Goal: Information Seeking & Learning: Learn about a topic

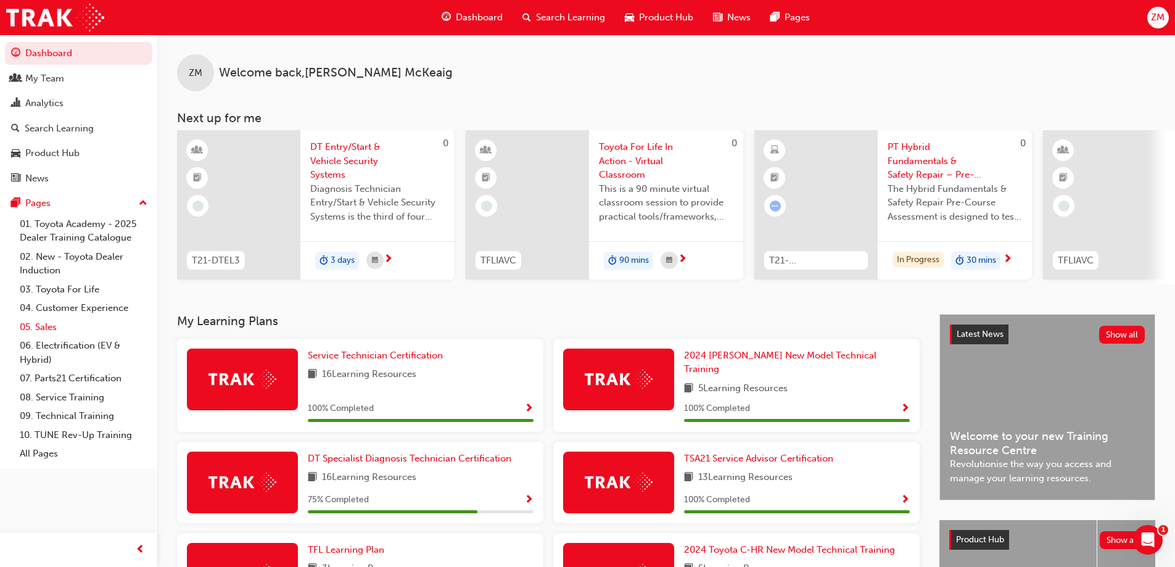
click at [49, 326] on link "05. Sales" at bounding box center [83, 327] width 137 height 19
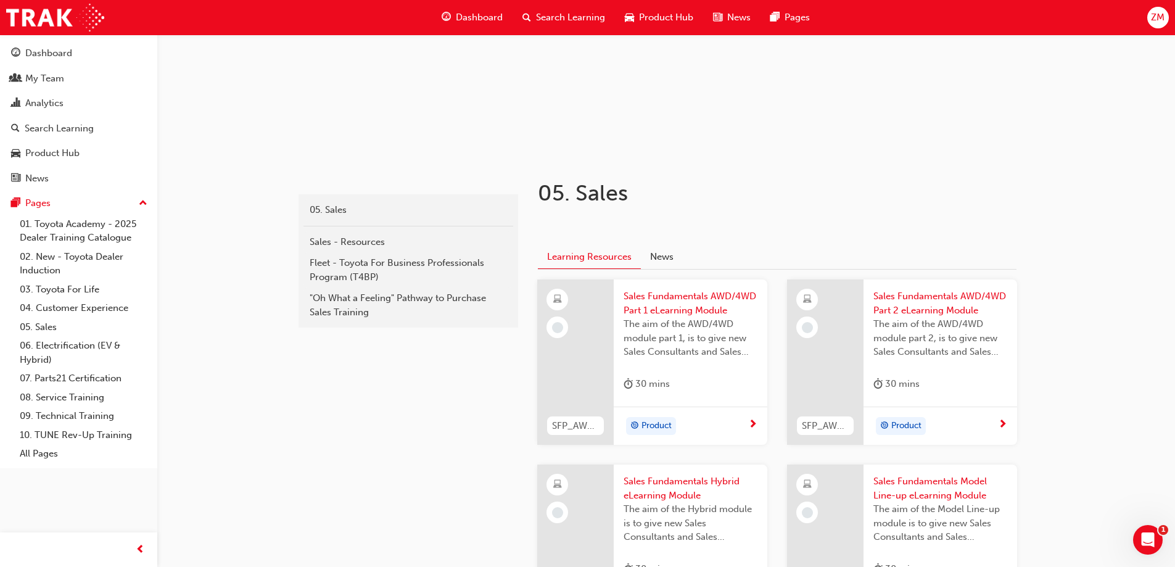
scroll to position [148, 0]
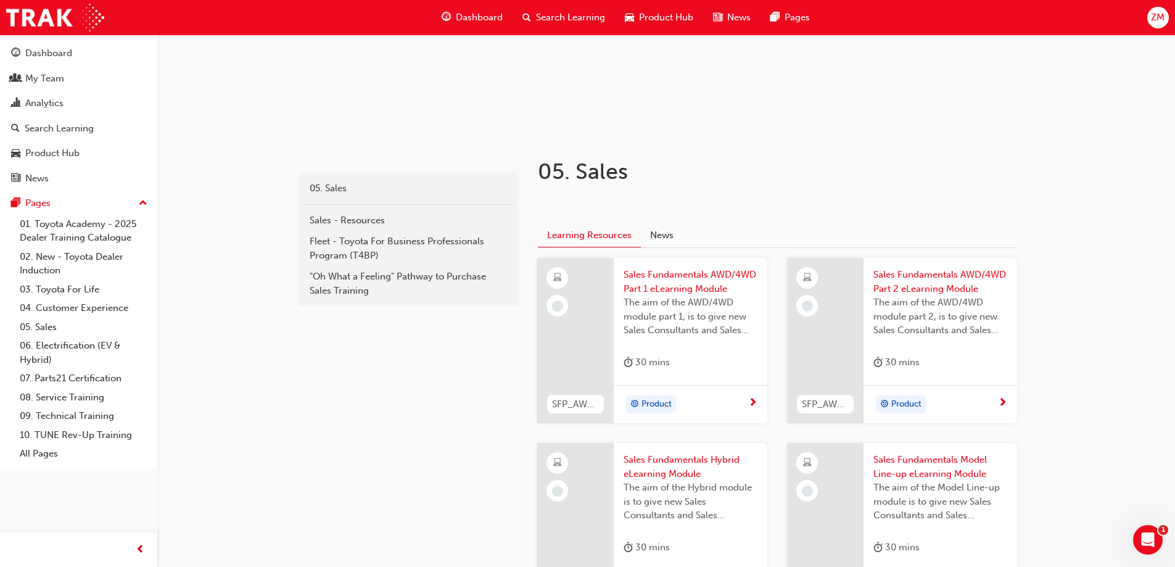
click at [664, 279] on span "Sales Fundamentals AWD/4WD Part 1 eLearning Module" at bounding box center [690, 282] width 134 height 28
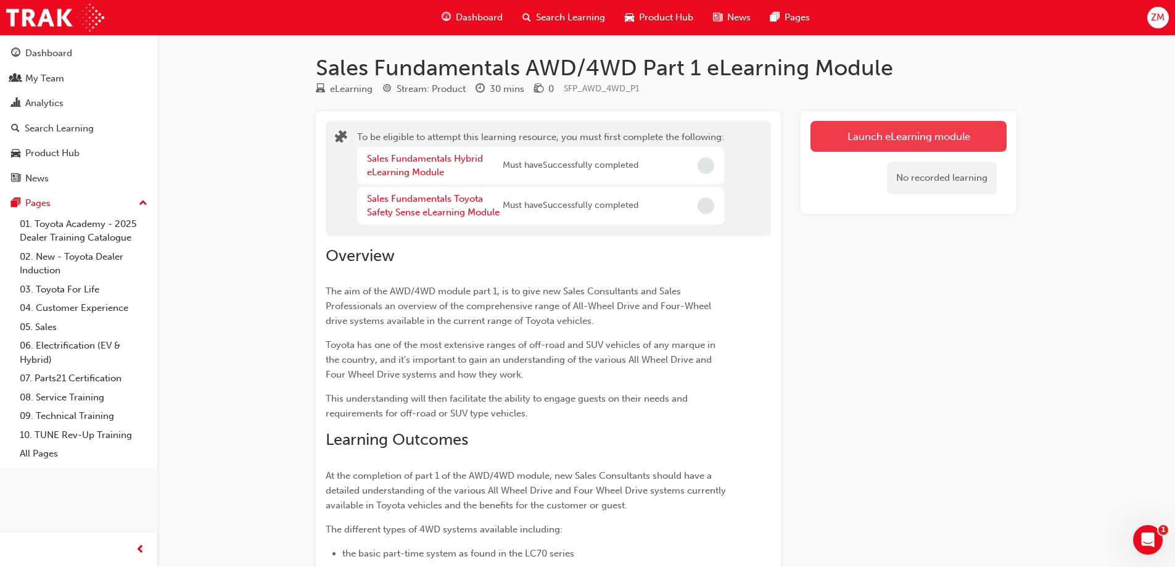
click at [845, 141] on button "Launch eLearning module" at bounding box center [908, 136] width 196 height 31
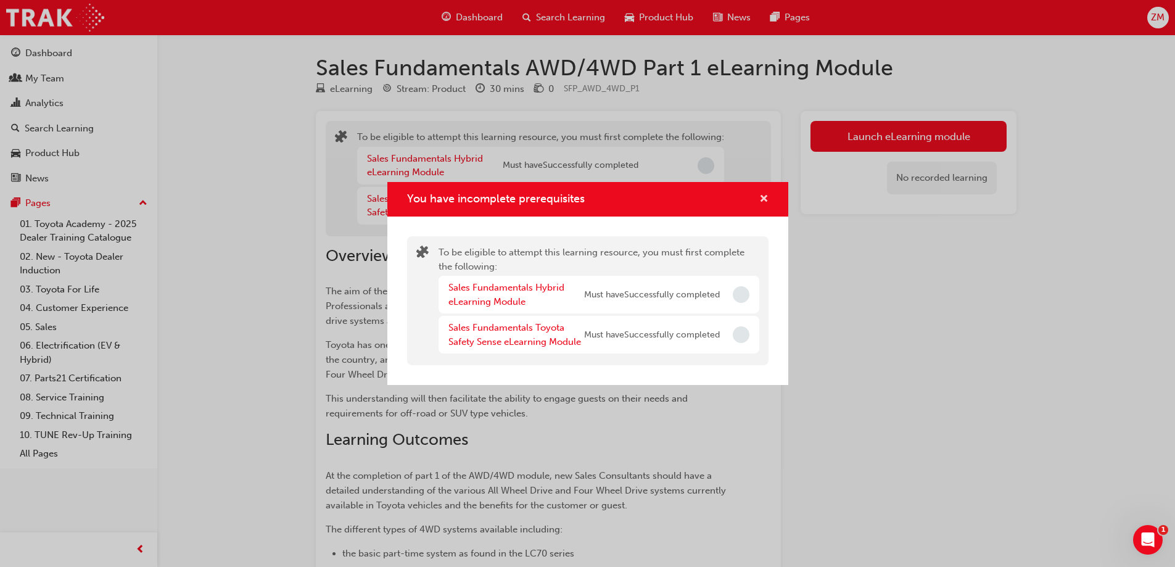
click at [765, 197] on span "cross-icon" at bounding box center [763, 199] width 9 height 11
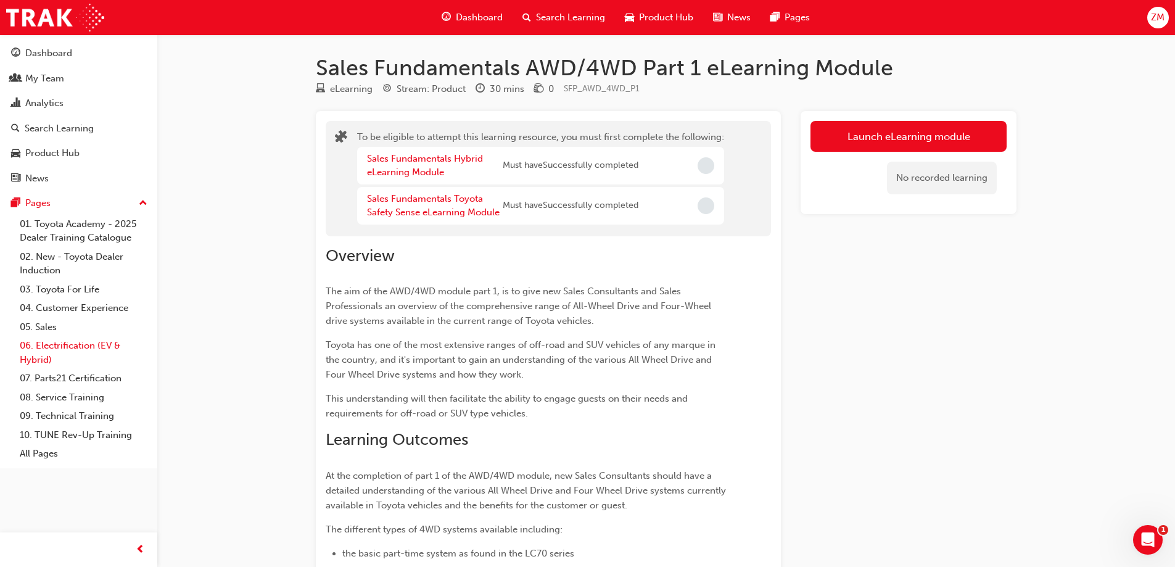
click at [55, 341] on link "06. Electrification (EV & Hybrid)" at bounding box center [83, 352] width 137 height 33
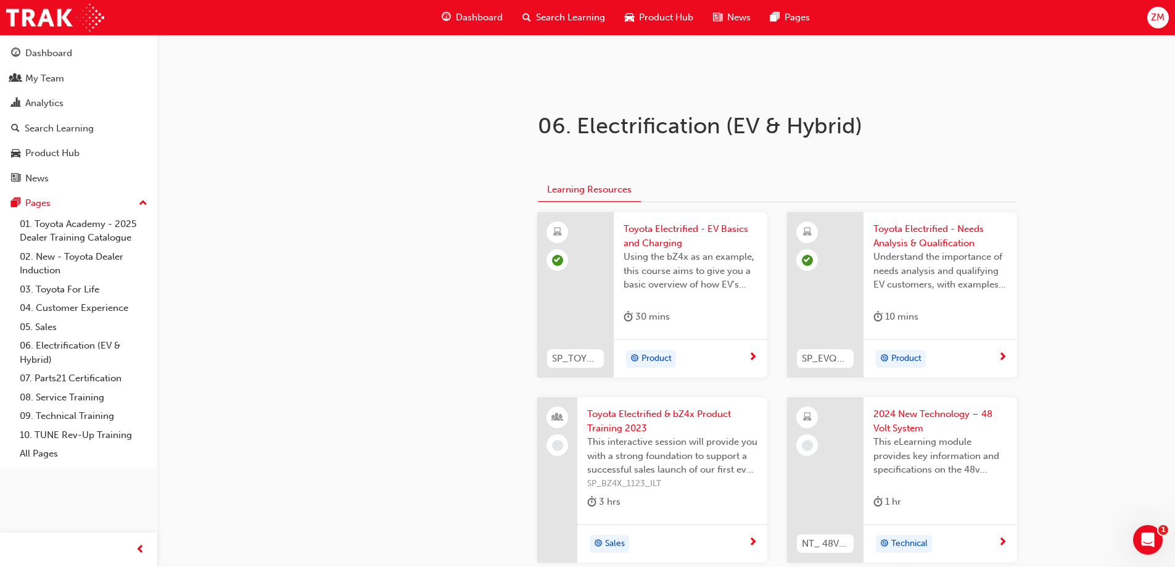
scroll to position [155, 0]
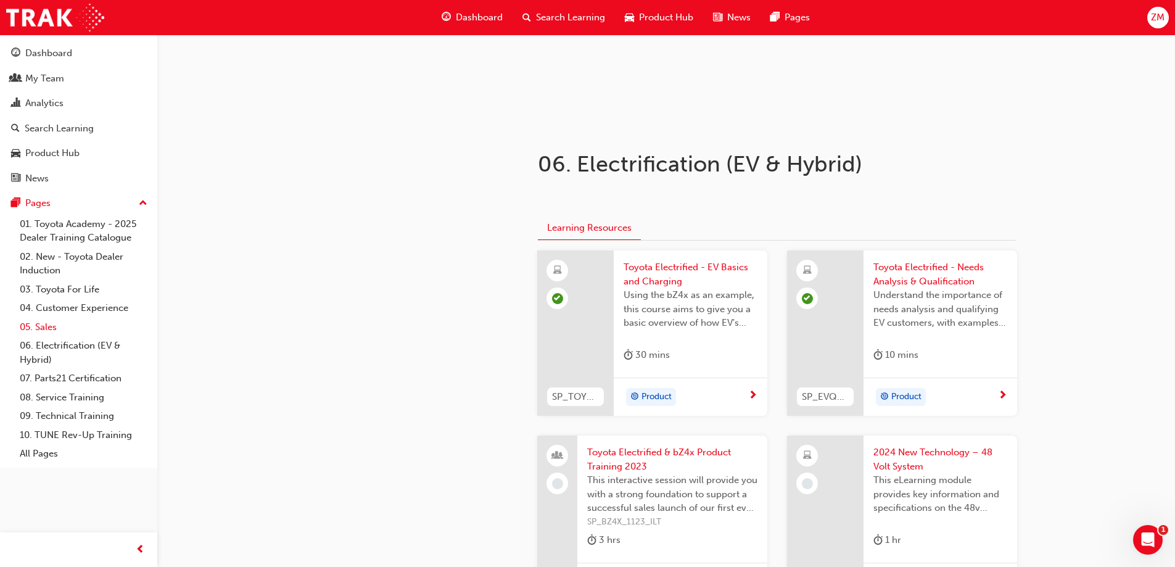
click at [47, 324] on link "05. Sales" at bounding box center [83, 327] width 137 height 19
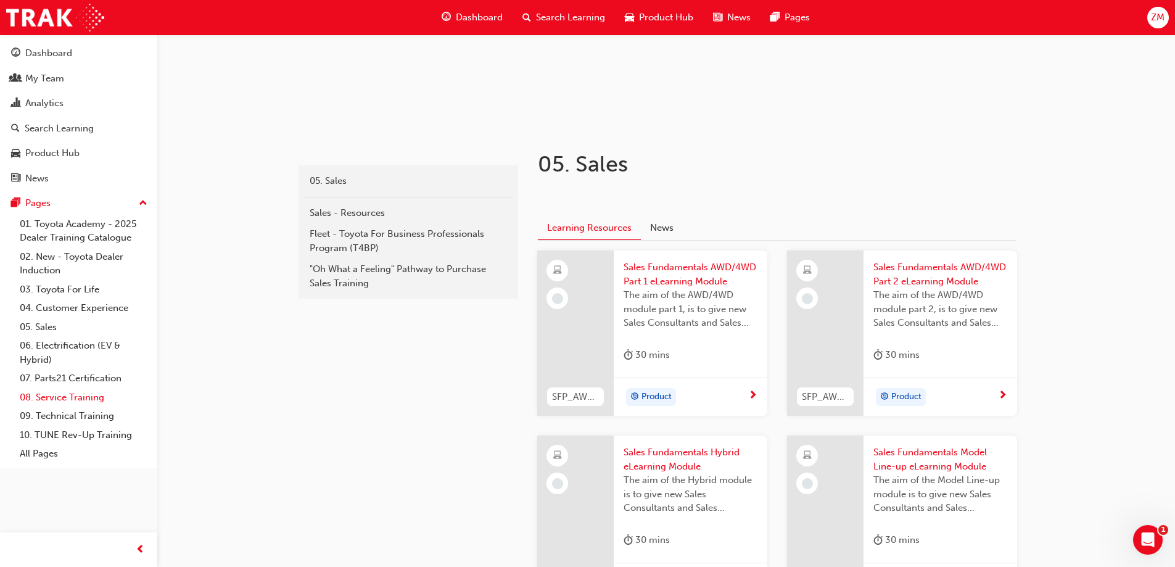
click at [68, 398] on link "08. Service Training" at bounding box center [83, 397] width 137 height 19
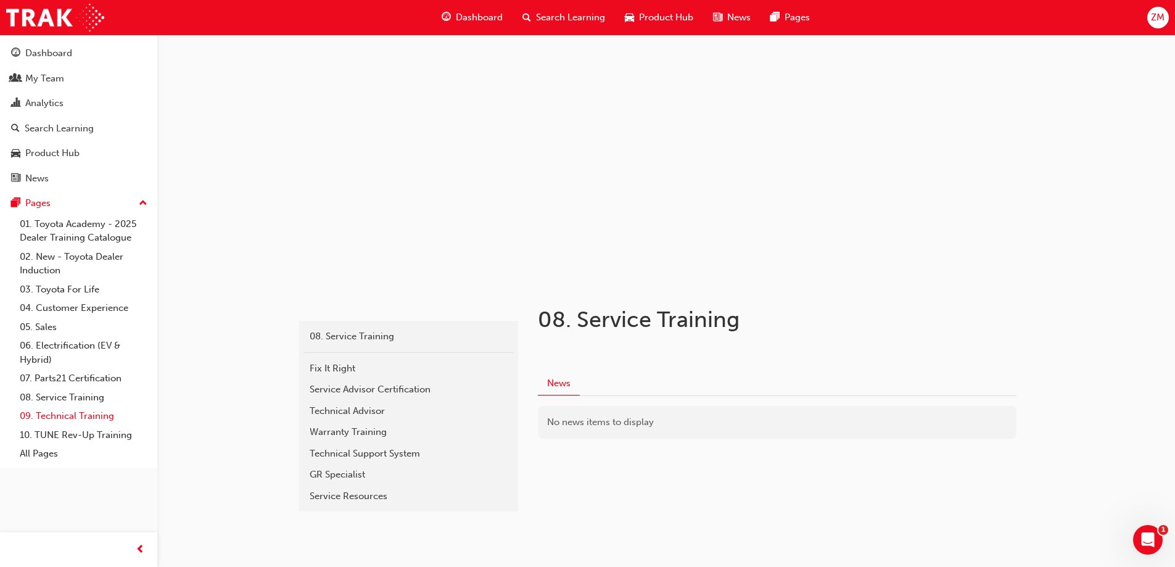
click at [68, 413] on link "09. Technical Training" at bounding box center [83, 415] width 137 height 19
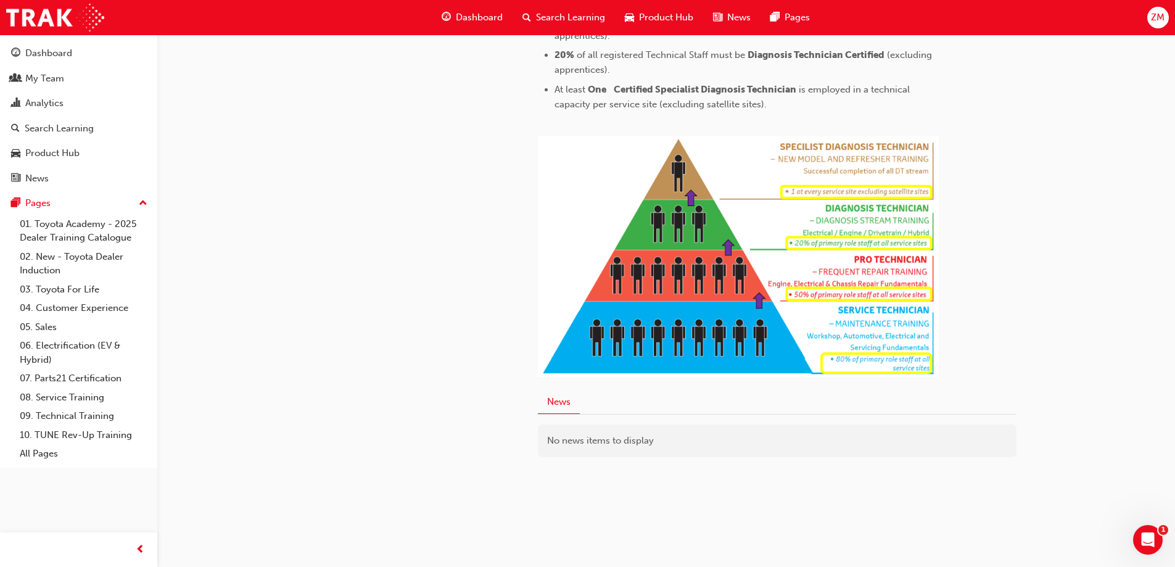
scroll to position [302, 0]
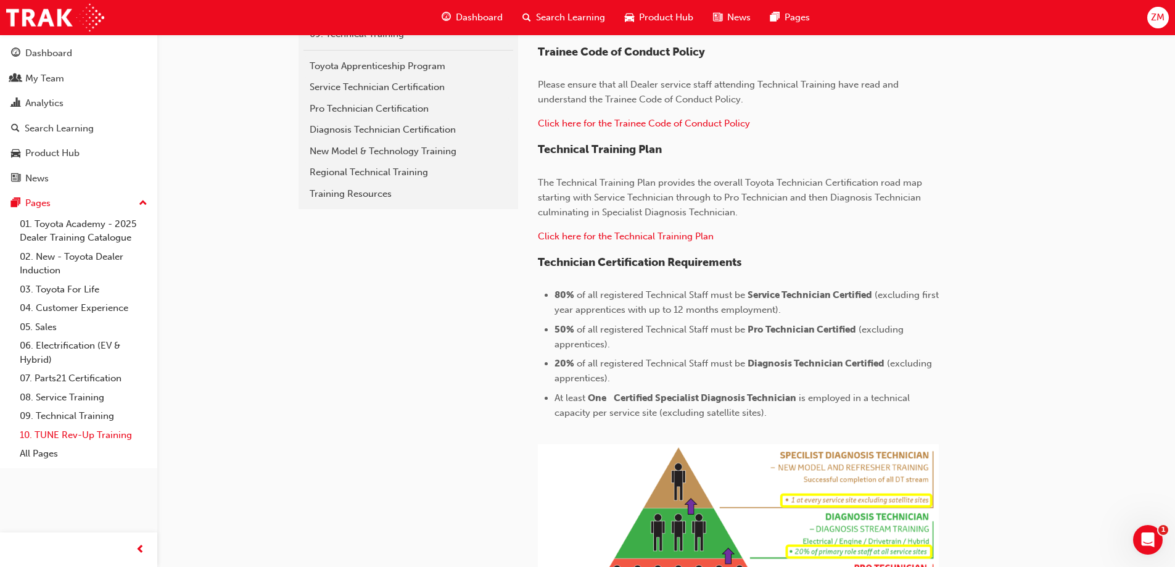
click at [75, 435] on link "10. TUNE Rev-Up Training" at bounding box center [83, 434] width 137 height 19
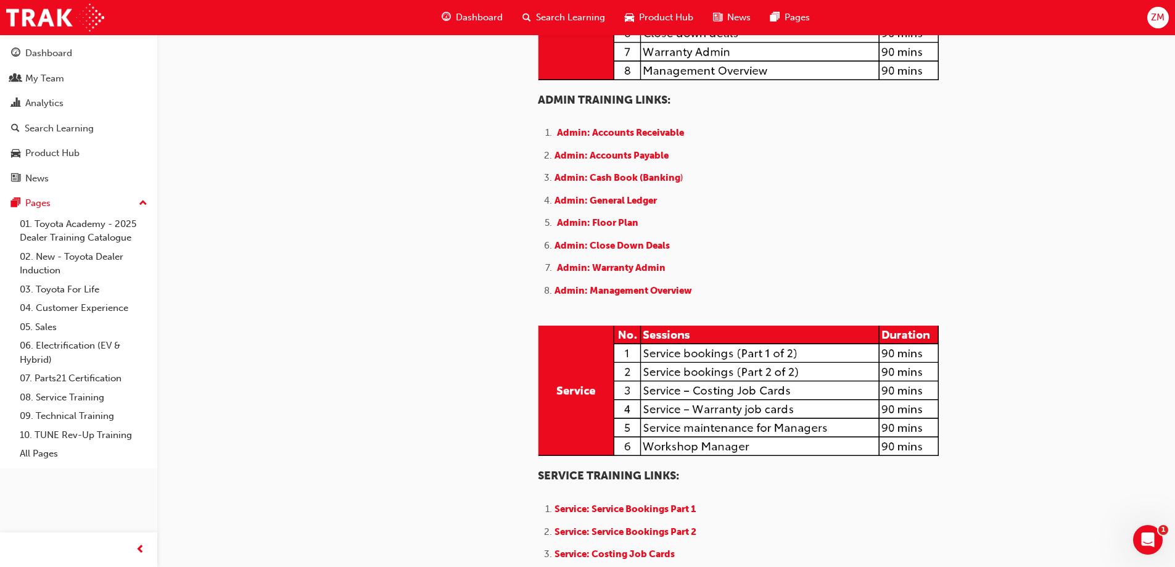
scroll to position [480, 0]
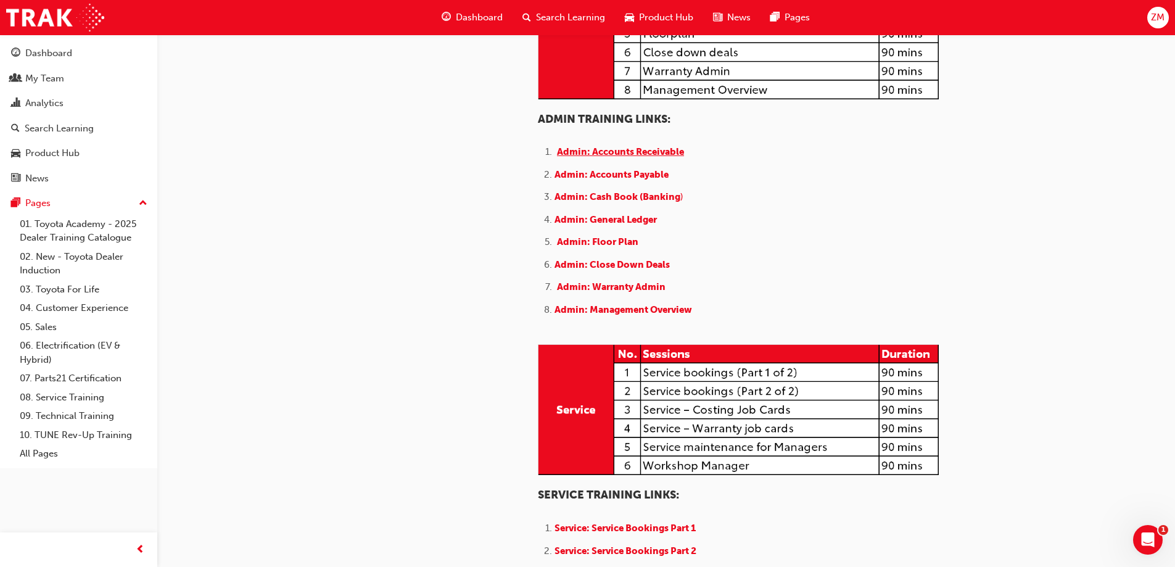
click at [574, 157] on span "Admin: Accounts Receivable" at bounding box center [620, 151] width 127 height 11
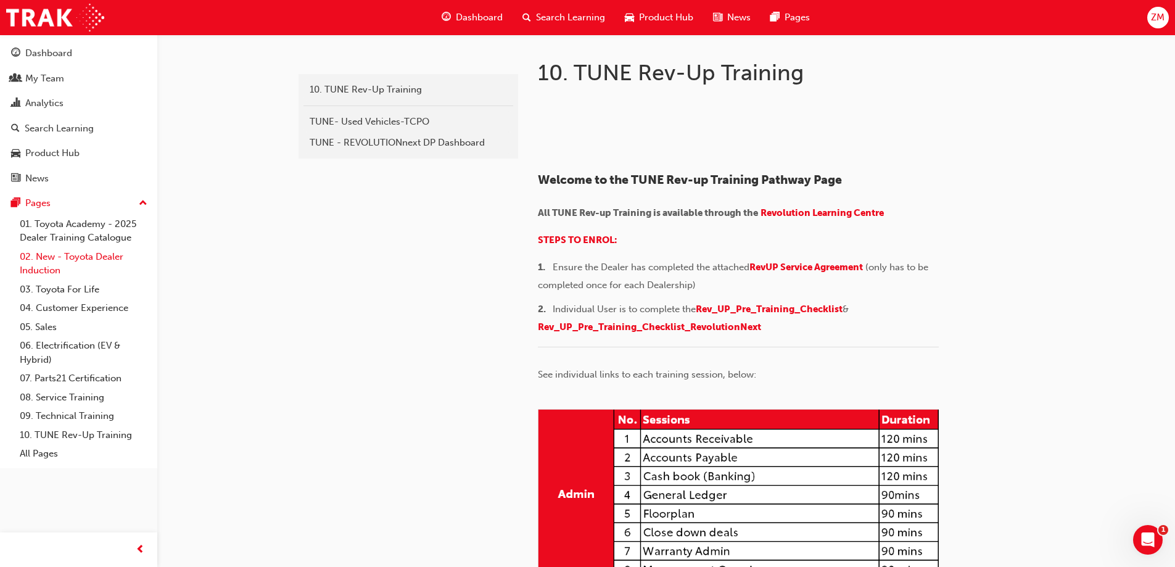
click at [69, 253] on link "02. New - Toyota Dealer Induction" at bounding box center [83, 263] width 137 height 33
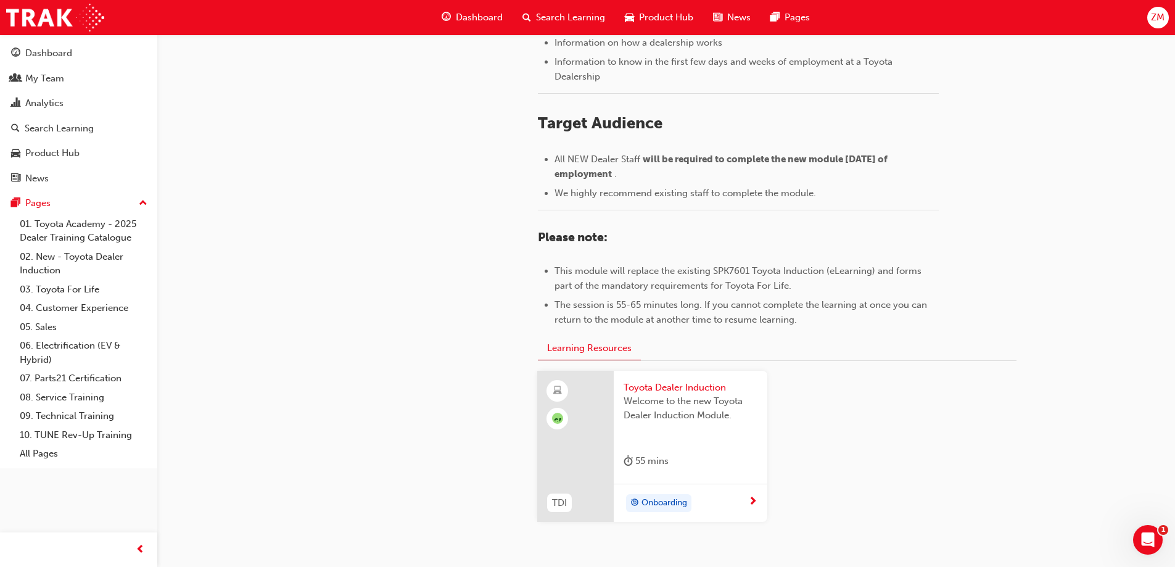
scroll to position [538, 0]
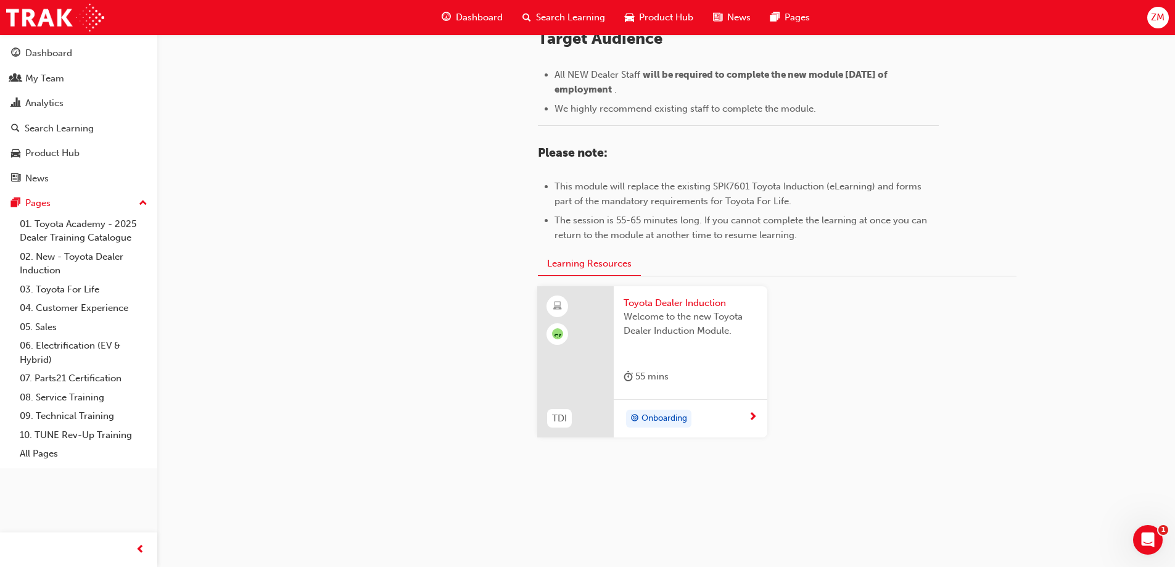
click at [663, 303] on span "Toyota Dealer Induction" at bounding box center [690, 303] width 134 height 14
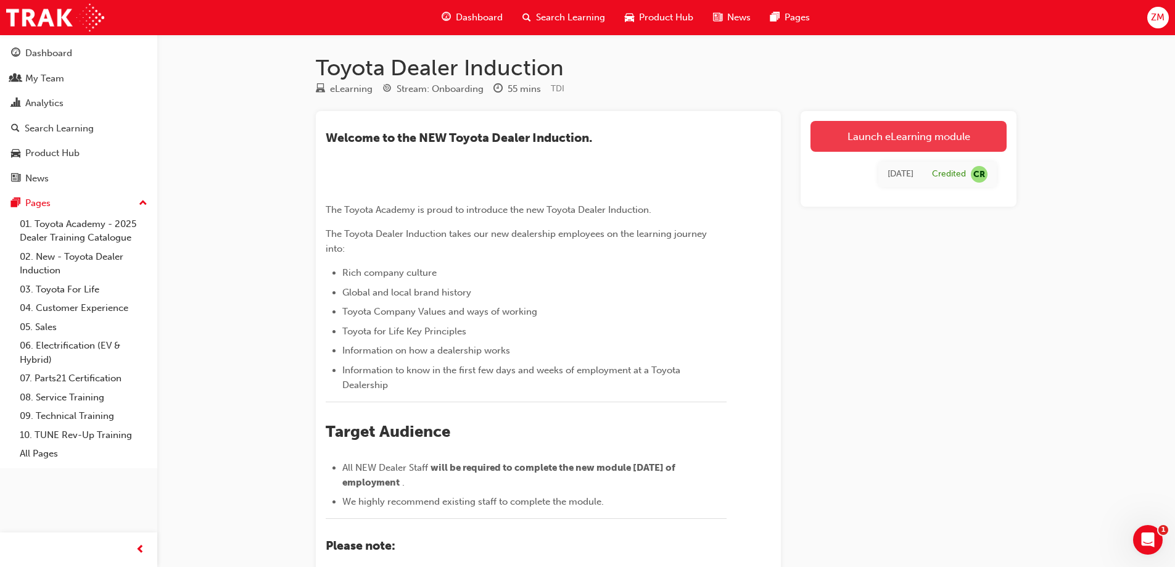
click at [869, 131] on link "Launch eLearning module" at bounding box center [908, 136] width 196 height 31
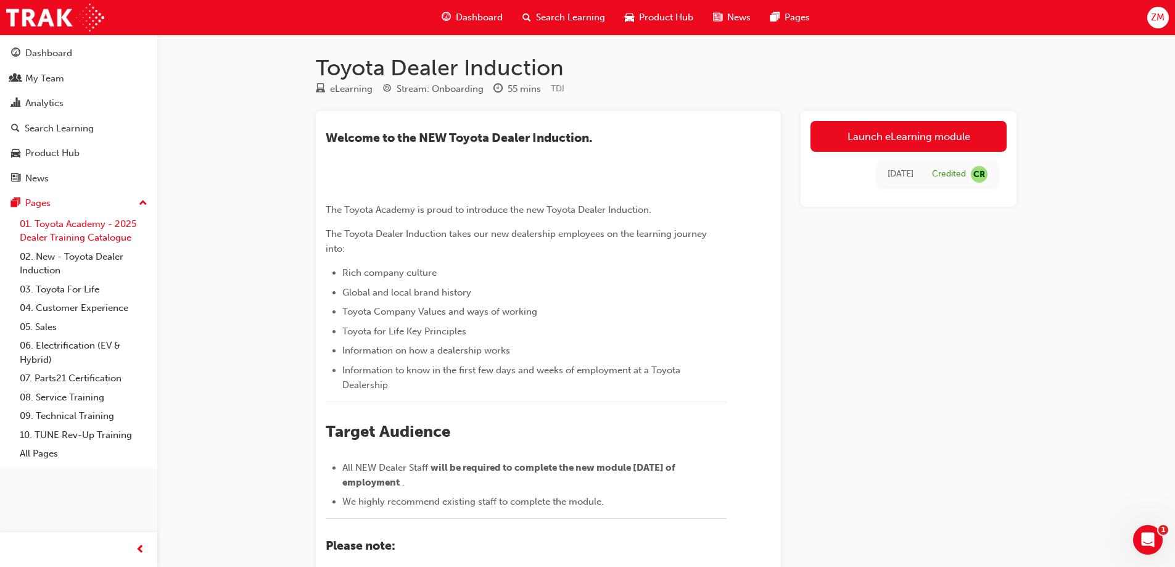
click at [76, 236] on link "01. Toyota Academy - 2025 Dealer Training Catalogue" at bounding box center [83, 231] width 137 height 33
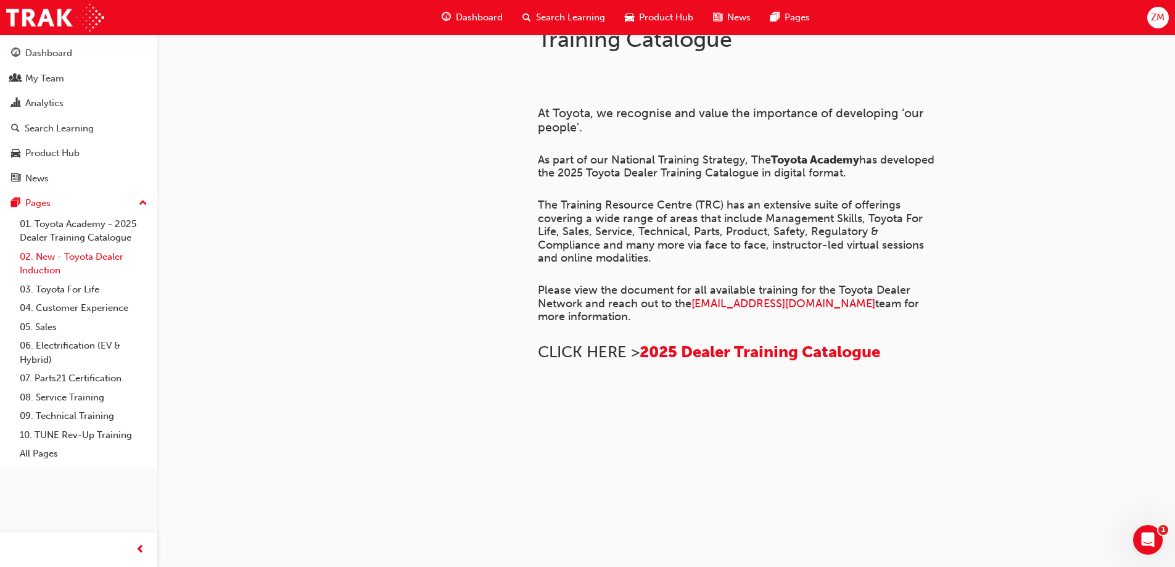
click at [64, 257] on link "02. New - Toyota Dealer Induction" at bounding box center [83, 263] width 137 height 33
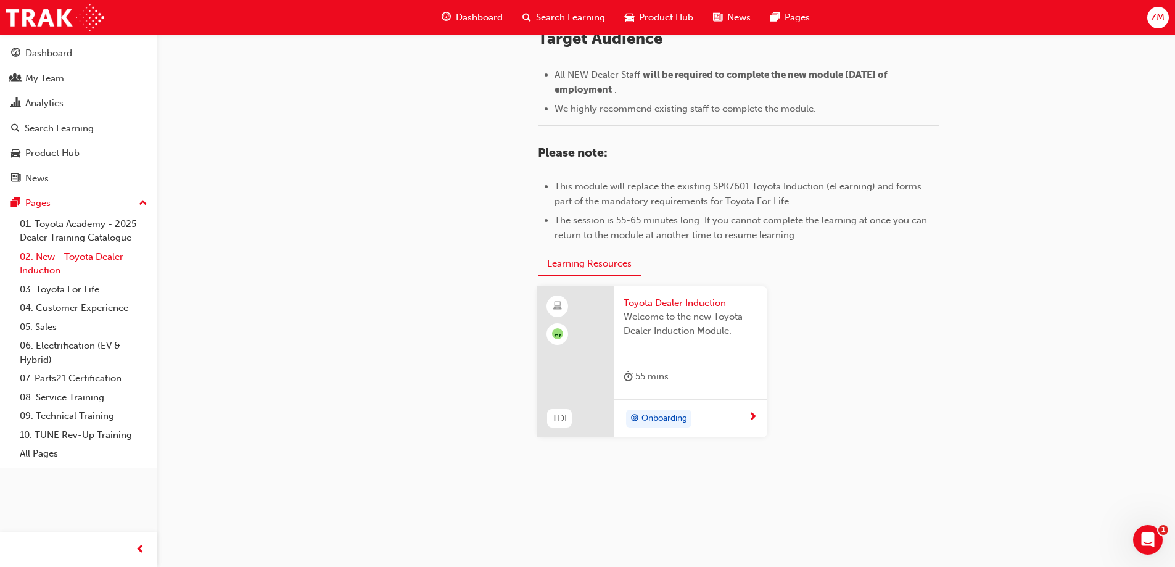
scroll to position [538, 0]
click at [69, 290] on link "03. Toyota For Life" at bounding box center [83, 289] width 137 height 19
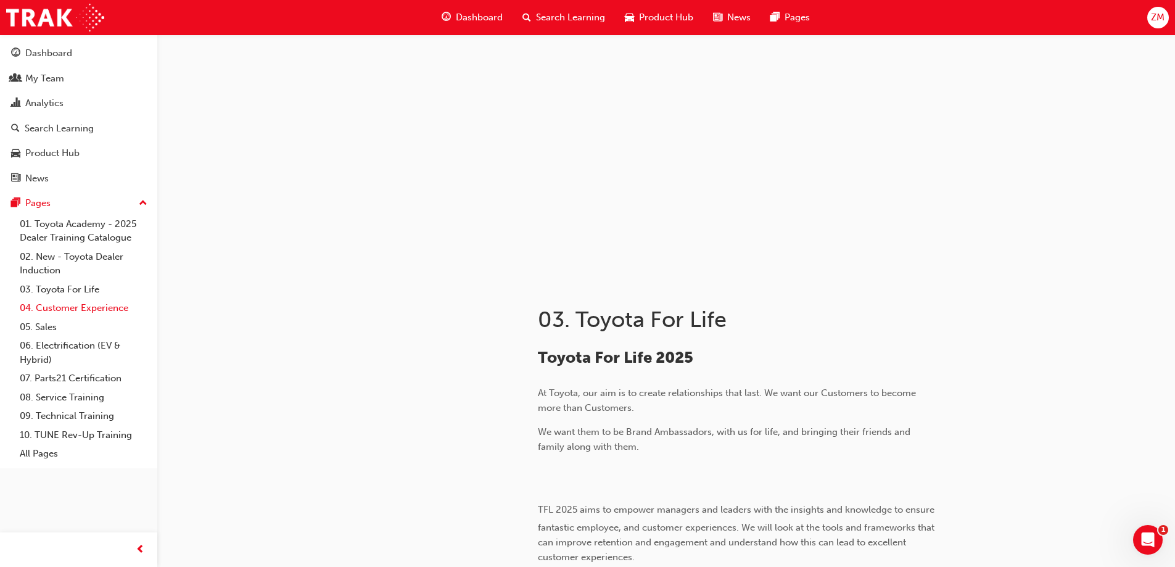
click at [91, 304] on link "04. Customer Experience" at bounding box center [83, 307] width 137 height 19
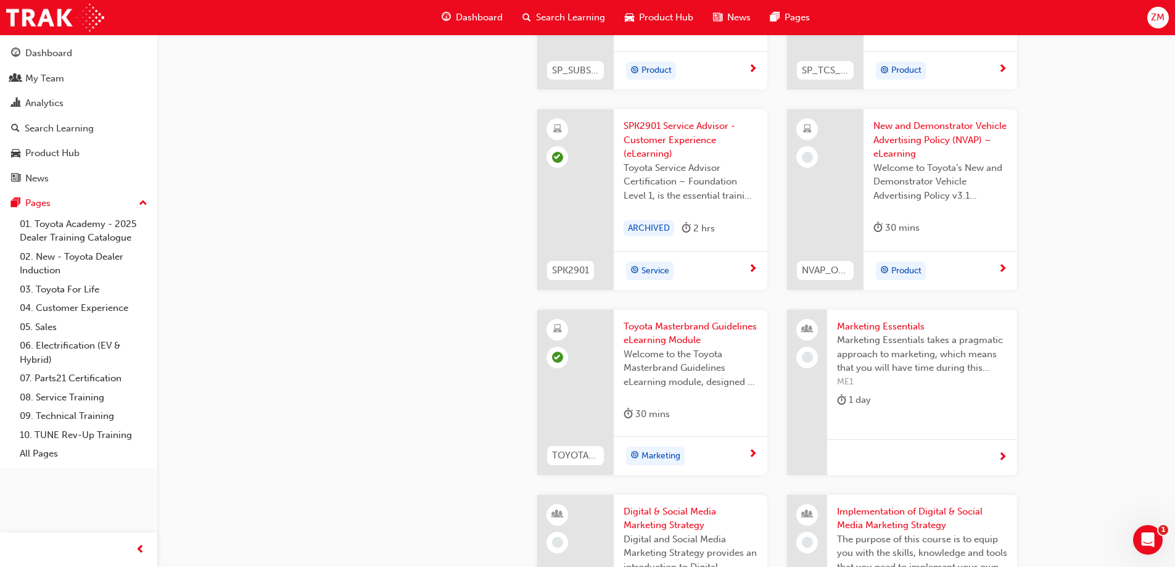
scroll to position [2158, 0]
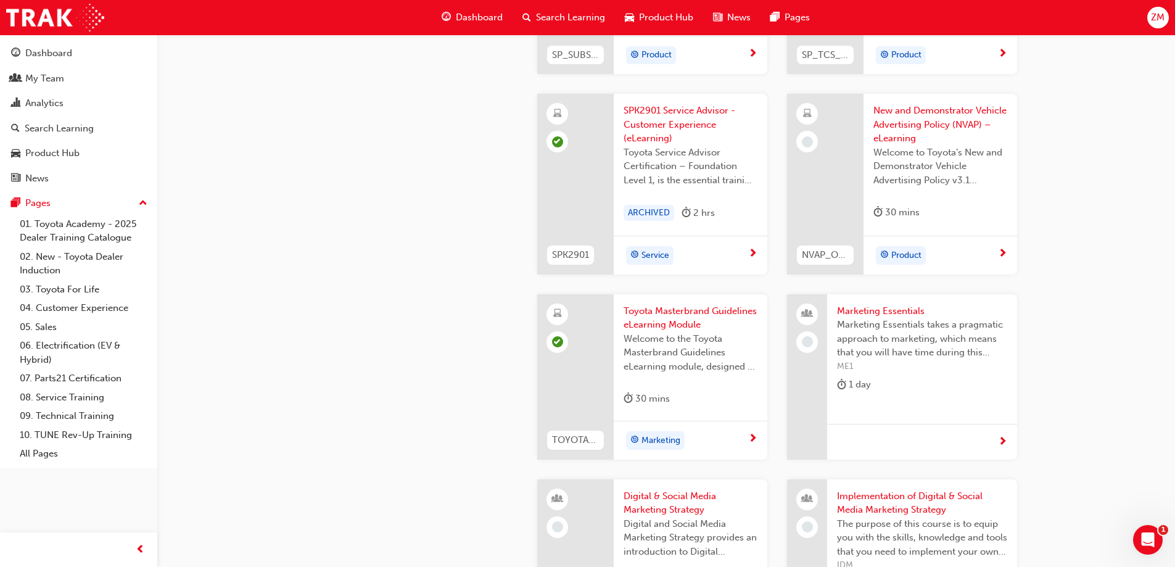
click at [930, 121] on span "New and Demonstrator Vehicle Advertising Policy (NVAP) – eLearning" at bounding box center [940, 125] width 134 height 42
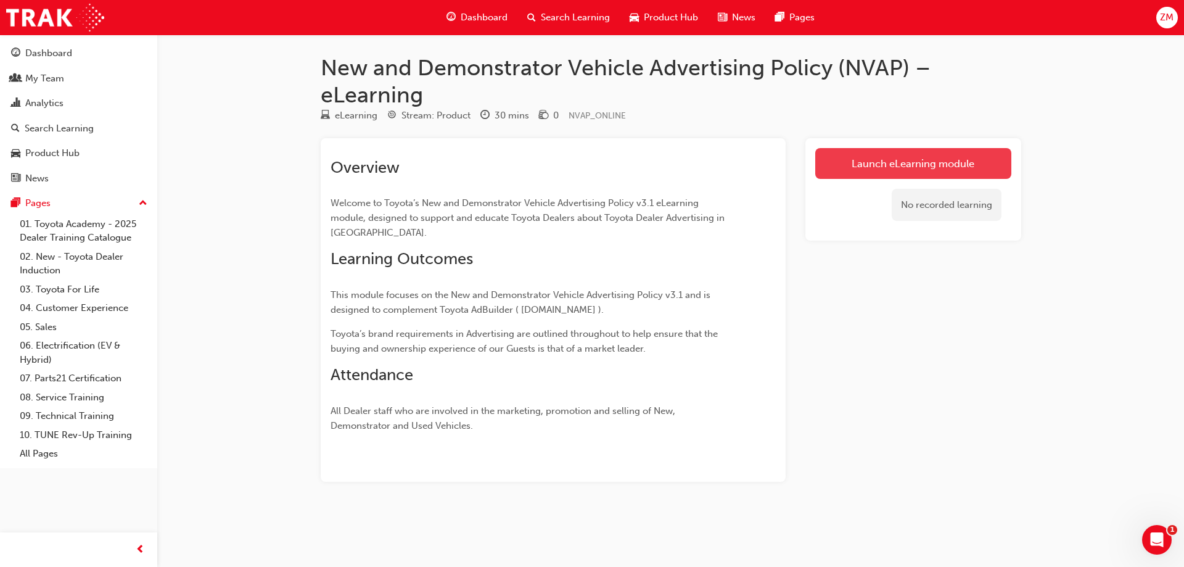
click at [879, 163] on link "Launch eLearning module" at bounding box center [913, 163] width 196 height 31
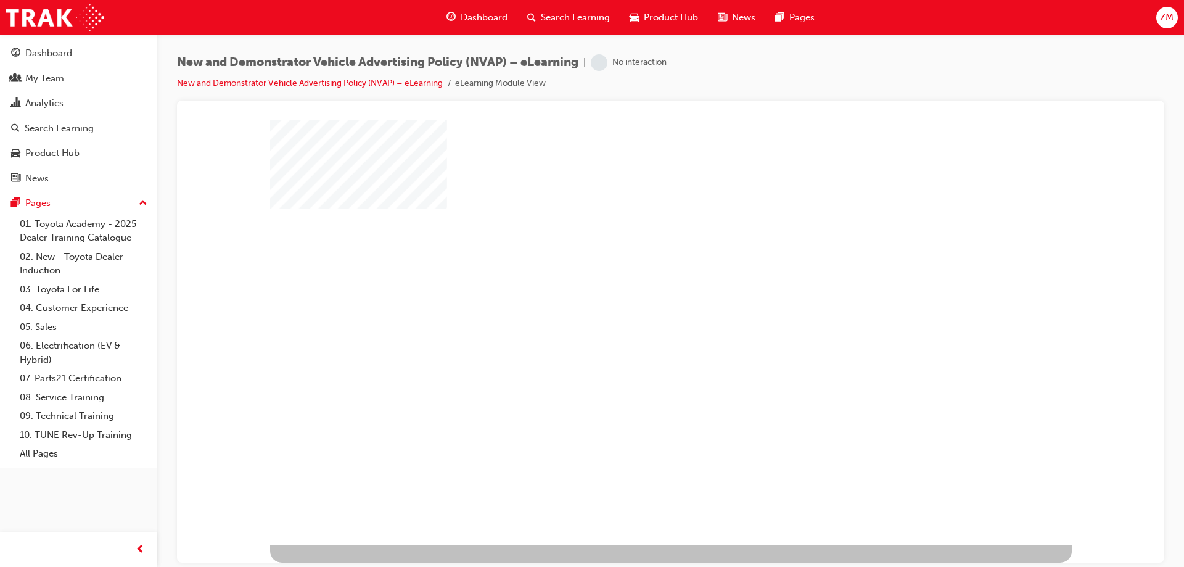
click at [637, 298] on div "play" at bounding box center [637, 298] width 0 height 0
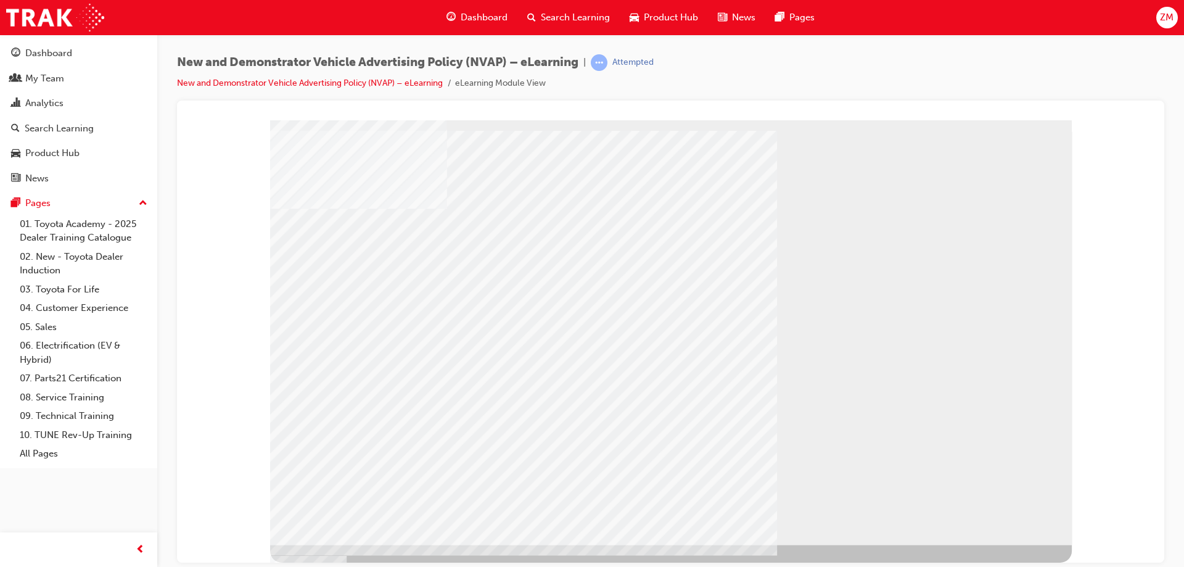
drag, startPoint x: 996, startPoint y: 502, endPoint x: 993, endPoint y: 511, distance: 8.4
click at [993, 511] on div at bounding box center [671, 332] width 802 height 424
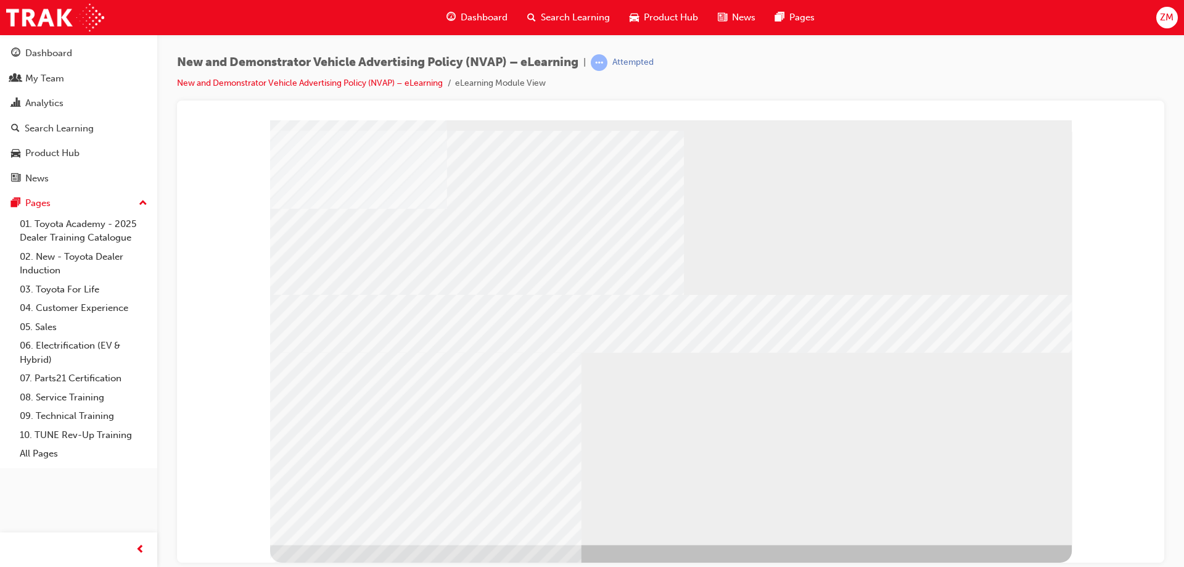
drag, startPoint x: 975, startPoint y: 433, endPoint x: 855, endPoint y: 433, distance: 119.6
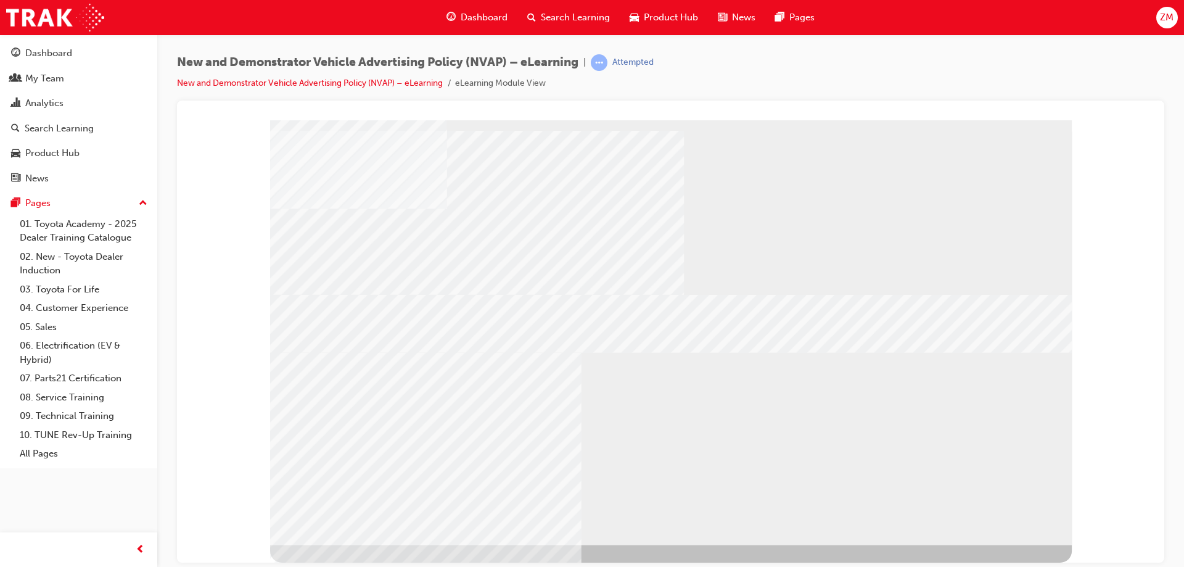
drag, startPoint x: 980, startPoint y: 522, endPoint x: 991, endPoint y: 519, distance: 11.5
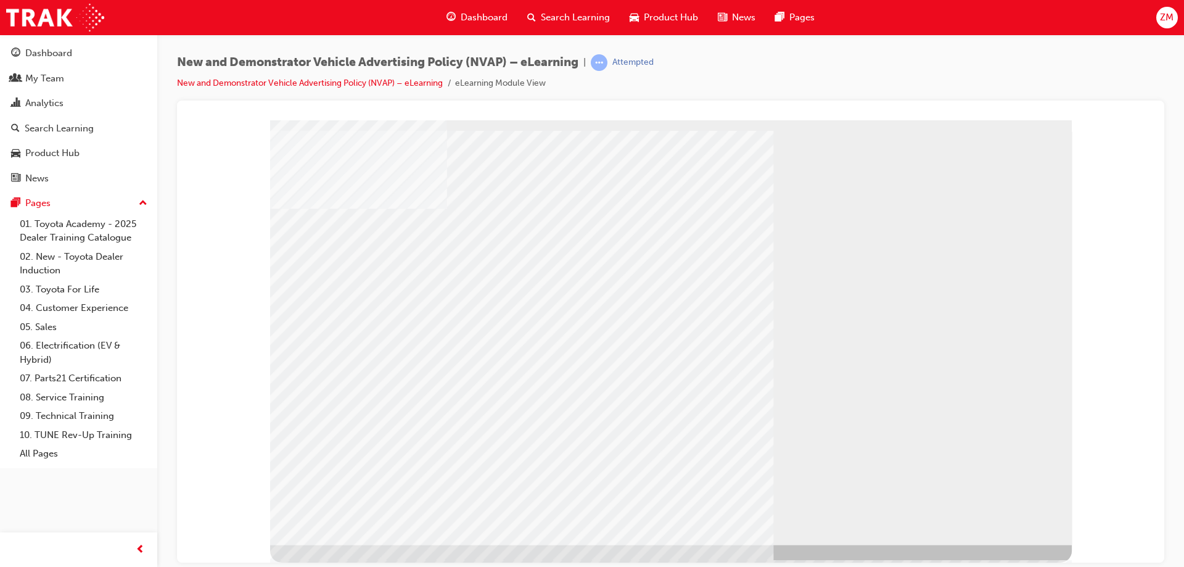
drag, startPoint x: 481, startPoint y: 459, endPoint x: 463, endPoint y: 421, distance: 41.6
drag, startPoint x: 463, startPoint y: 421, endPoint x: 446, endPoint y: 422, distance: 16.7
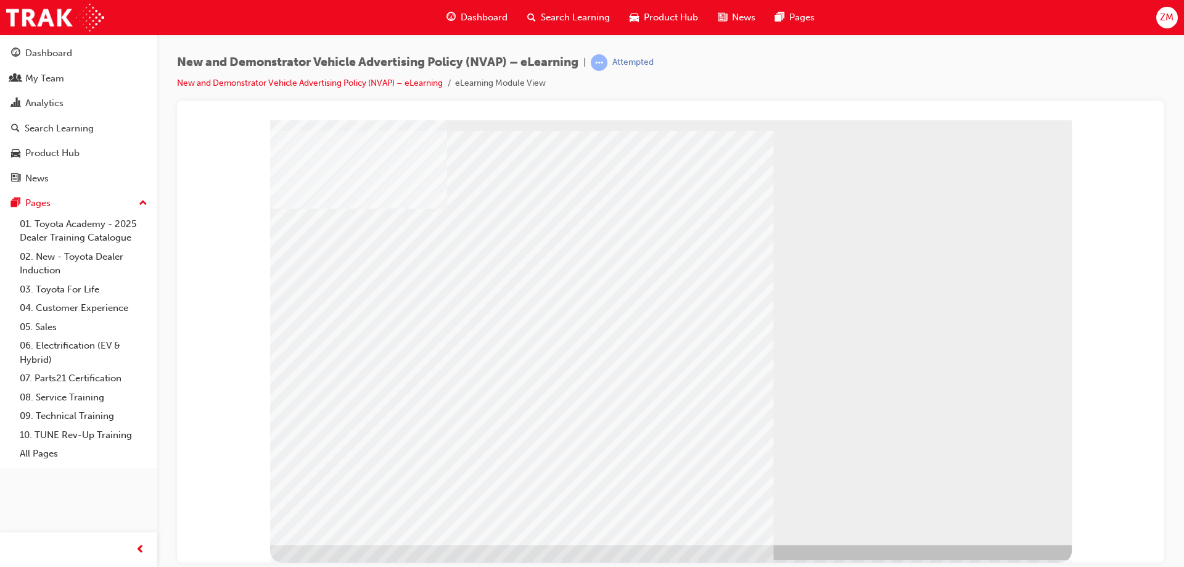
drag, startPoint x: 385, startPoint y: 449, endPoint x: 357, endPoint y: 369, distance: 85.0
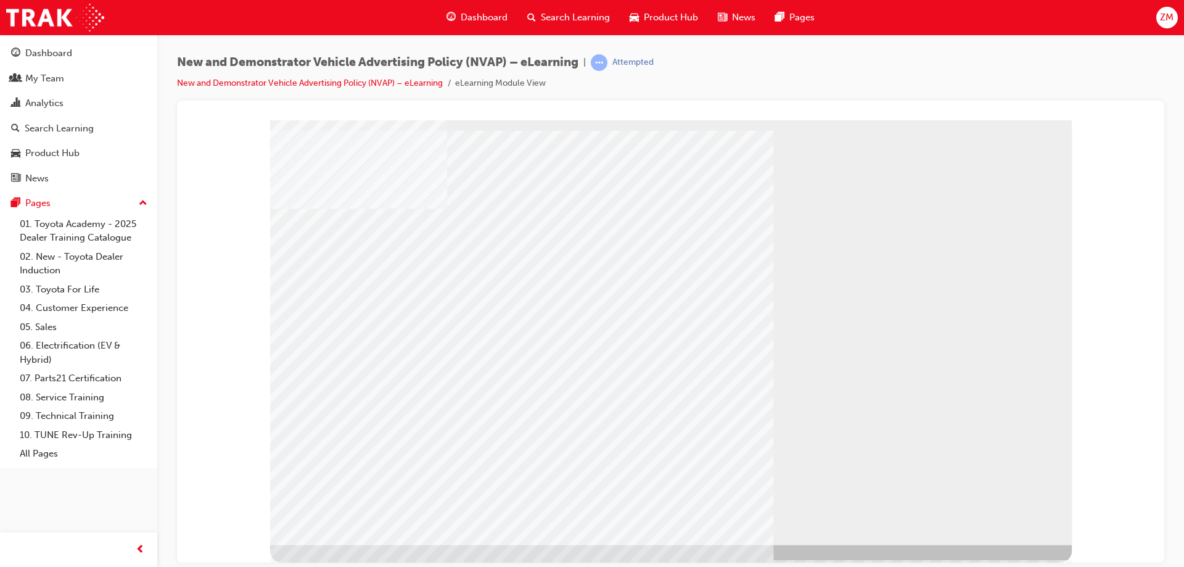
drag, startPoint x: 475, startPoint y: 375, endPoint x: 466, endPoint y: 335, distance: 41.0
drag, startPoint x: 466, startPoint y: 335, endPoint x: 391, endPoint y: 338, distance: 75.3
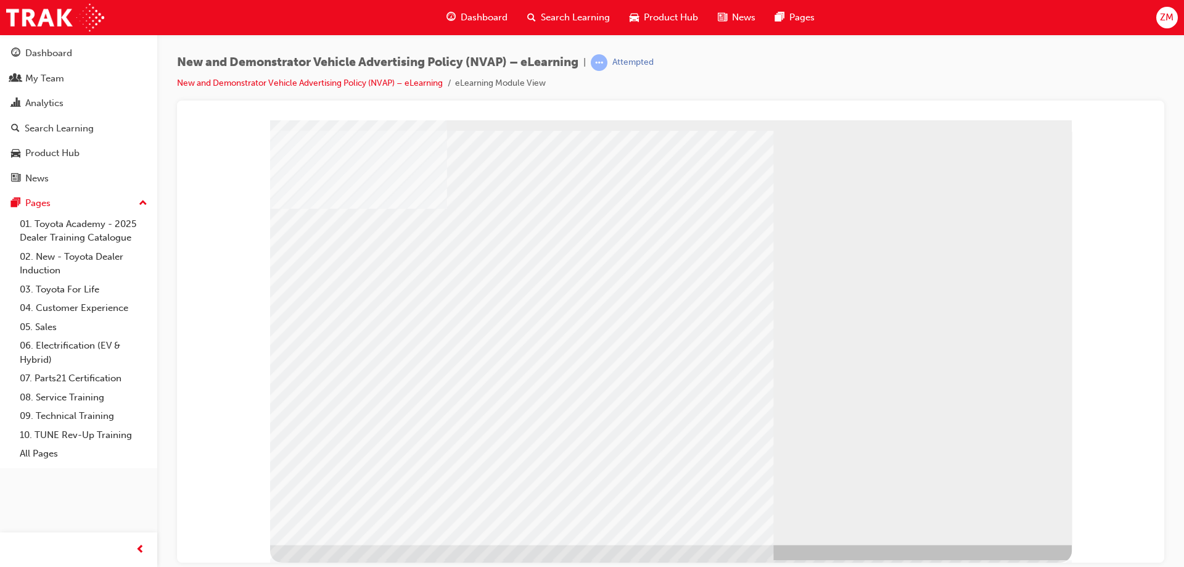
drag, startPoint x: 400, startPoint y: 287, endPoint x: 455, endPoint y: 287, distance: 54.9
click at [1022, 527] on div "multistate" at bounding box center [671, 332] width 802 height 424
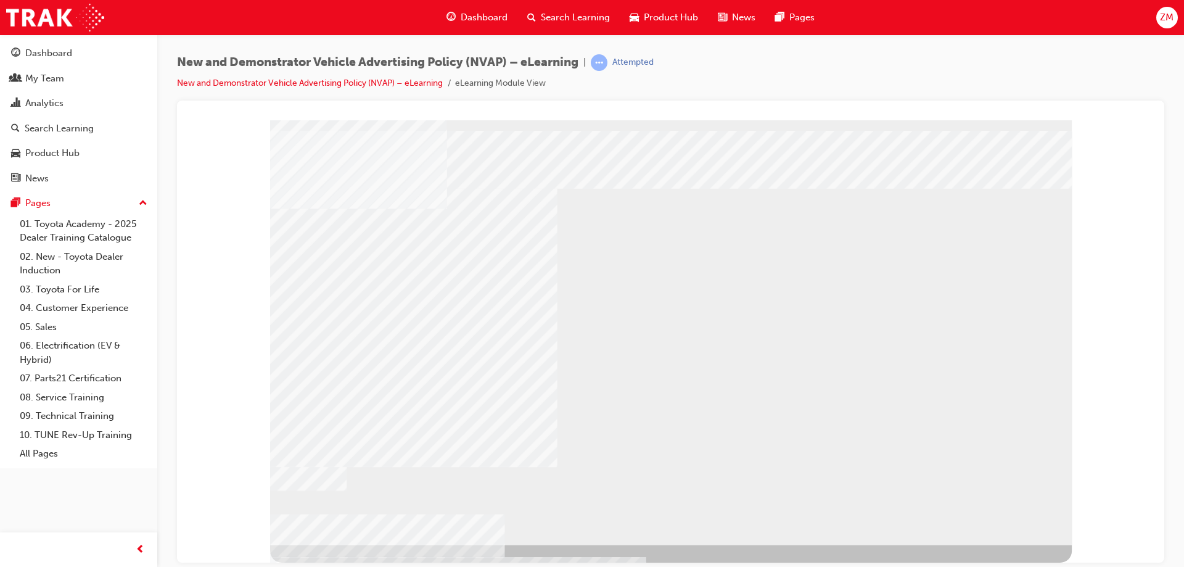
drag, startPoint x: 469, startPoint y: 395, endPoint x: 473, endPoint y: 401, distance: 7.2
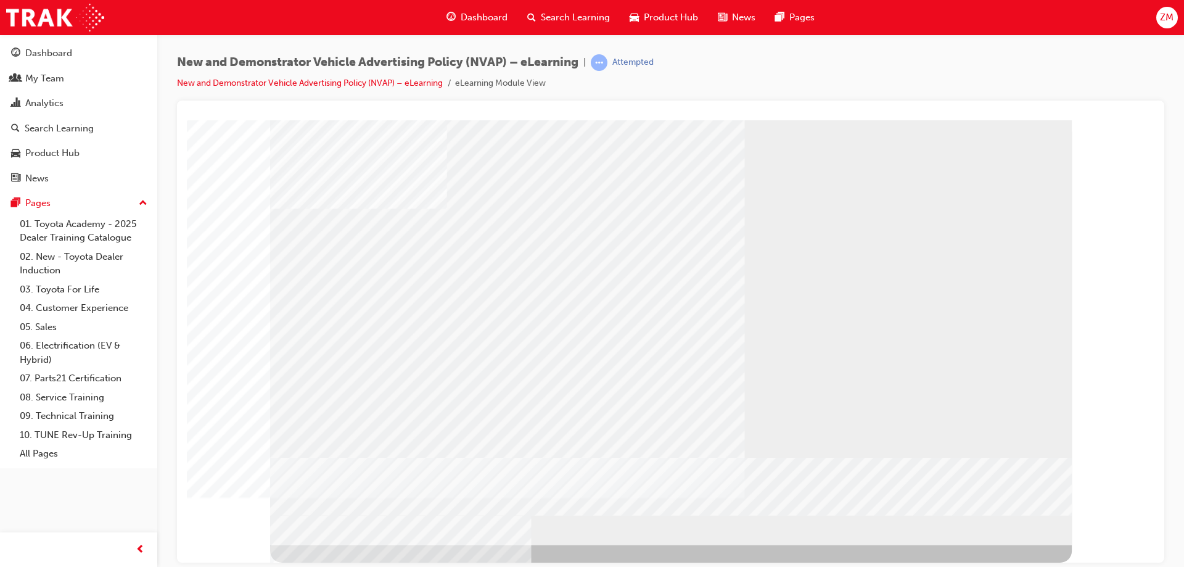
drag, startPoint x: 502, startPoint y: 425, endPoint x: 520, endPoint y: 420, distance: 19.1
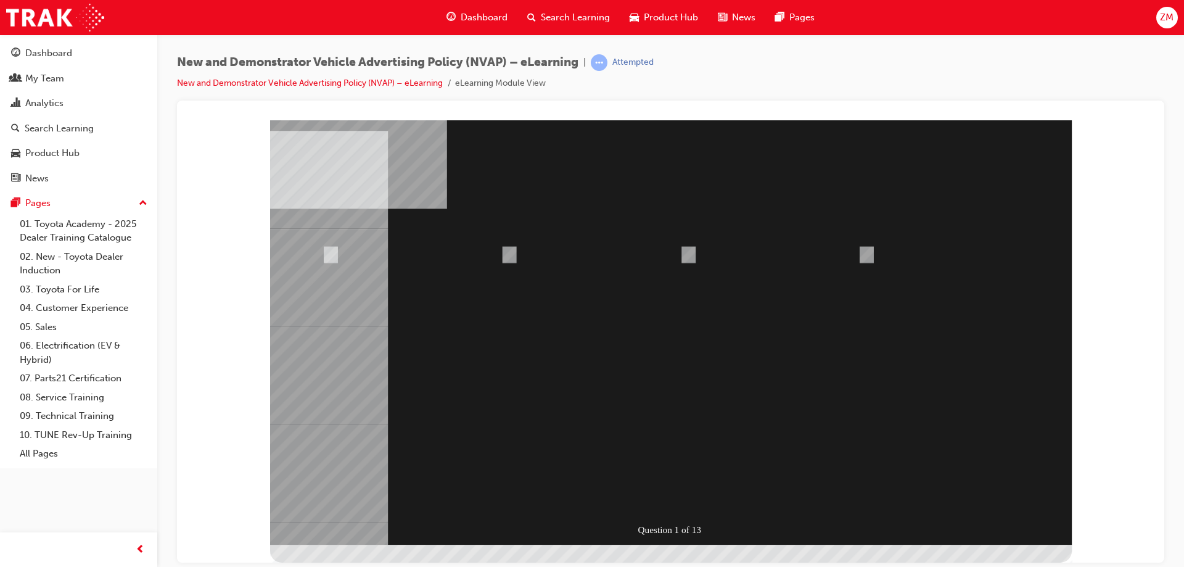
click at [994, 515] on div "Question 1 of 13" at bounding box center [671, 332] width 802 height 424
radio input "true"
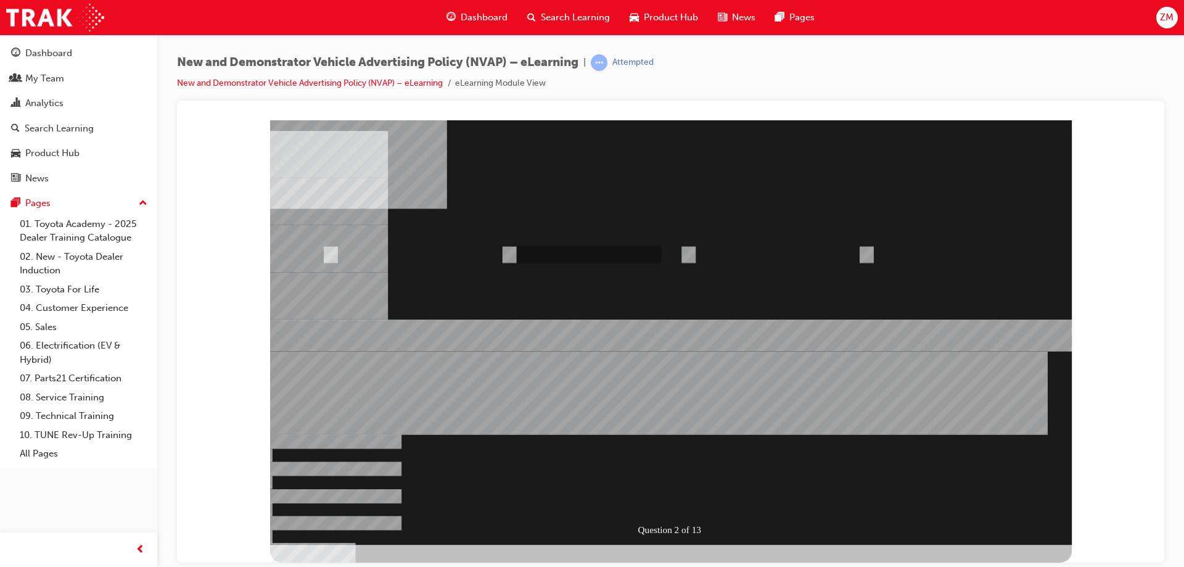
drag, startPoint x: 520, startPoint y: 253, endPoint x: 529, endPoint y: 265, distance: 15.1
radio input "true"
click at [466, 408] on div "Question 2 of 13" at bounding box center [671, 332] width 802 height 424
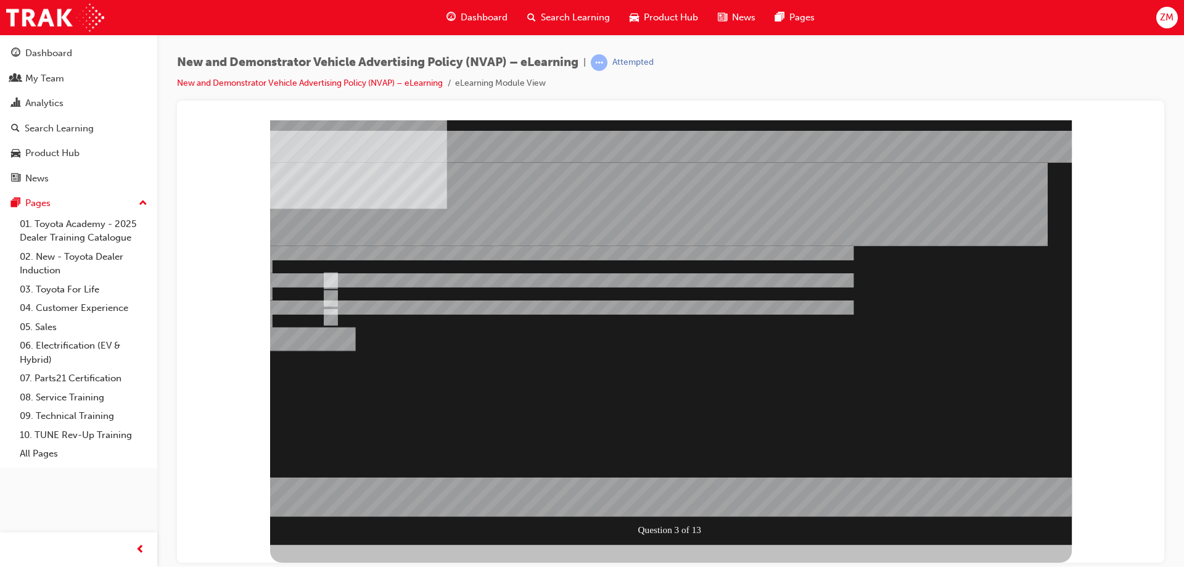
click at [427, 293] on div at bounding box center [671, 332] width 802 height 424
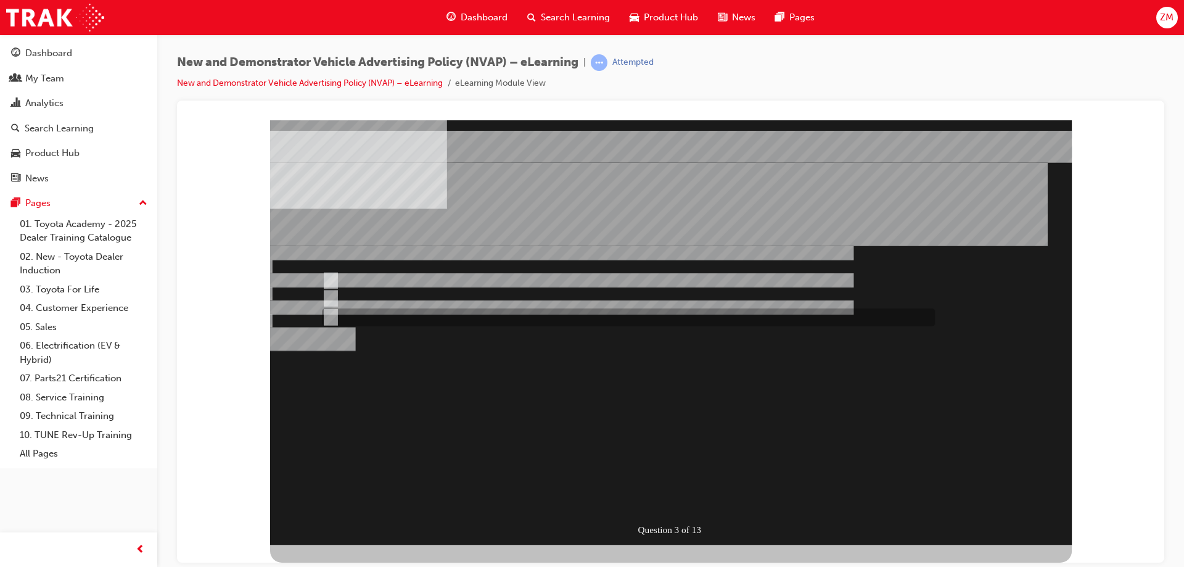
radio input "false"
radio input "true"
click at [408, 453] on div "" at bounding box center [671, 454] width 802 height 39
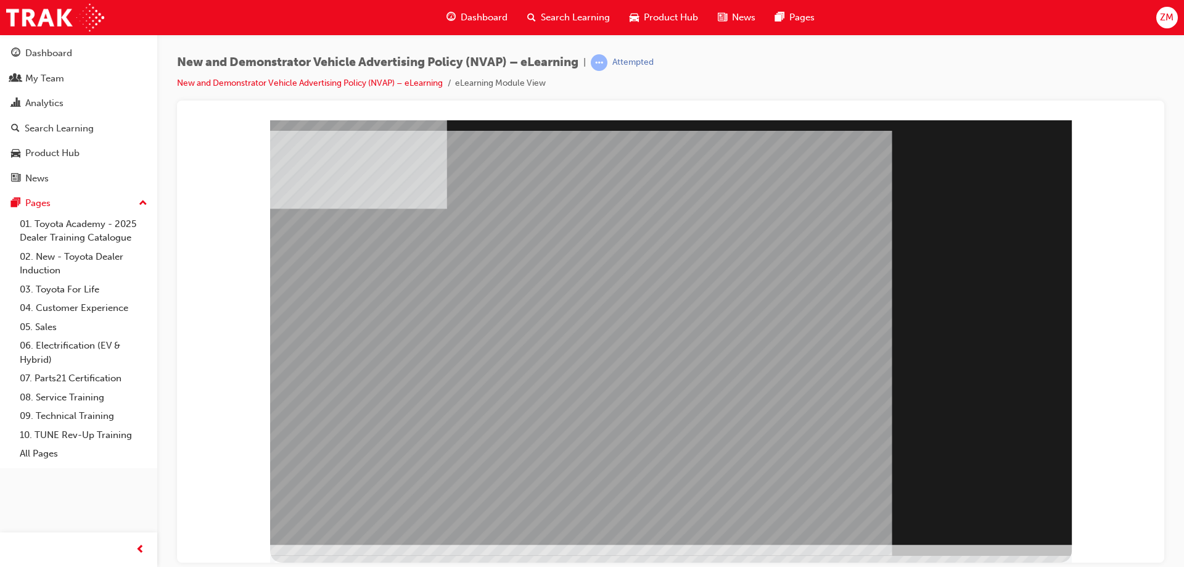
click at [980, 512] on div "Section Title Page" at bounding box center [671, 332] width 802 height 424
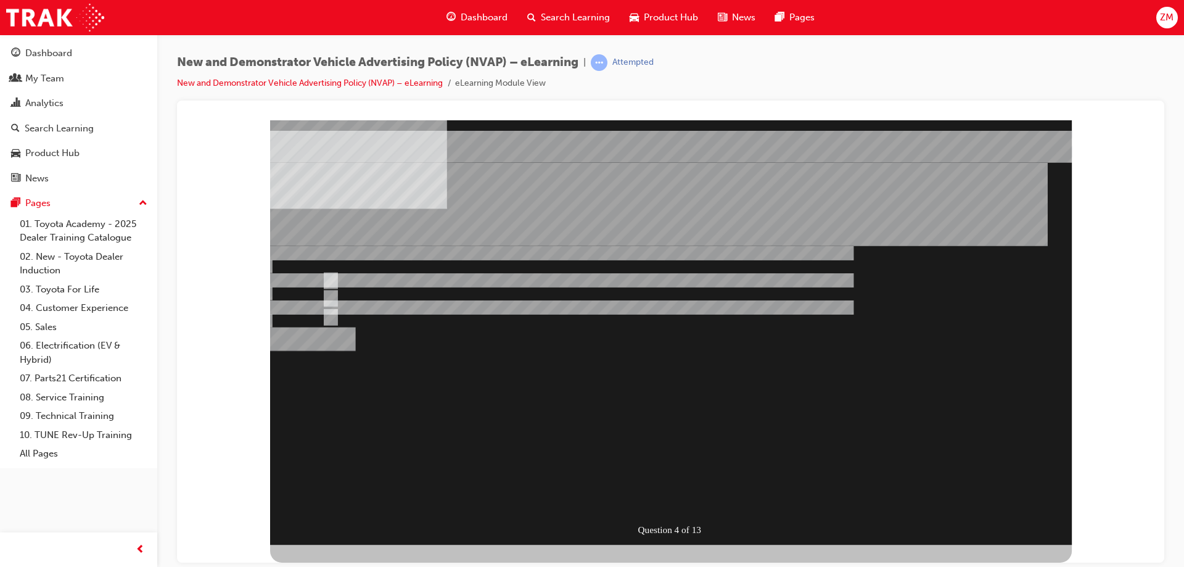
click at [980, 512] on div "Question 4 of 13" at bounding box center [671, 332] width 802 height 424
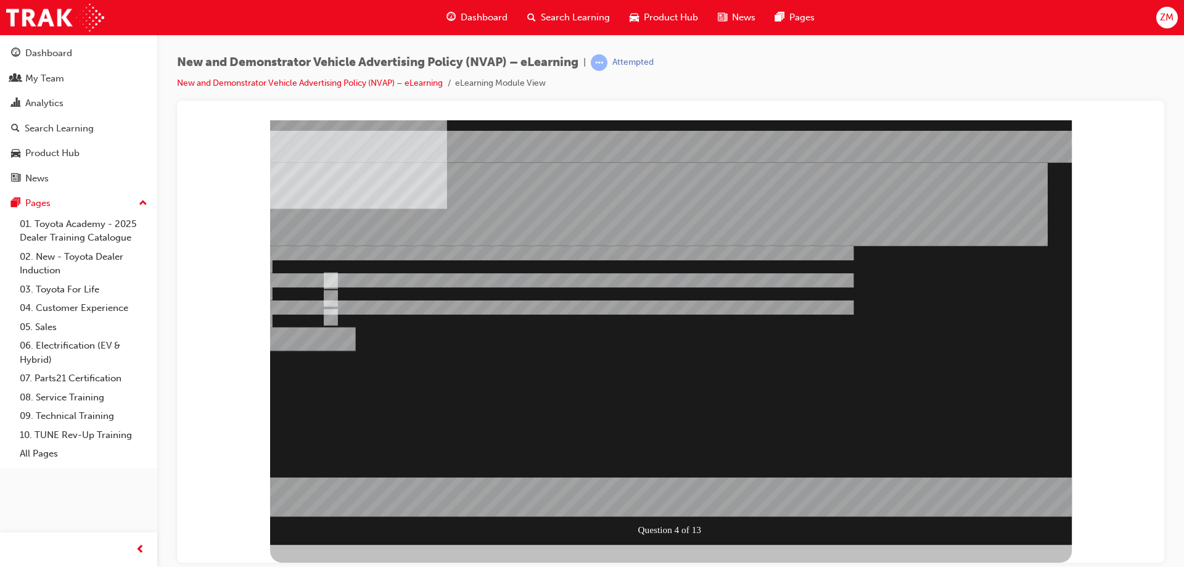
click at [400, 313] on div at bounding box center [671, 332] width 802 height 424
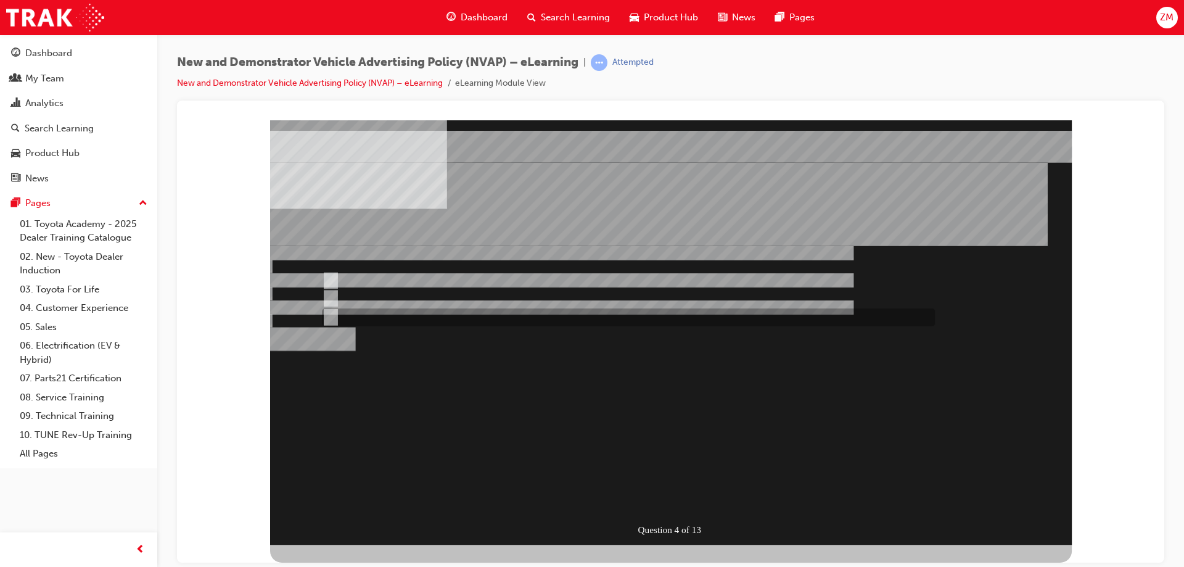
radio input "false"
radio input "true"
click at [510, 412] on div "Question 4 of 13" at bounding box center [671, 332] width 802 height 424
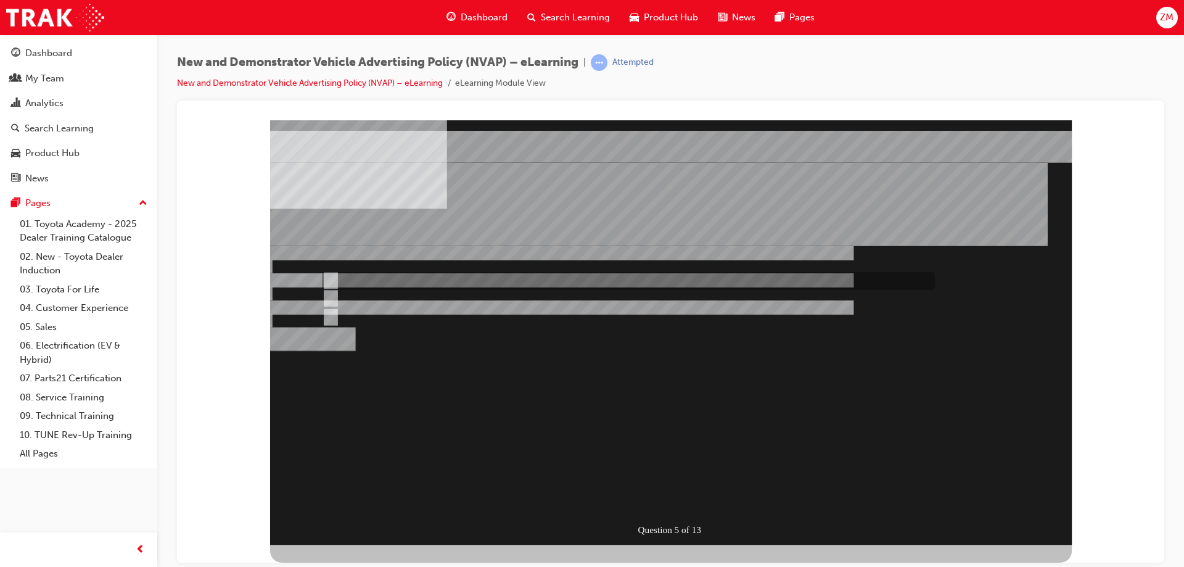
radio input "true"
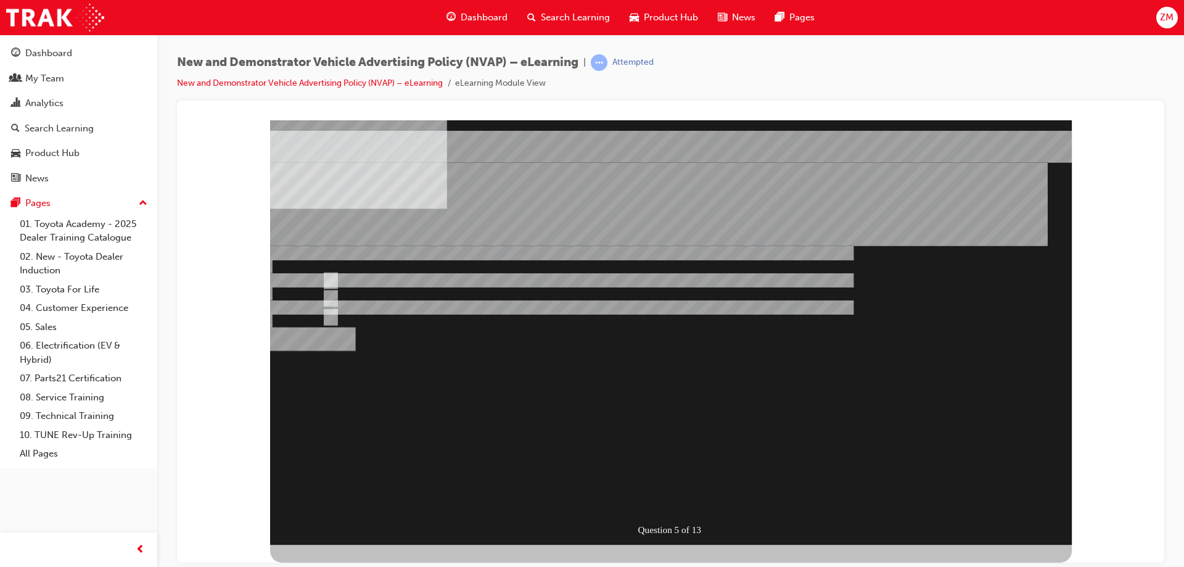
click at [497, 448] on div "" at bounding box center [671, 454] width 802 height 39
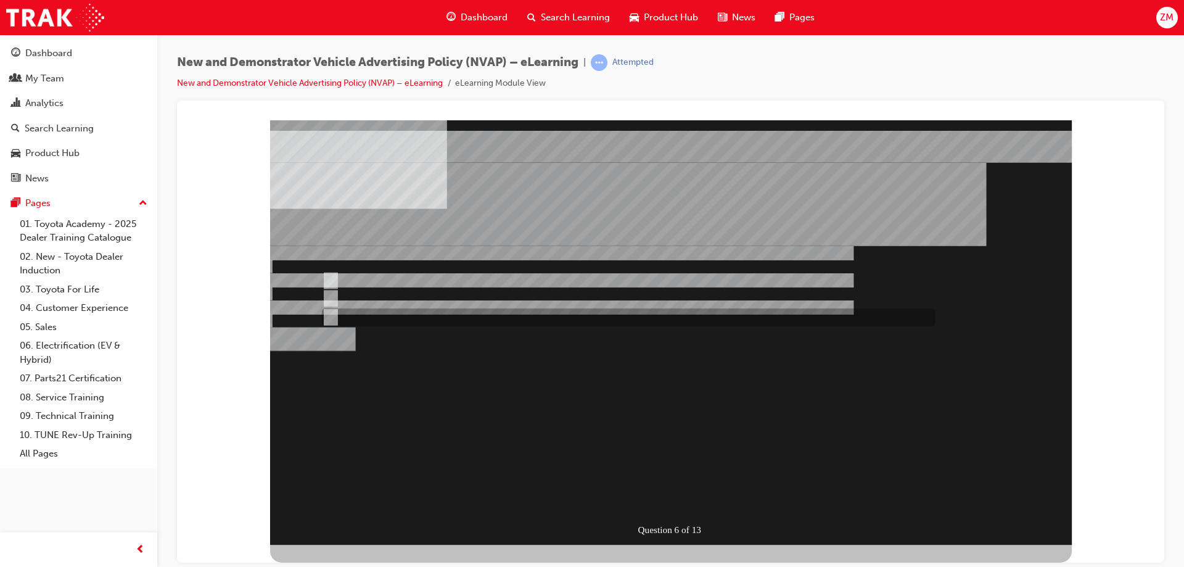
radio input "true"
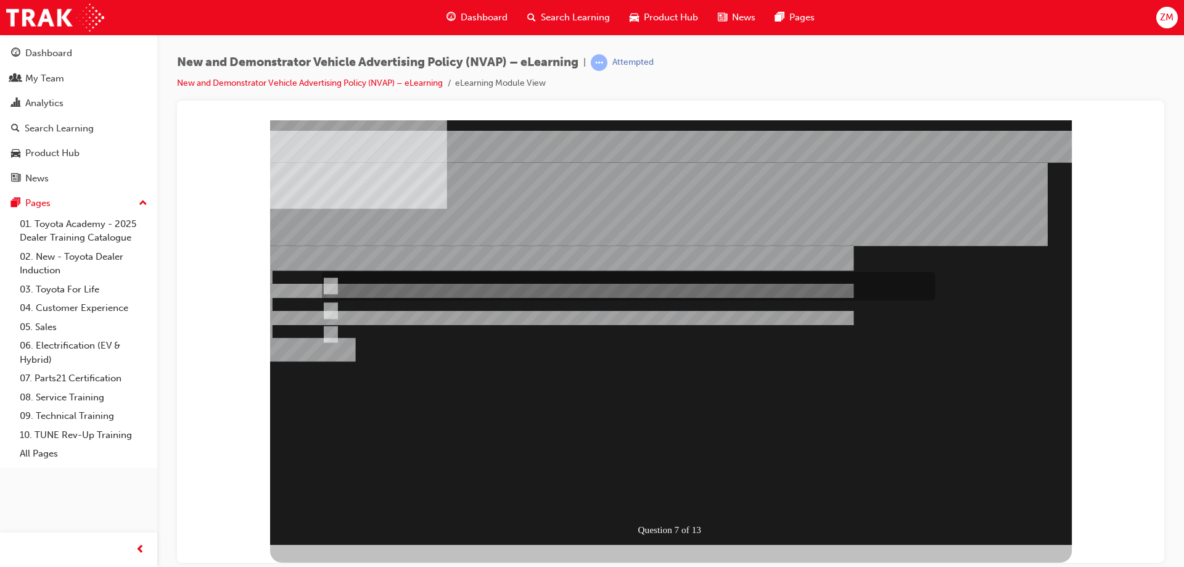
radio input "true"
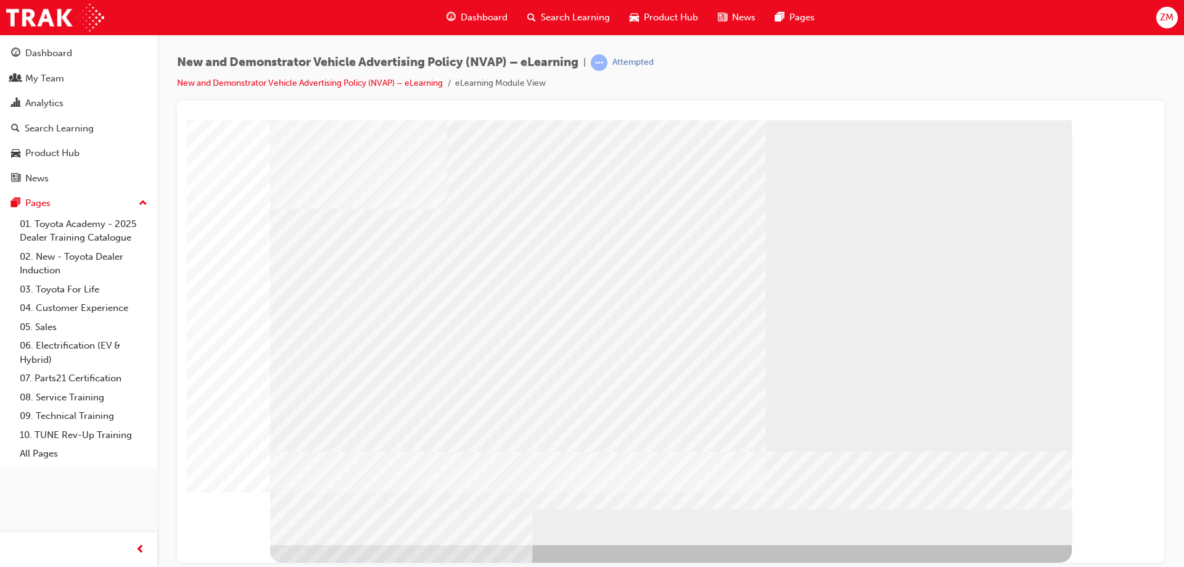
drag, startPoint x: 390, startPoint y: 375, endPoint x: 388, endPoint y: 354, distance: 21.1
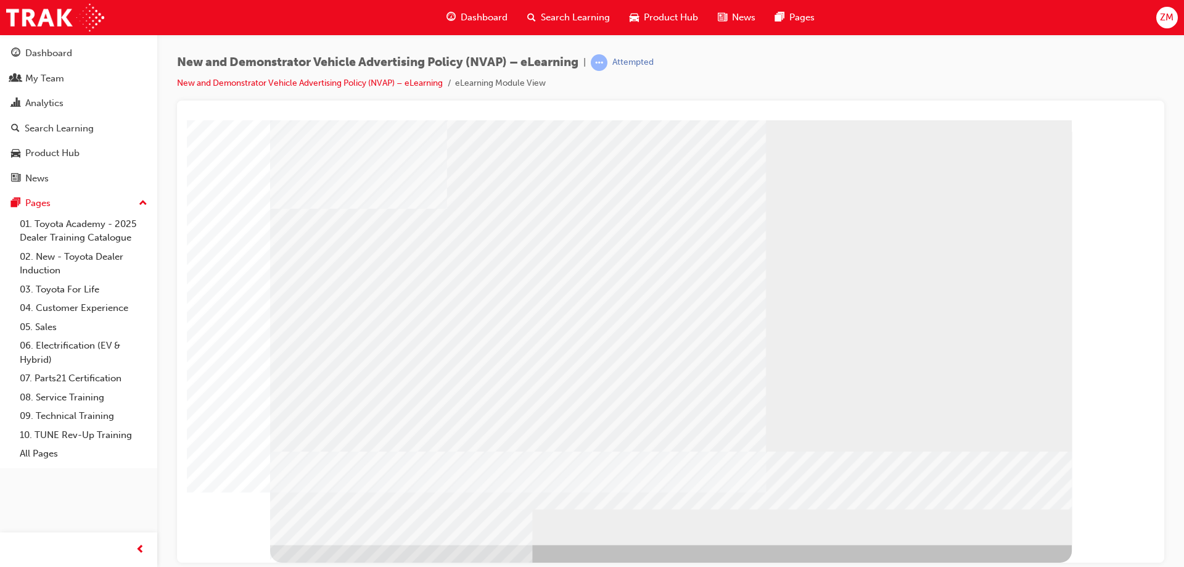
drag, startPoint x: 536, startPoint y: 391, endPoint x: 512, endPoint y: 377, distance: 27.1
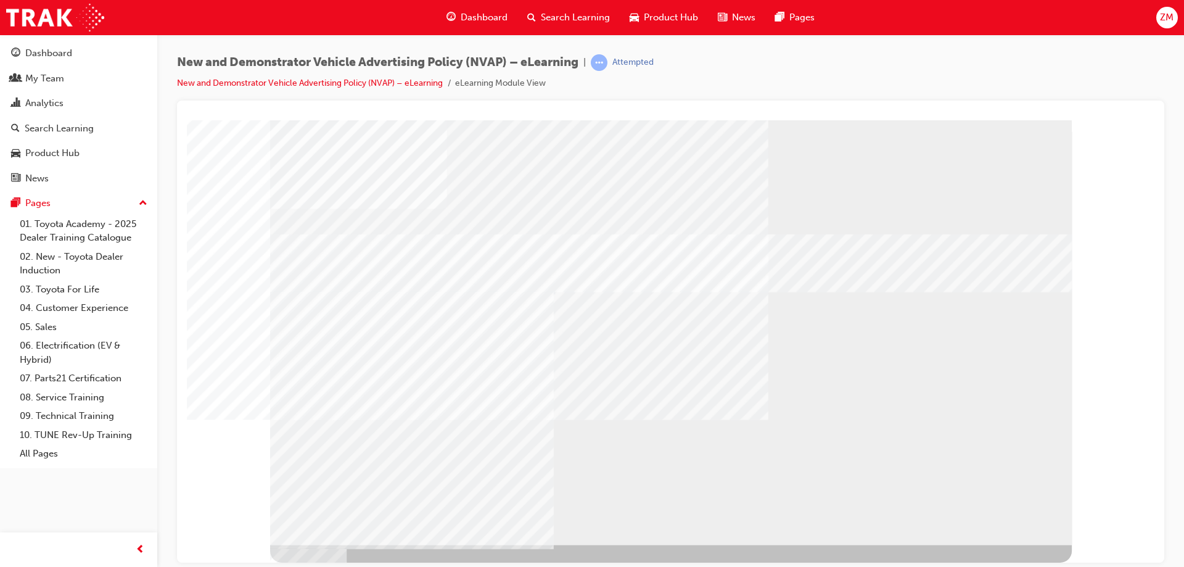
drag, startPoint x: 464, startPoint y: 356, endPoint x: 718, endPoint y: 476, distance: 281.0
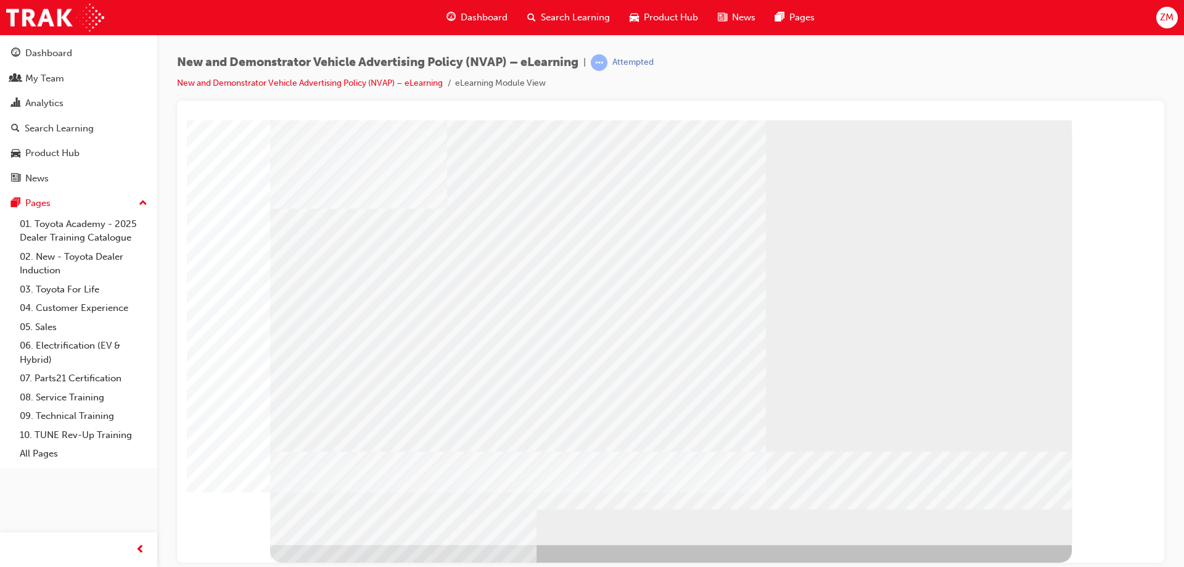
click at [506, 387] on div "multistate" at bounding box center [671, 332] width 802 height 424
drag, startPoint x: 598, startPoint y: 480, endPoint x: 620, endPoint y: 480, distance: 22.2
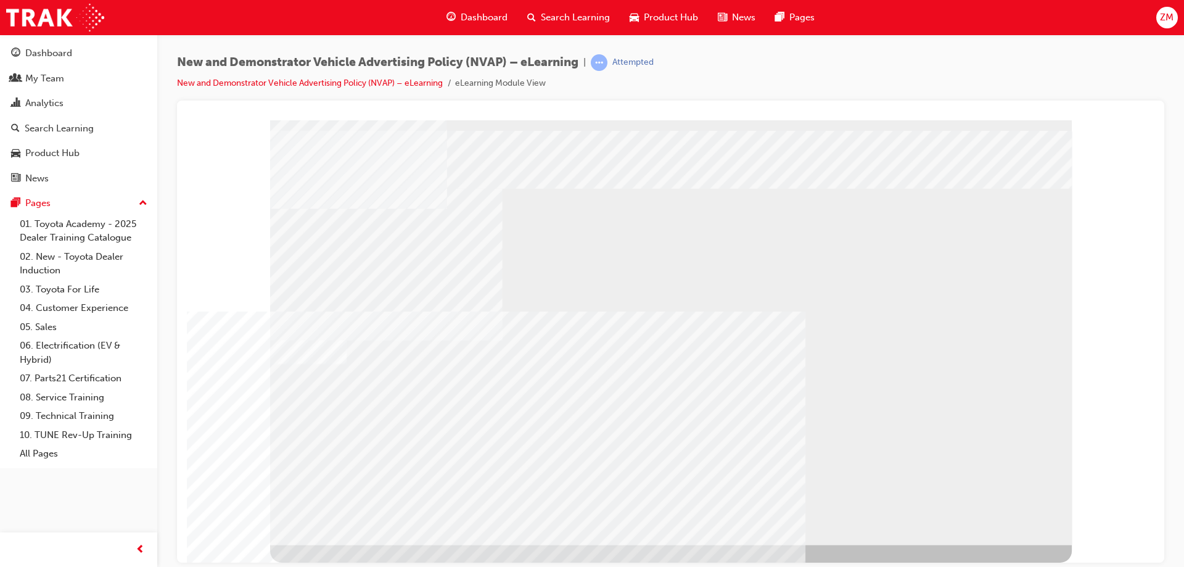
drag, startPoint x: 731, startPoint y: 488, endPoint x: 764, endPoint y: 482, distance: 33.8
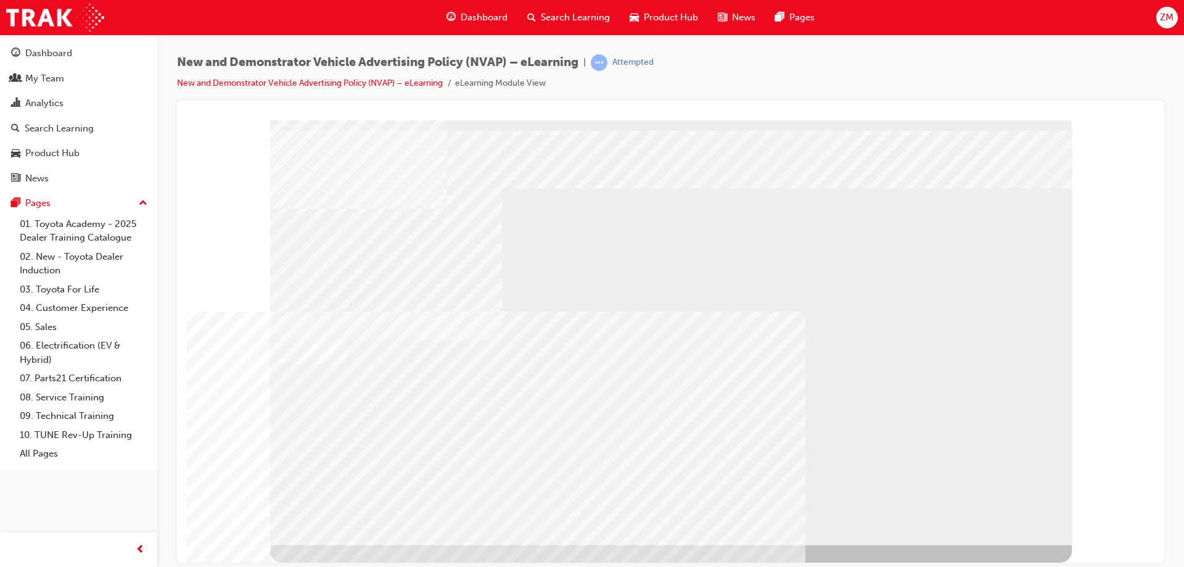
drag, startPoint x: 769, startPoint y: 480, endPoint x: 819, endPoint y: 484, distance: 50.1
drag, startPoint x: 856, startPoint y: 485, endPoint x: 869, endPoint y: 487, distance: 13.1
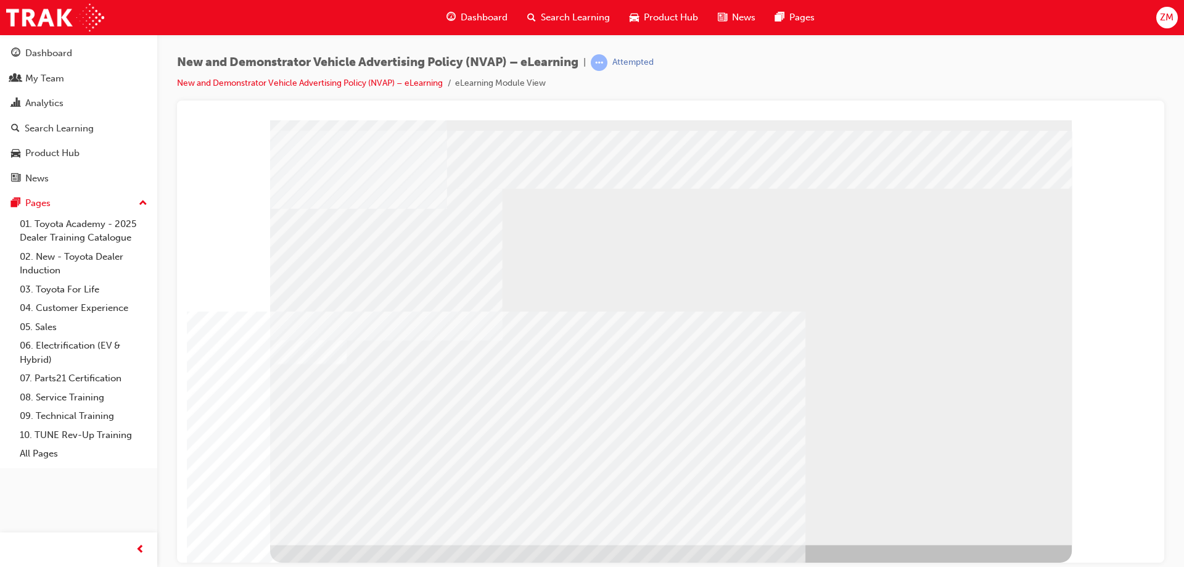
drag, startPoint x: 894, startPoint y: 487, endPoint x: 901, endPoint y: 488, distance: 6.9
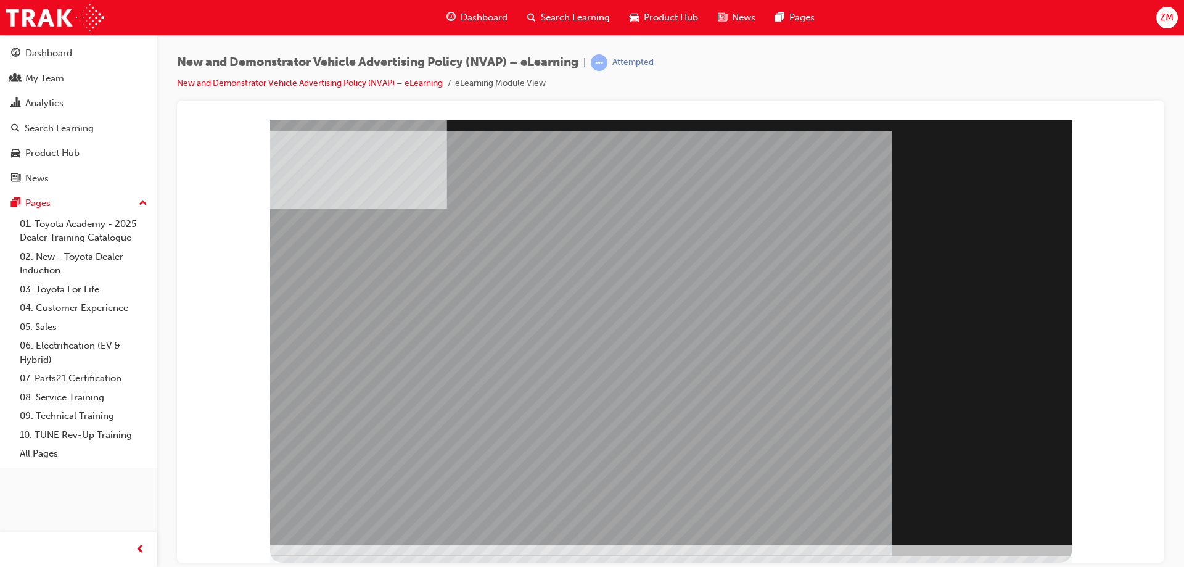
click at [971, 514] on div "Section Title Page" at bounding box center [671, 332] width 802 height 424
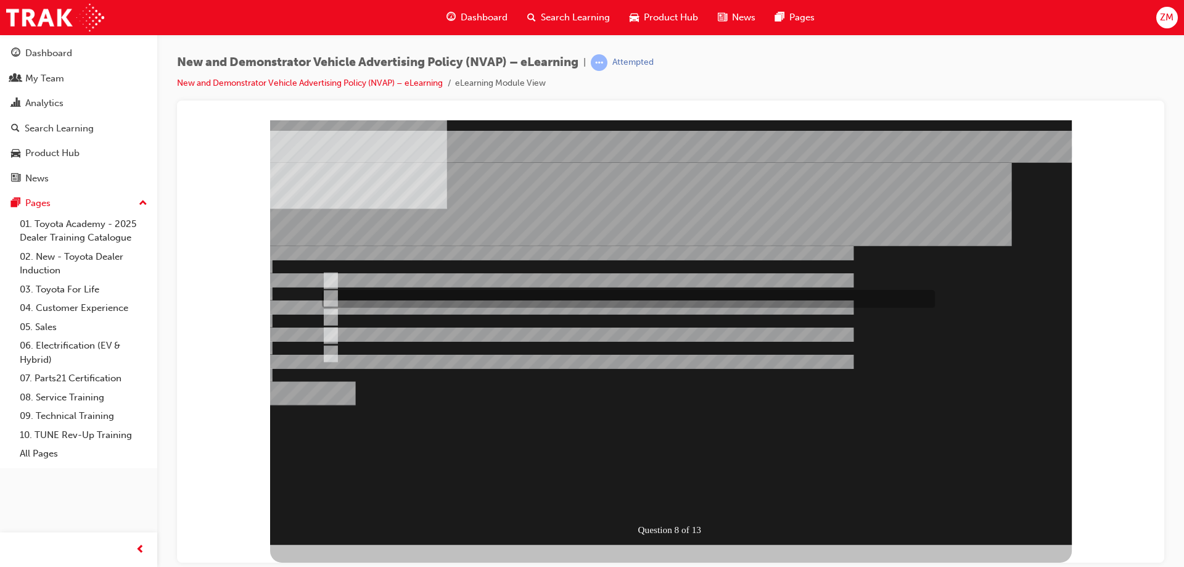
drag, startPoint x: 382, startPoint y: 299, endPoint x: 388, endPoint y: 301, distance: 6.4
checkbox input "true"
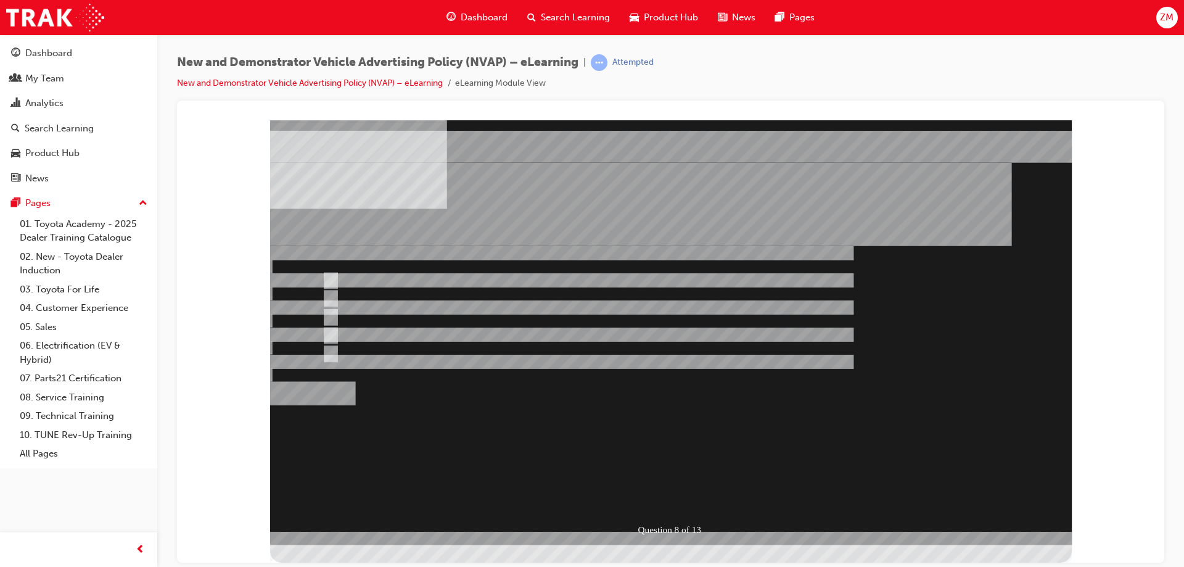
click at [385, 318] on div at bounding box center [671, 332] width 802 height 424
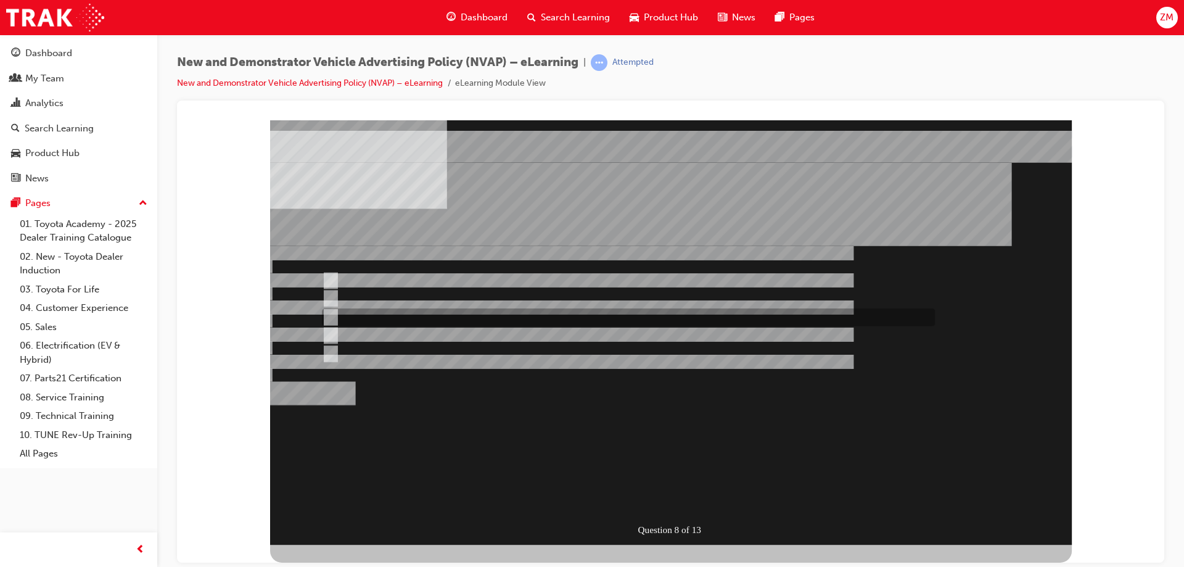
checkbox input "true"
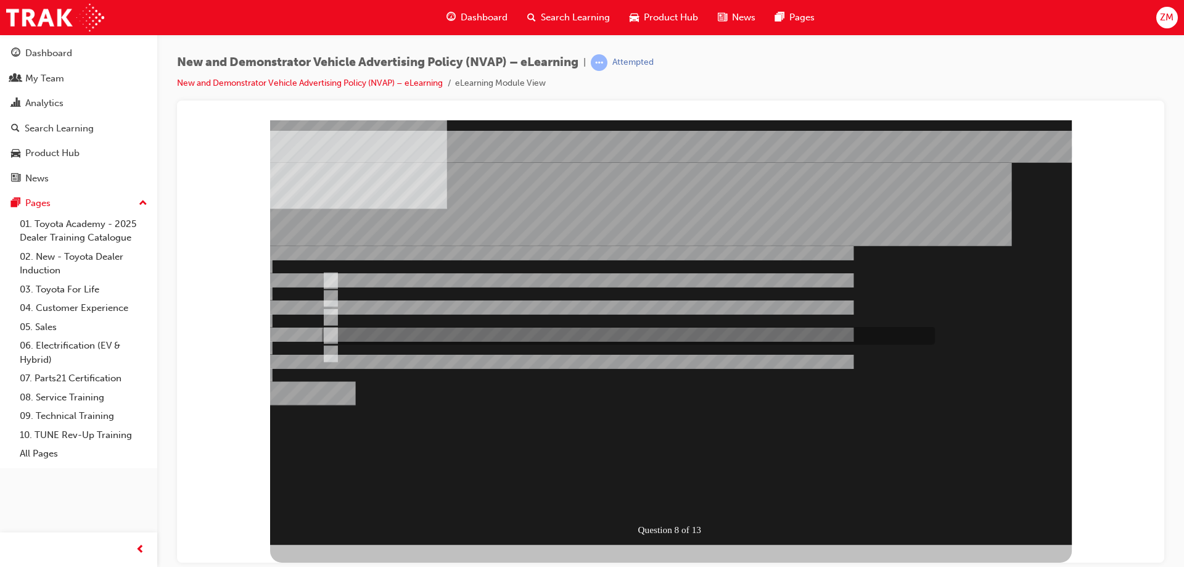
checkbox input "true"
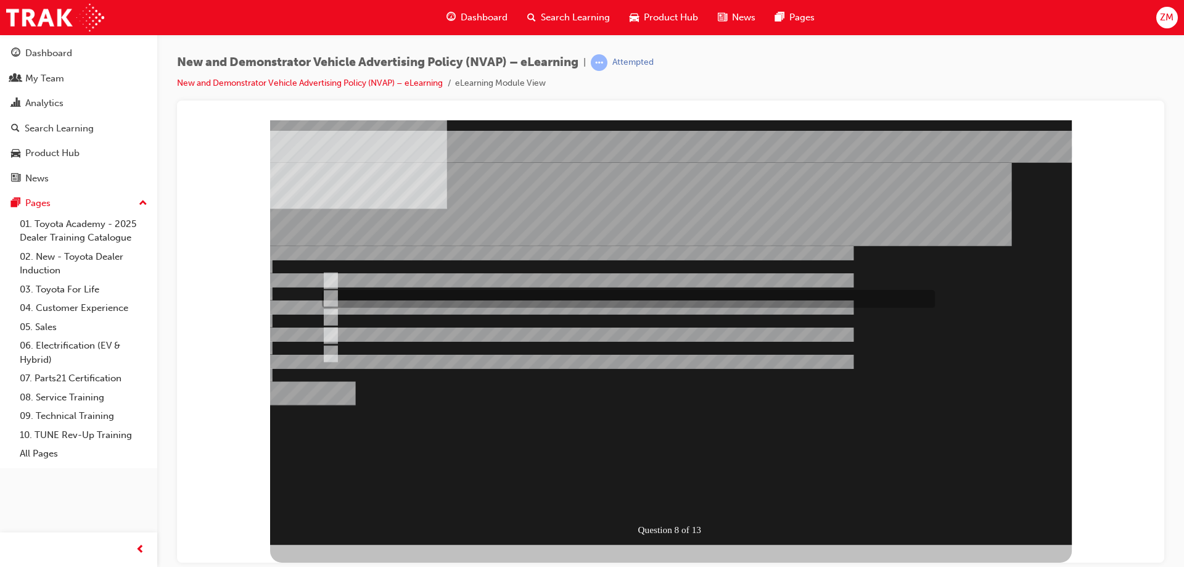
checkbox input "false"
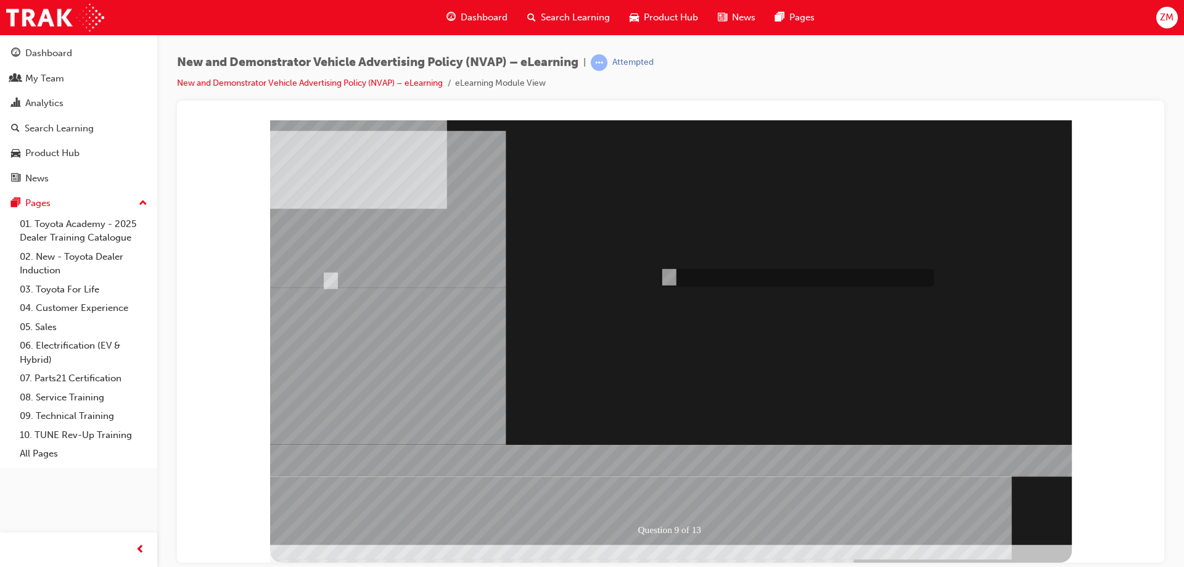
radio input "true"
click at [330, 276] on div at bounding box center [671, 332] width 802 height 424
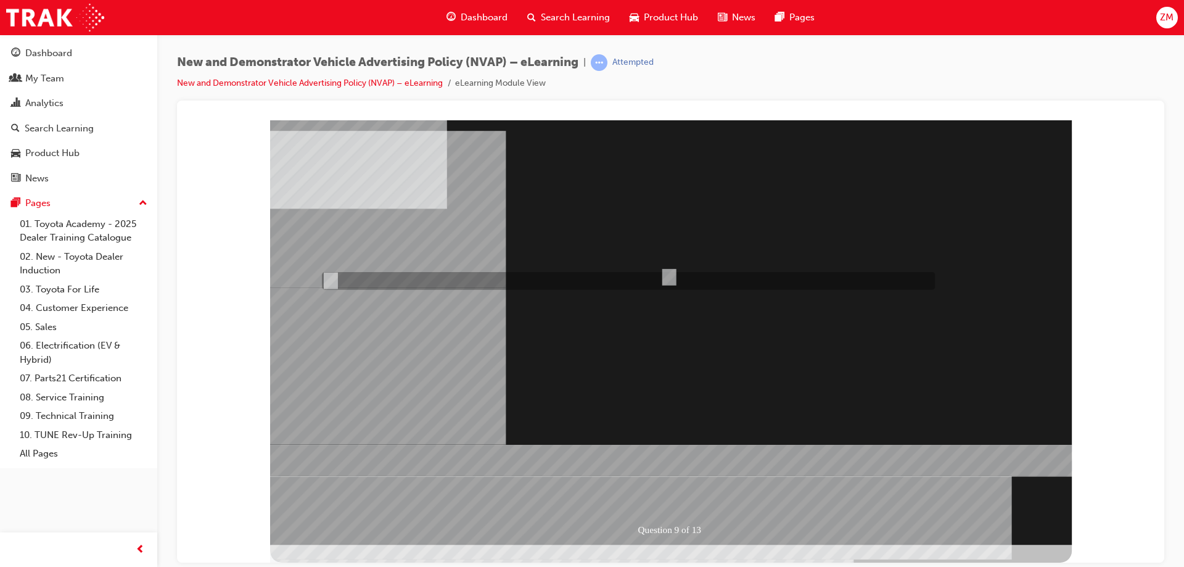
radio input "true"
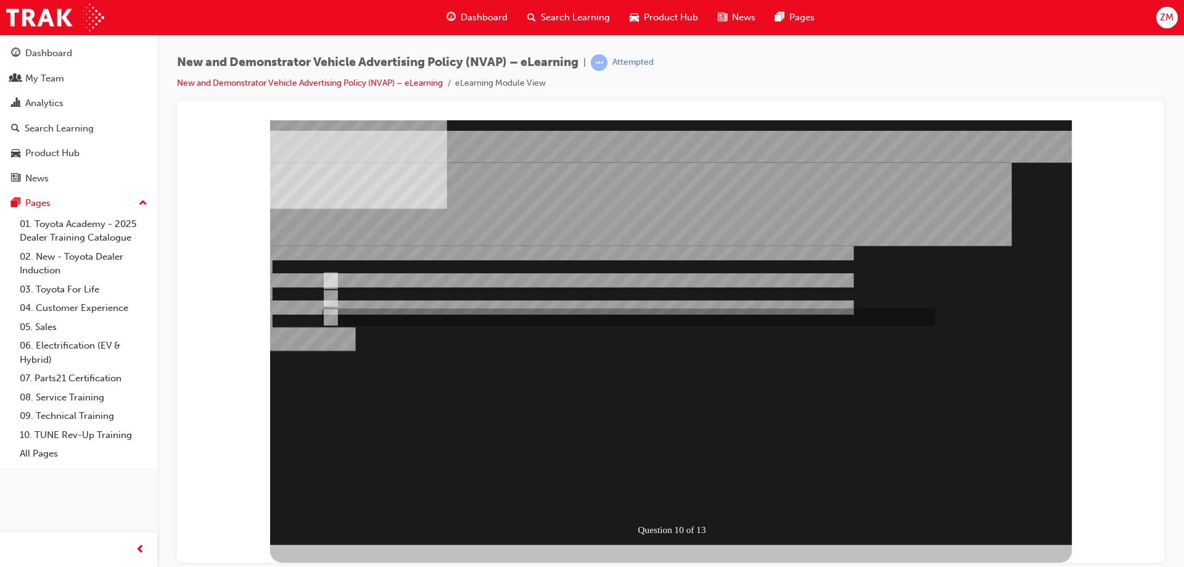
radio input "false"
radio input "true"
click at [457, 430] on div "" at bounding box center [671, 409] width 802 height 49
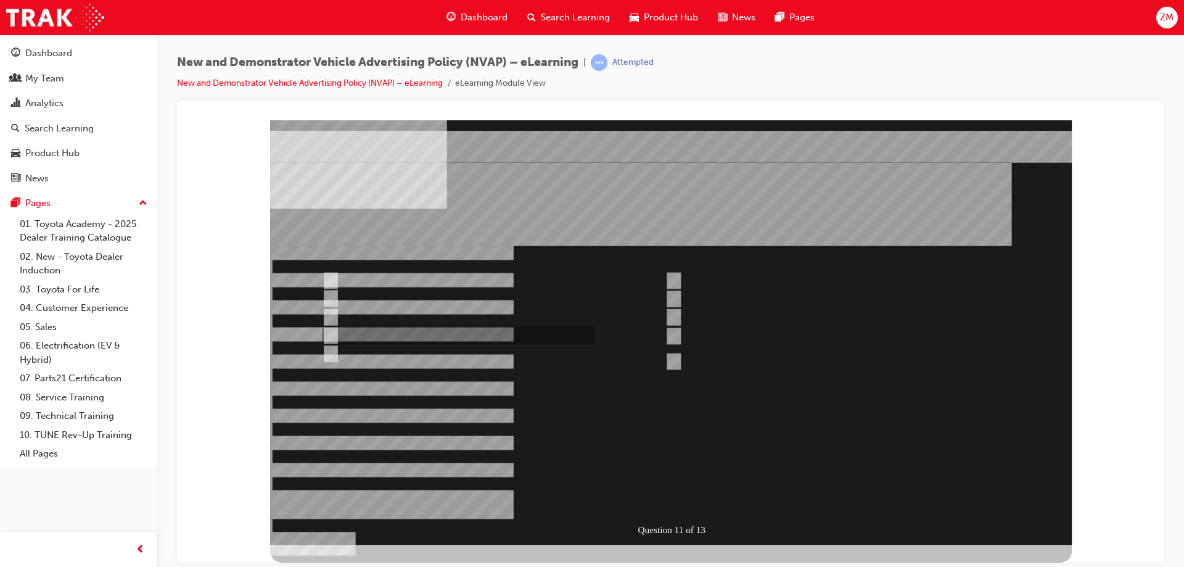
checkbox input "true"
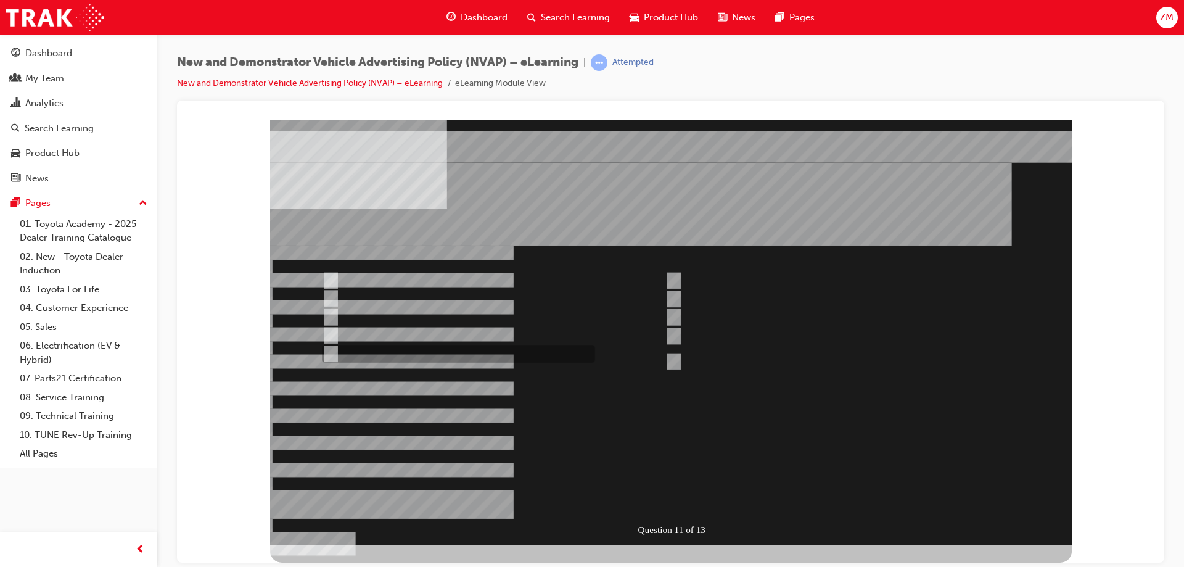
checkbox input "true"
click at [394, 278] on div at bounding box center [671, 332] width 802 height 424
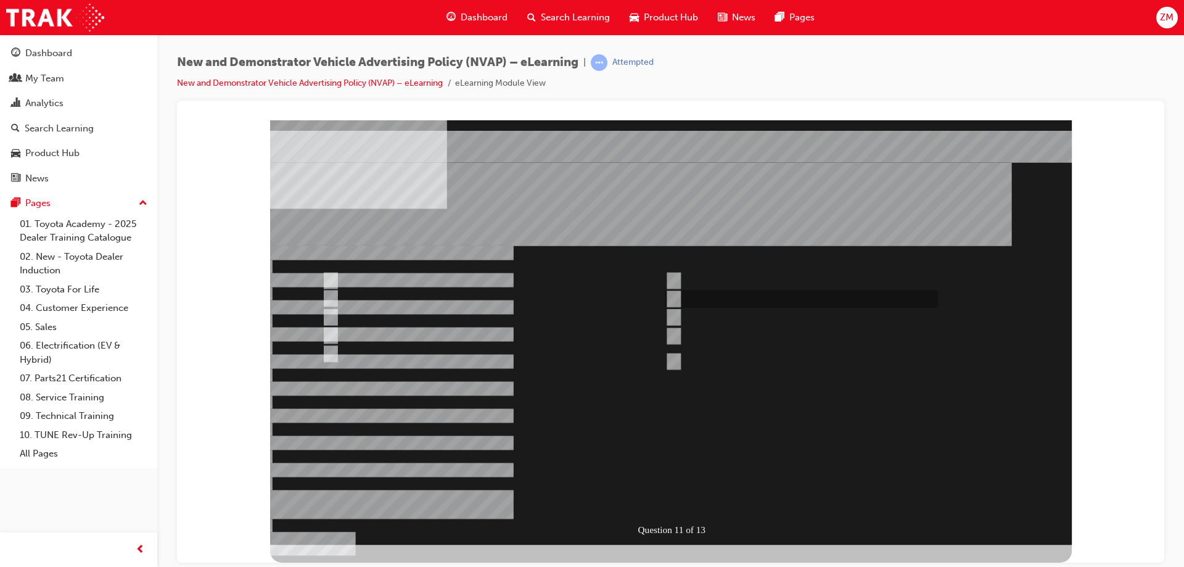
checkbox input "false"
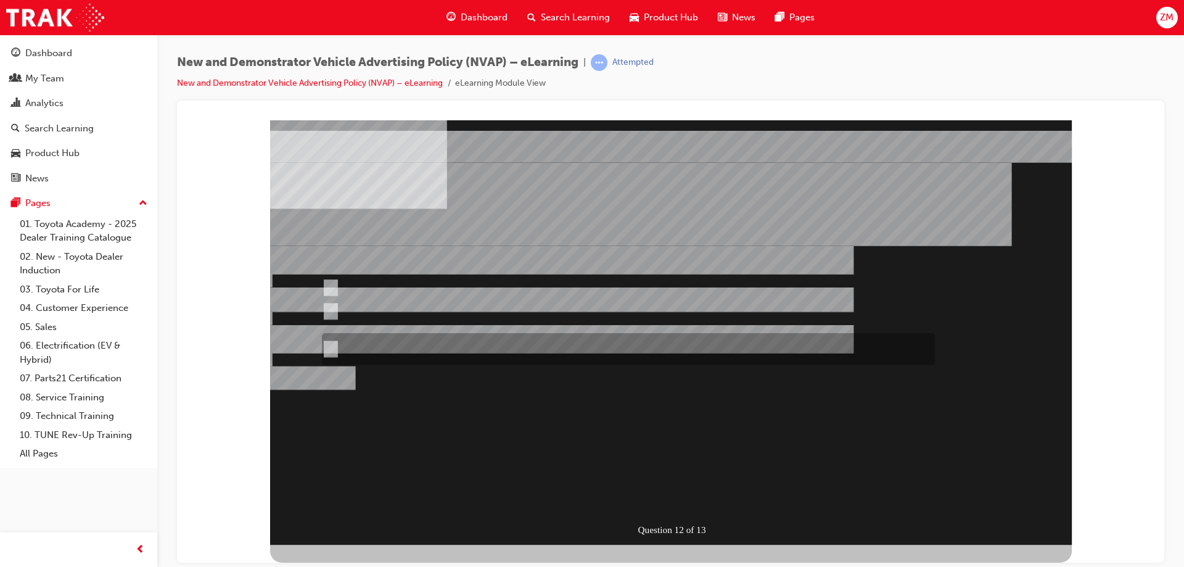
radio input "true"
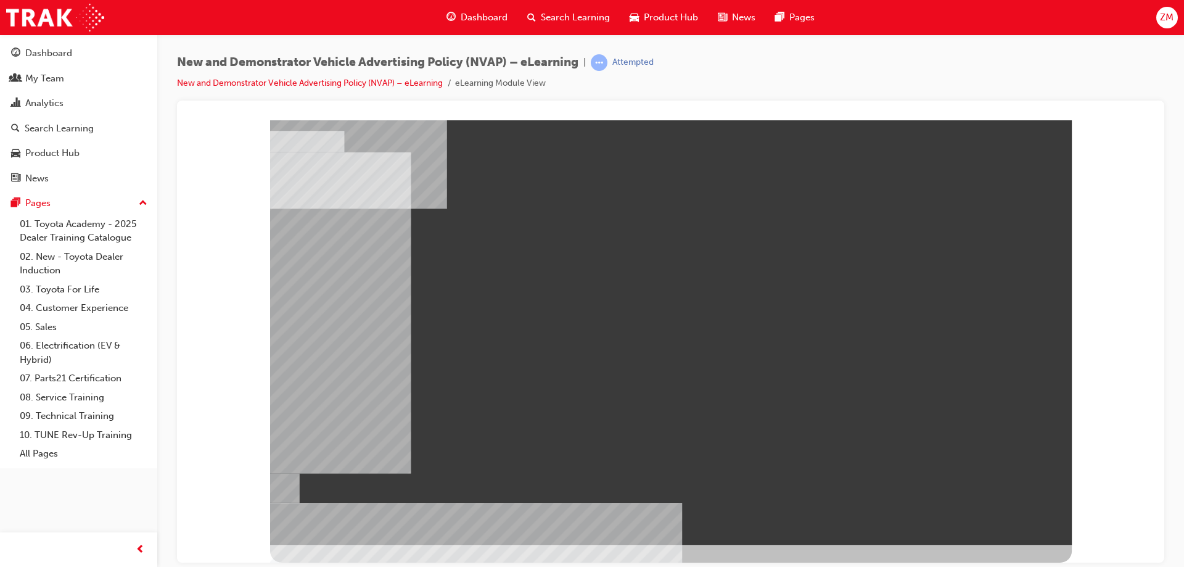
drag, startPoint x: 356, startPoint y: 276, endPoint x: 517, endPoint y: 278, distance: 161.6
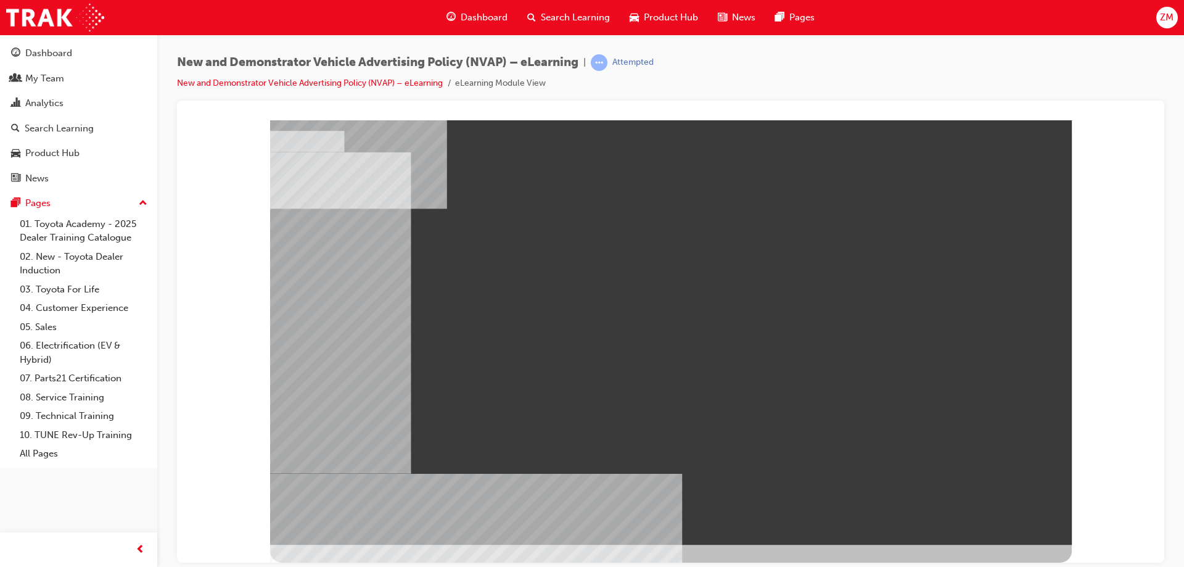
drag, startPoint x: 723, startPoint y: 361, endPoint x: 570, endPoint y: 361, distance: 153.5
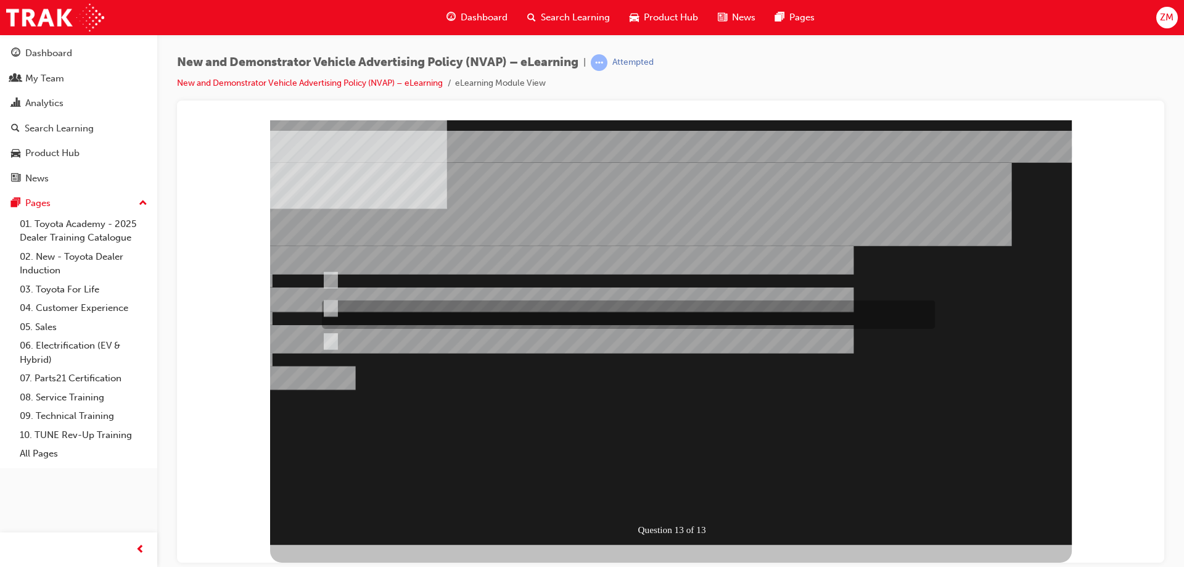
radio input "true"
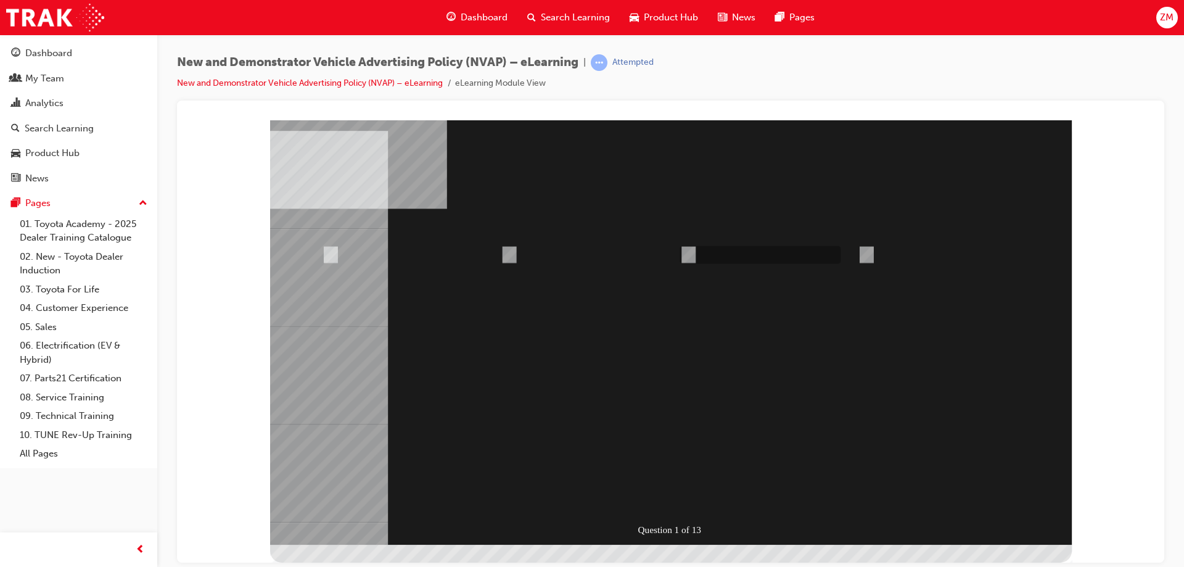
radio input "true"
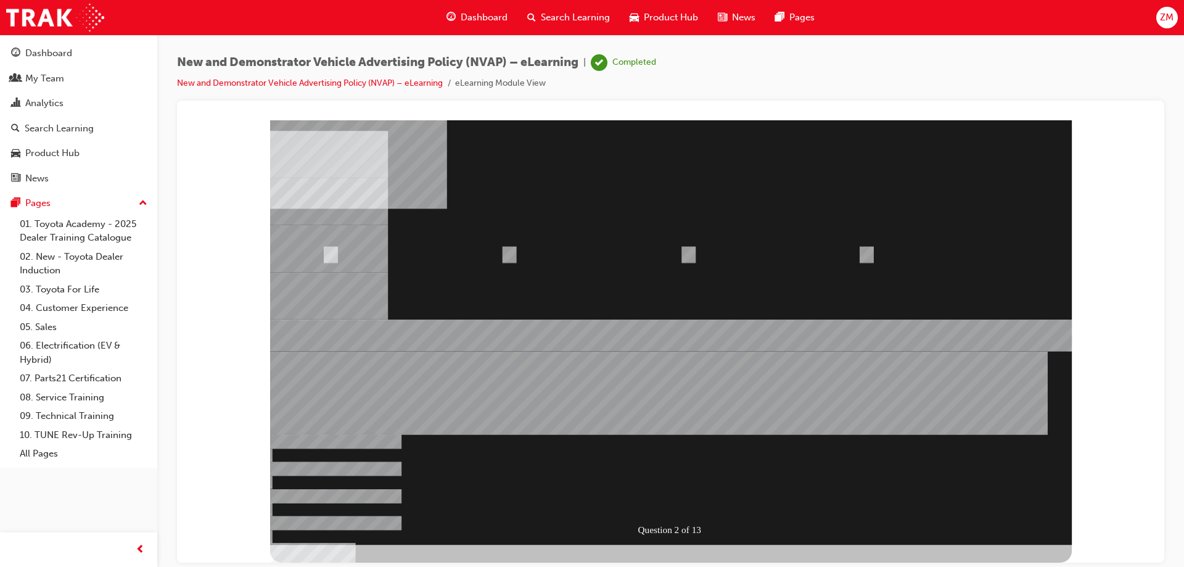
radio input "true"
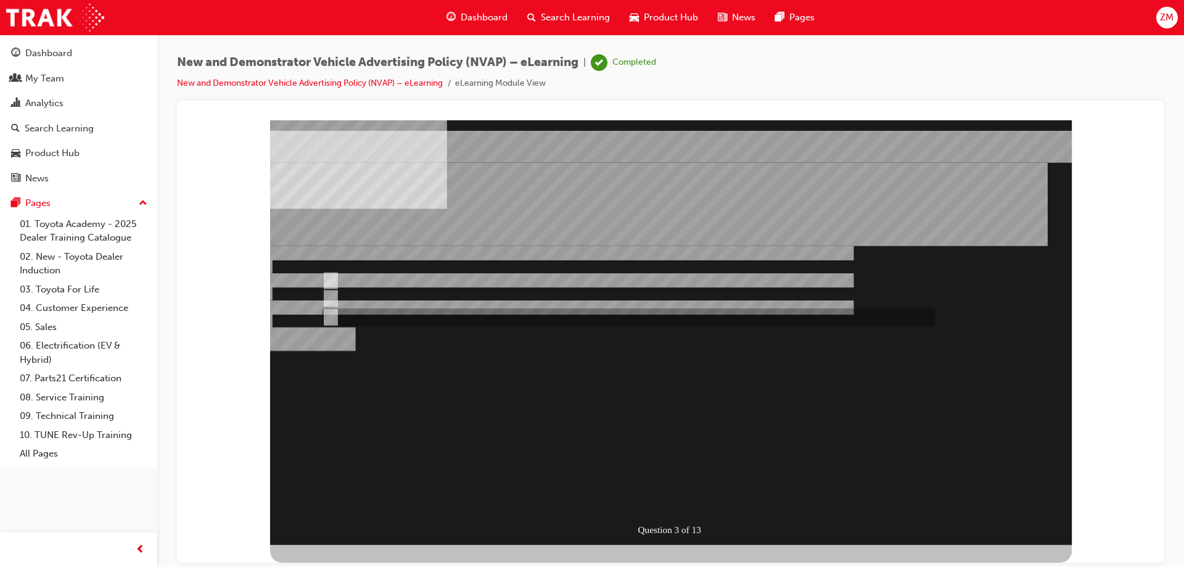
radio input "true"
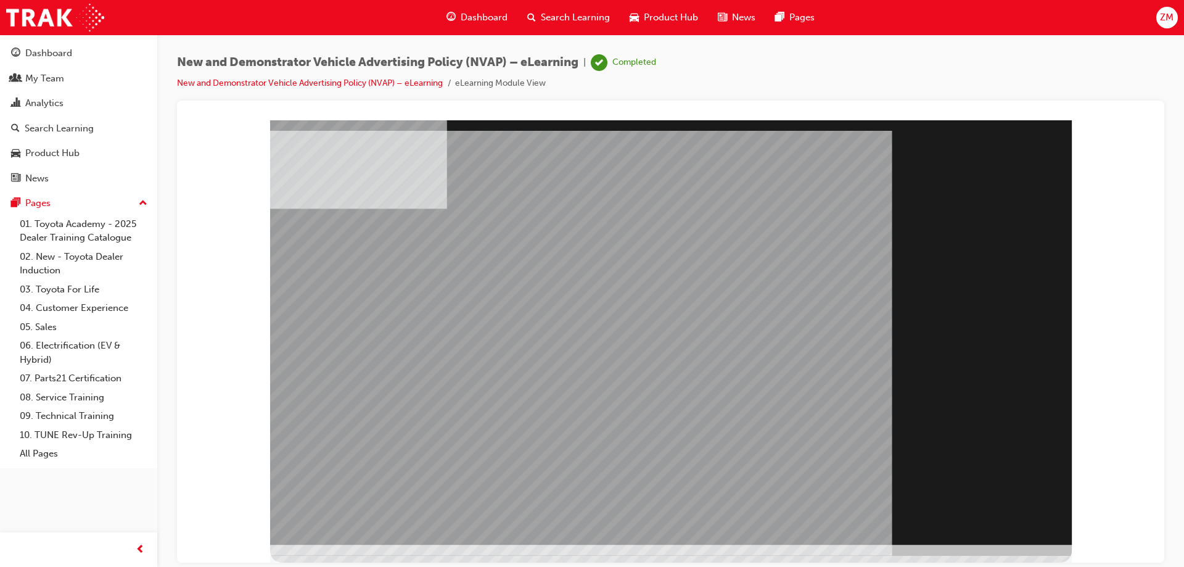
click at [989, 512] on div "Section Title Page" at bounding box center [671, 332] width 802 height 424
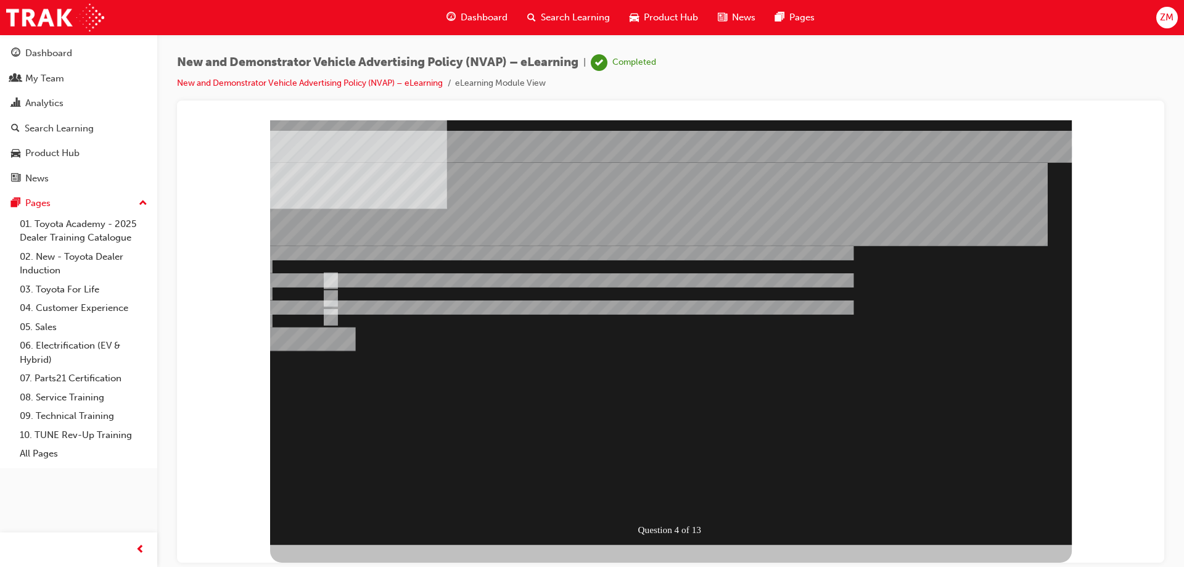
click at [989, 512] on div "Question 4 of 13" at bounding box center [671, 332] width 802 height 424
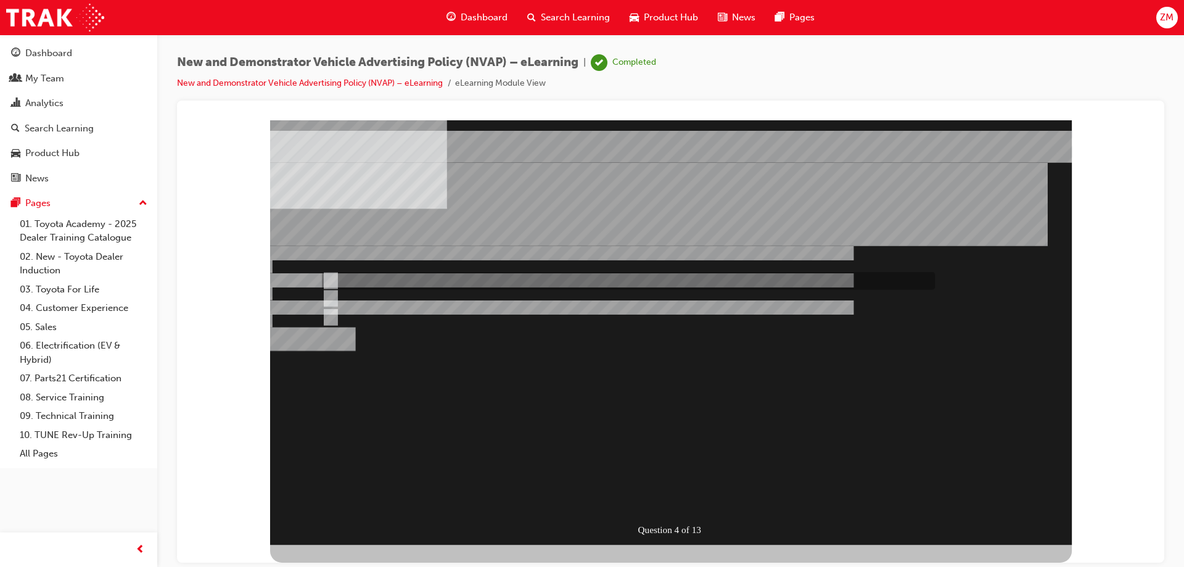
radio input "true"
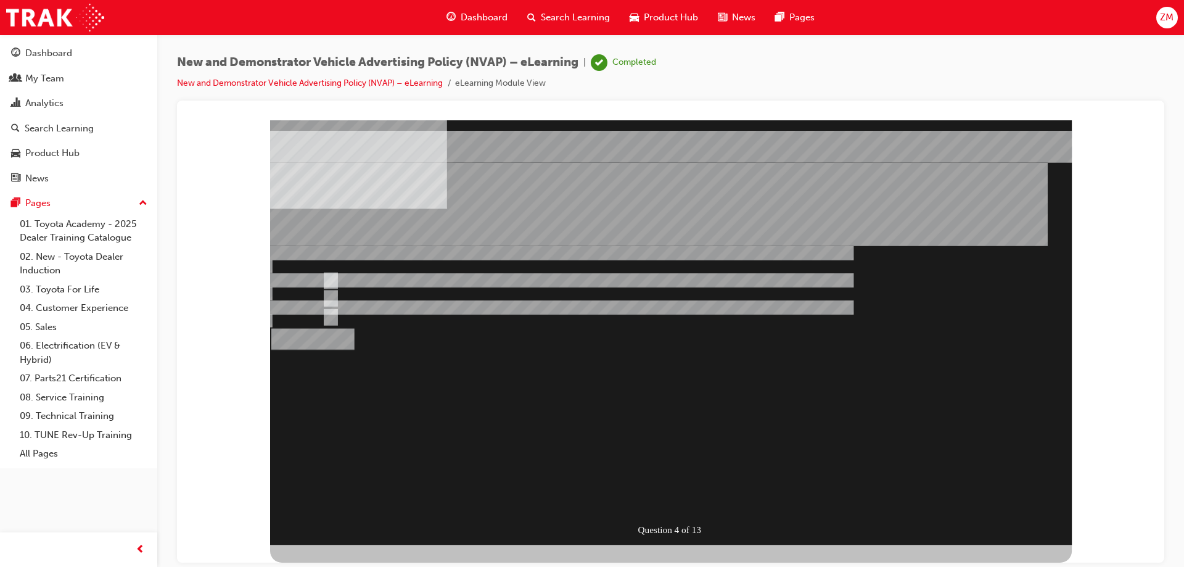
radio input "true"
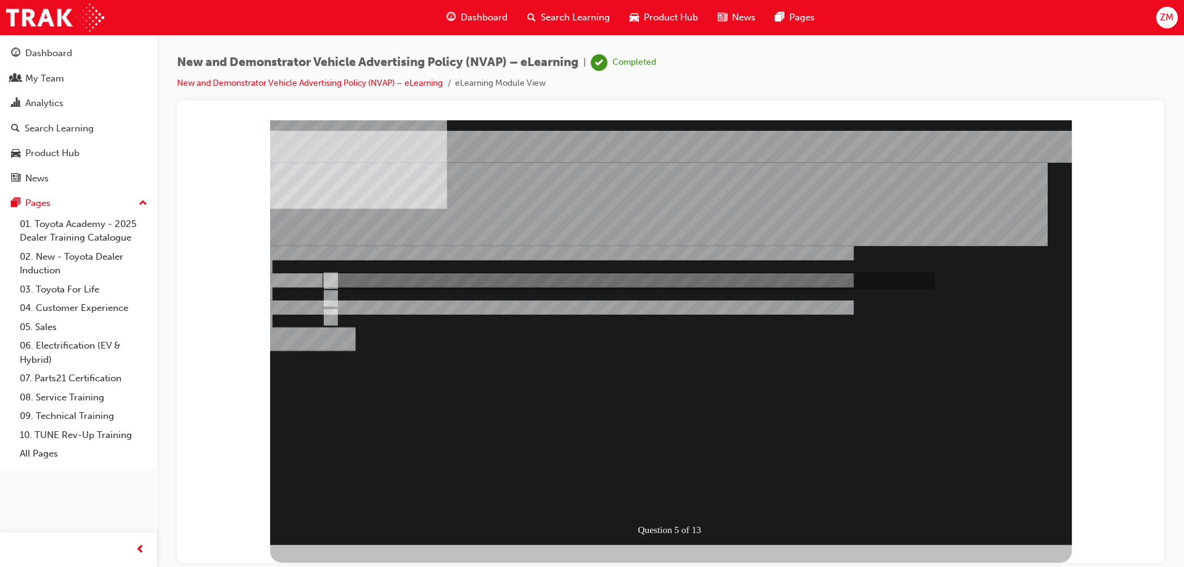
radio input "true"
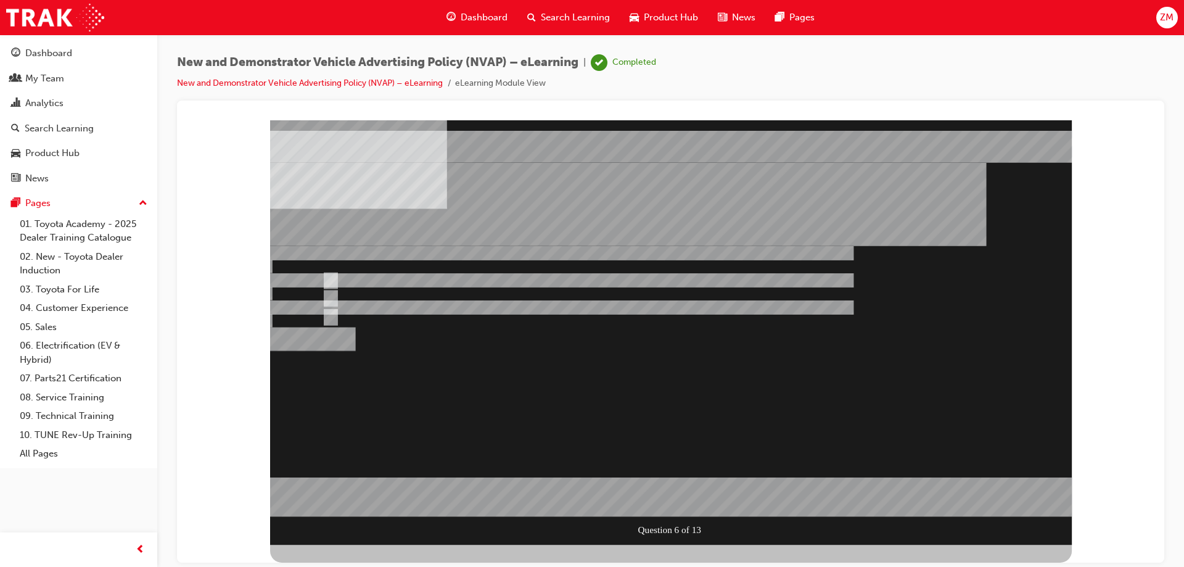
click at [500, 318] on div at bounding box center [671, 332] width 802 height 424
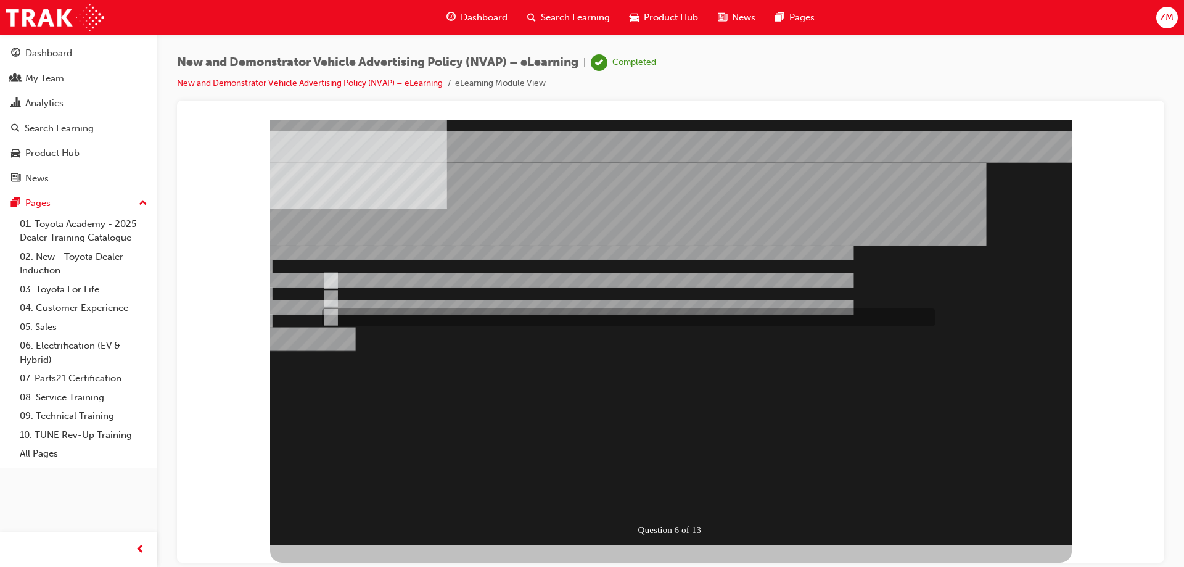
radio input "false"
radio input "true"
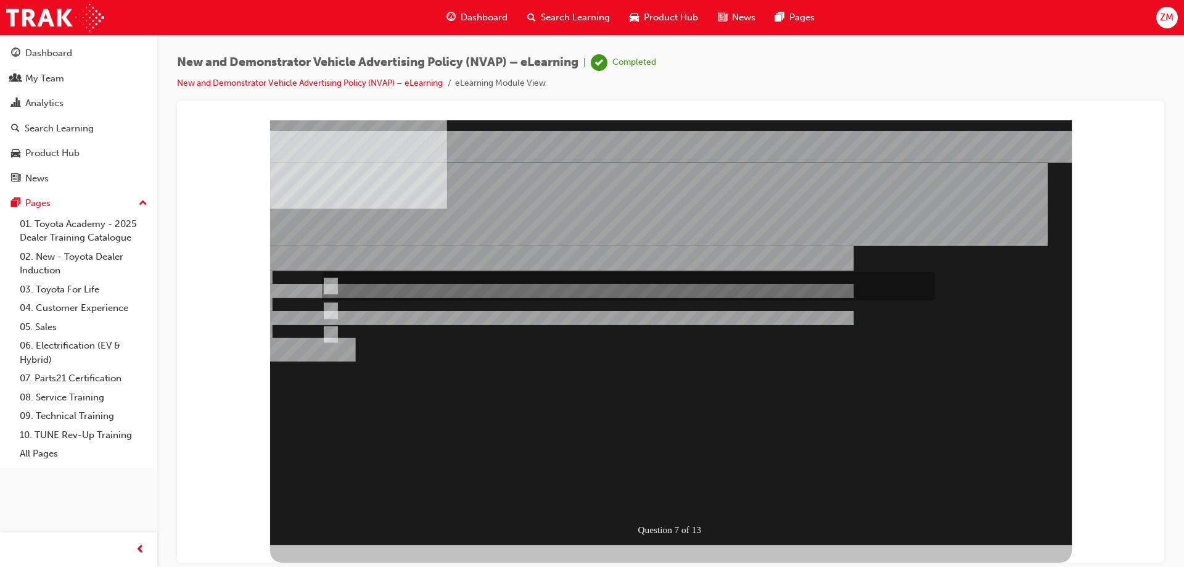
radio input "true"
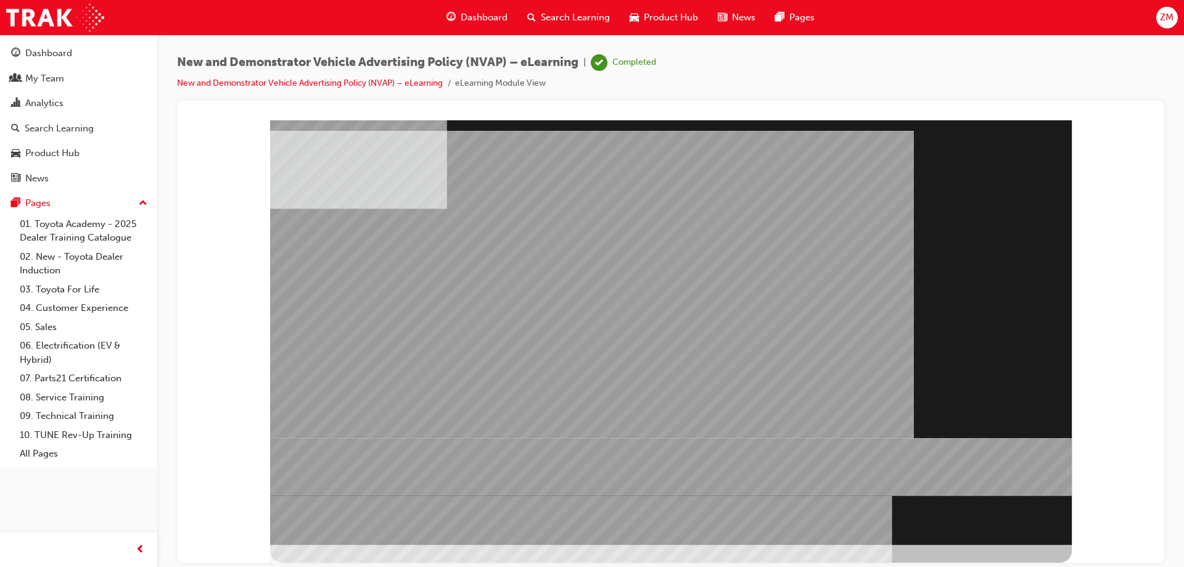
click at [1012, 528] on div "" at bounding box center [671, 332] width 802 height 424
click at [1011, 523] on div at bounding box center [671, 332] width 802 height 424
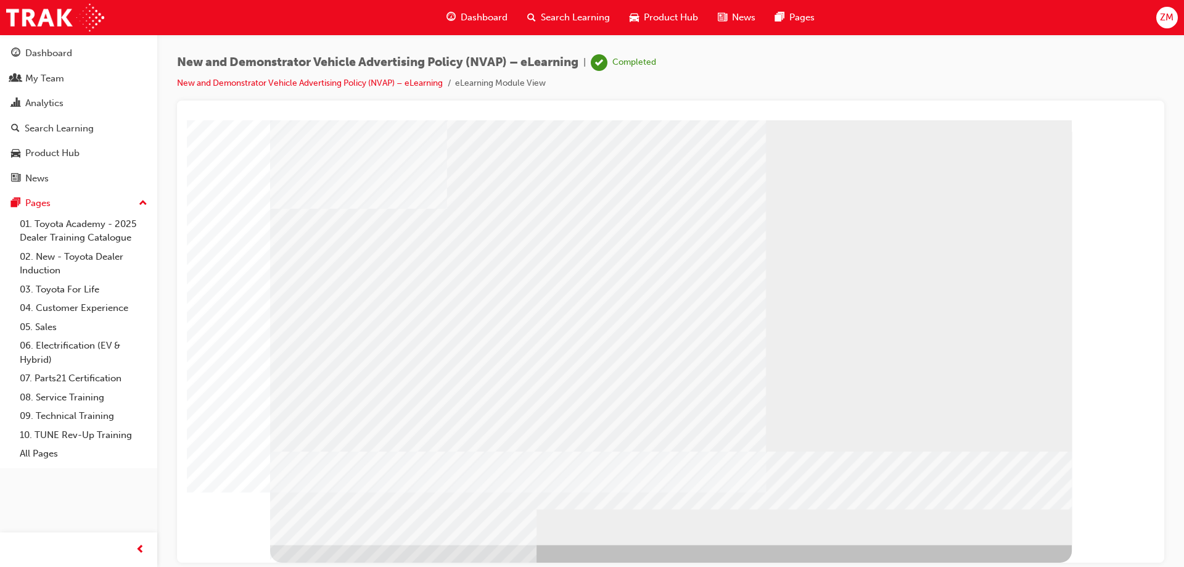
drag, startPoint x: 1020, startPoint y: 519, endPoint x: 999, endPoint y: 513, distance: 21.7
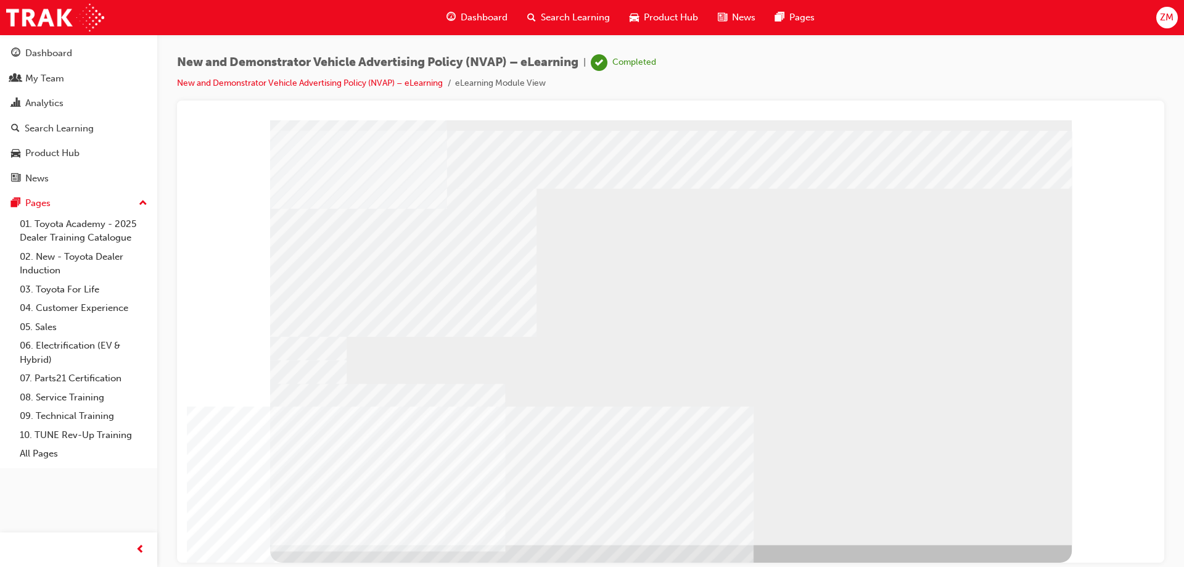
drag, startPoint x: 463, startPoint y: 370, endPoint x: 740, endPoint y: 372, distance: 276.8
drag, startPoint x: 743, startPoint y: 368, endPoint x: 853, endPoint y: 395, distance: 112.9
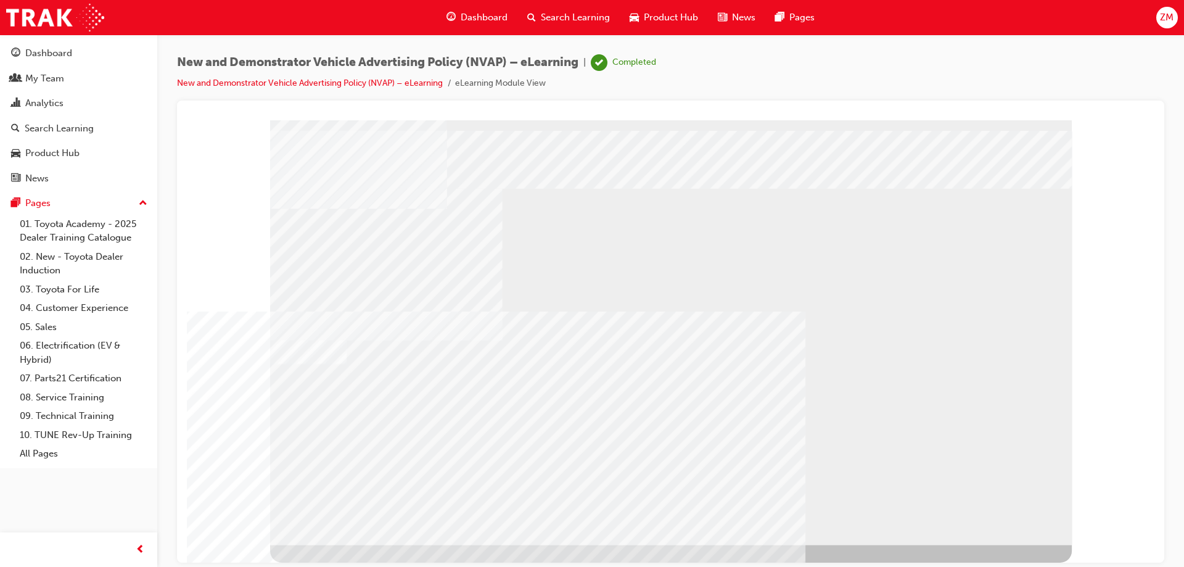
drag, startPoint x: 821, startPoint y: 482, endPoint x: 804, endPoint y: 483, distance: 17.3
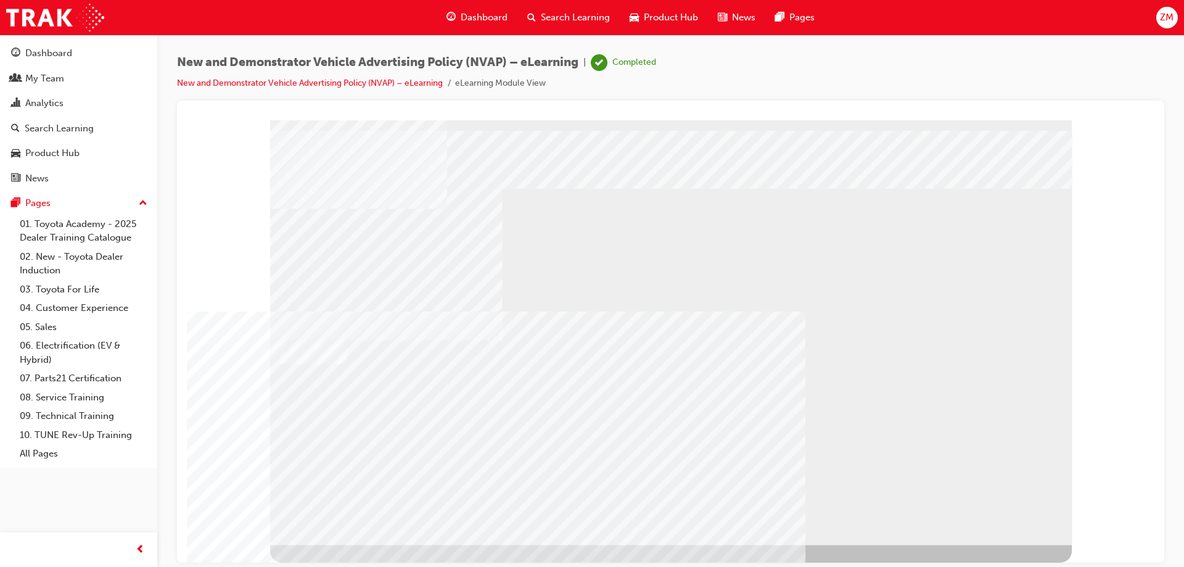
drag, startPoint x: 611, startPoint y: 488, endPoint x: 658, endPoint y: 488, distance: 46.9
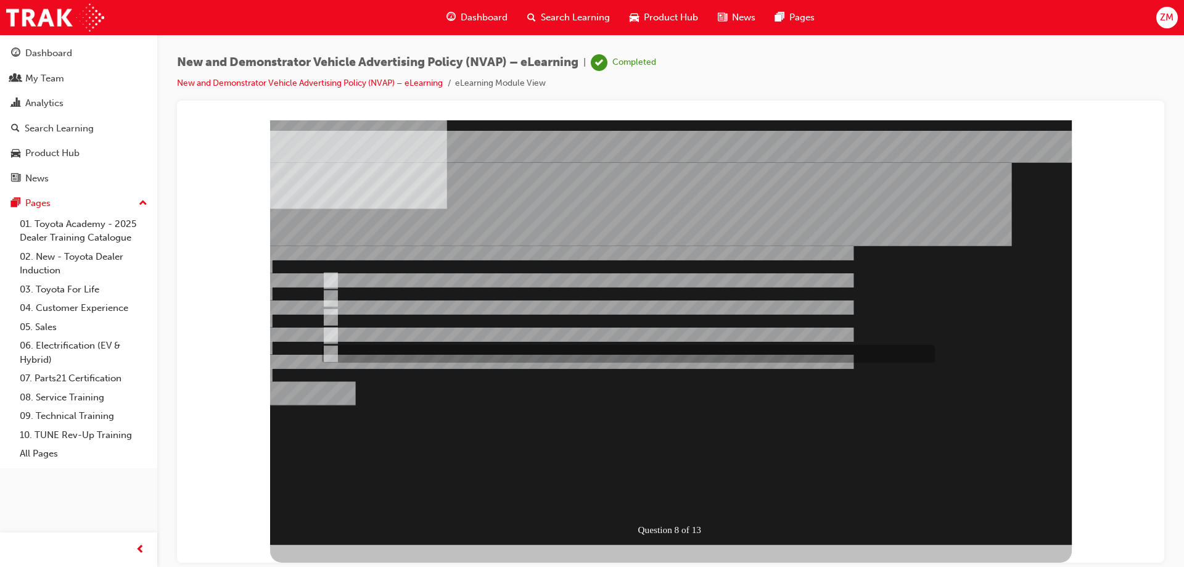
checkbox input "true"
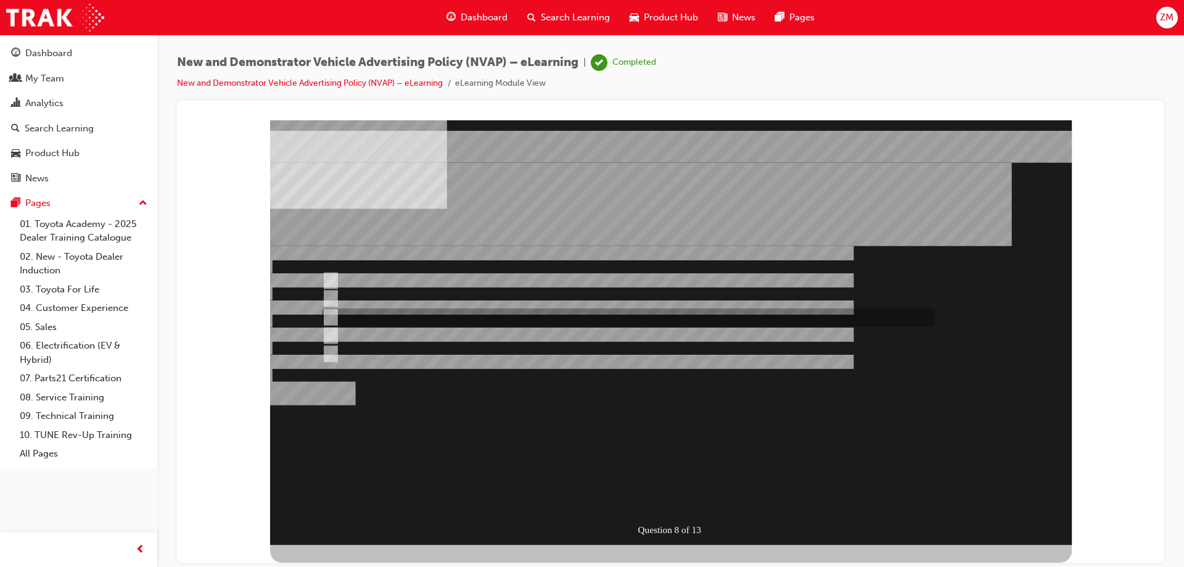
drag, startPoint x: 327, startPoint y: 312, endPoint x: 358, endPoint y: 332, distance: 36.9
checkbox input "true"
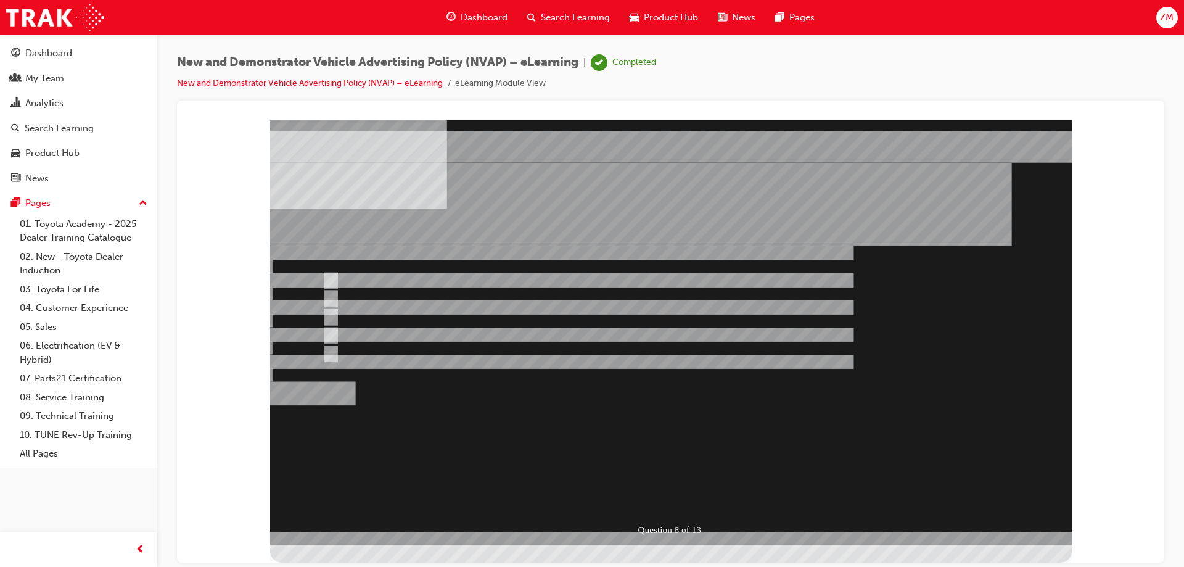
click at [379, 338] on div at bounding box center [671, 332] width 802 height 424
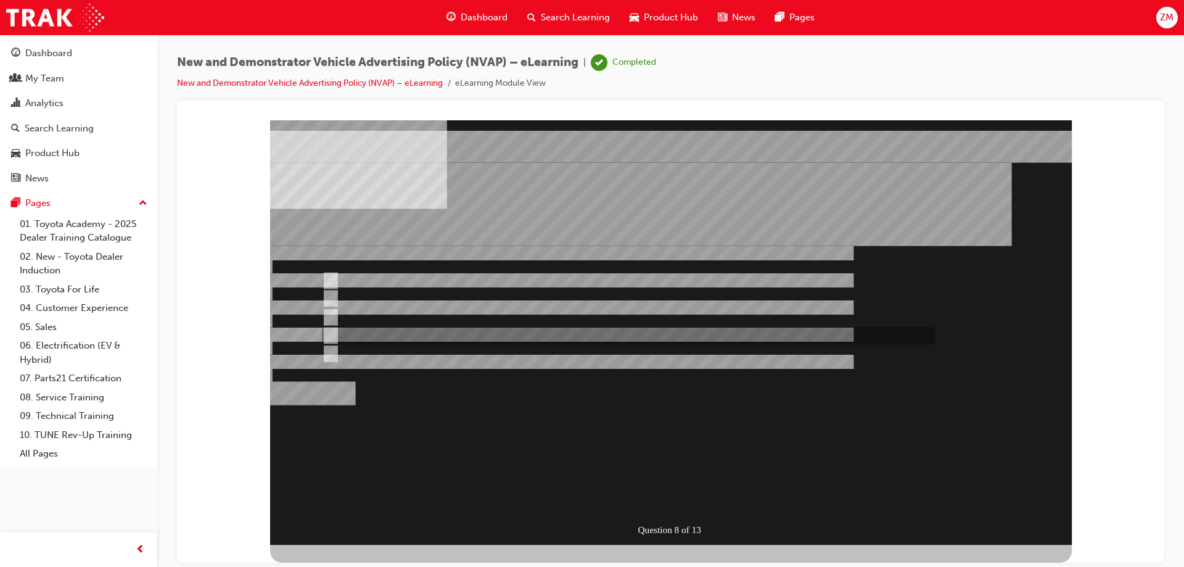
checkbox input "true"
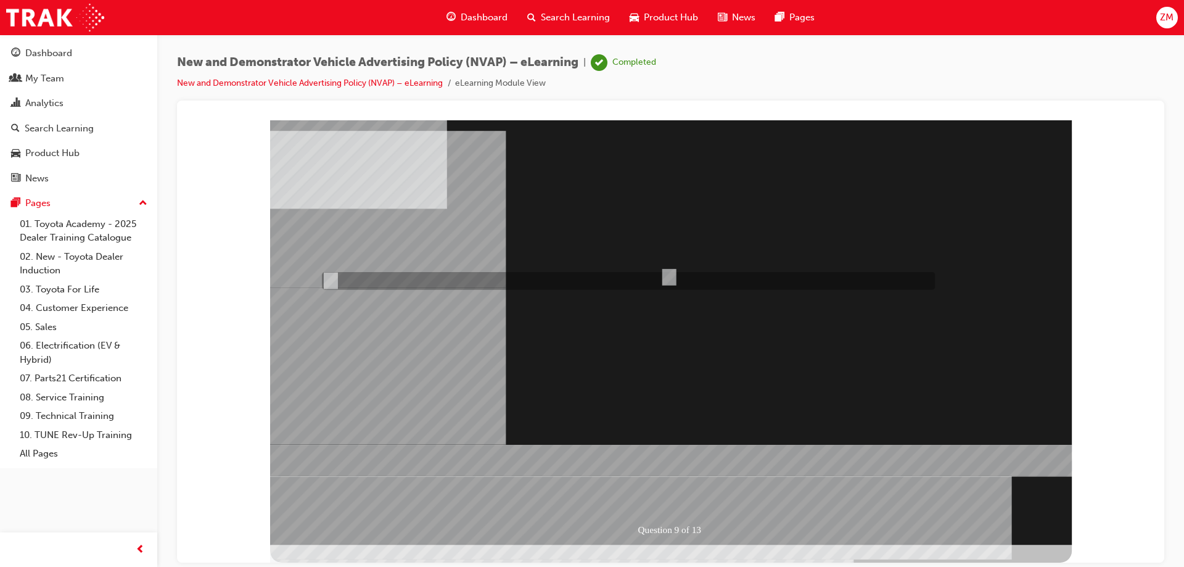
radio input "true"
click at [689, 511] on div "Question 9 of 13" at bounding box center [671, 332] width 802 height 424
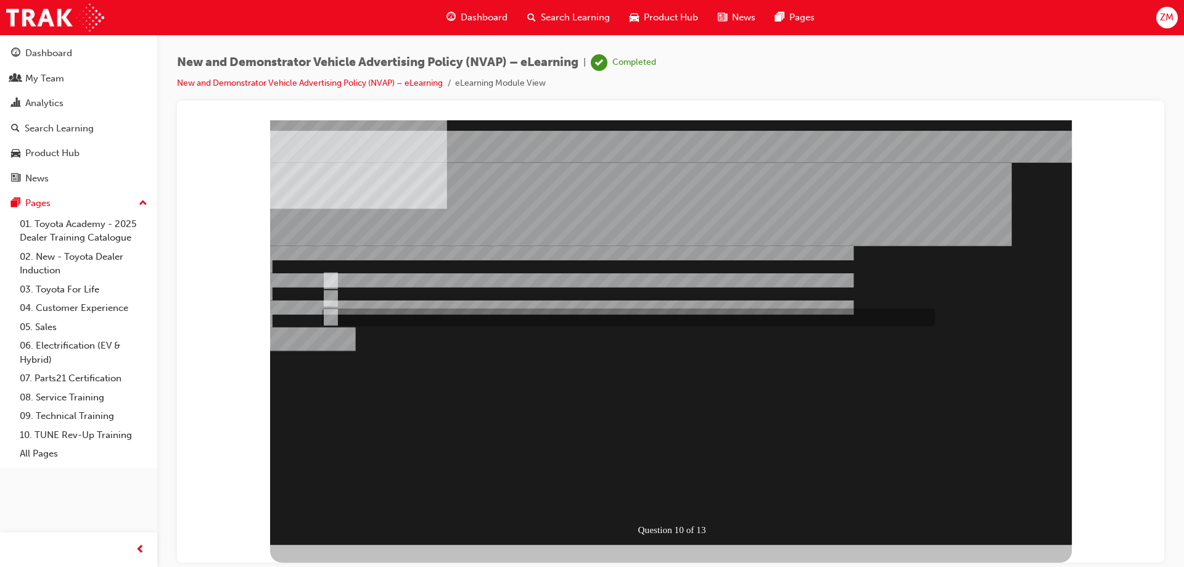
radio input "true"
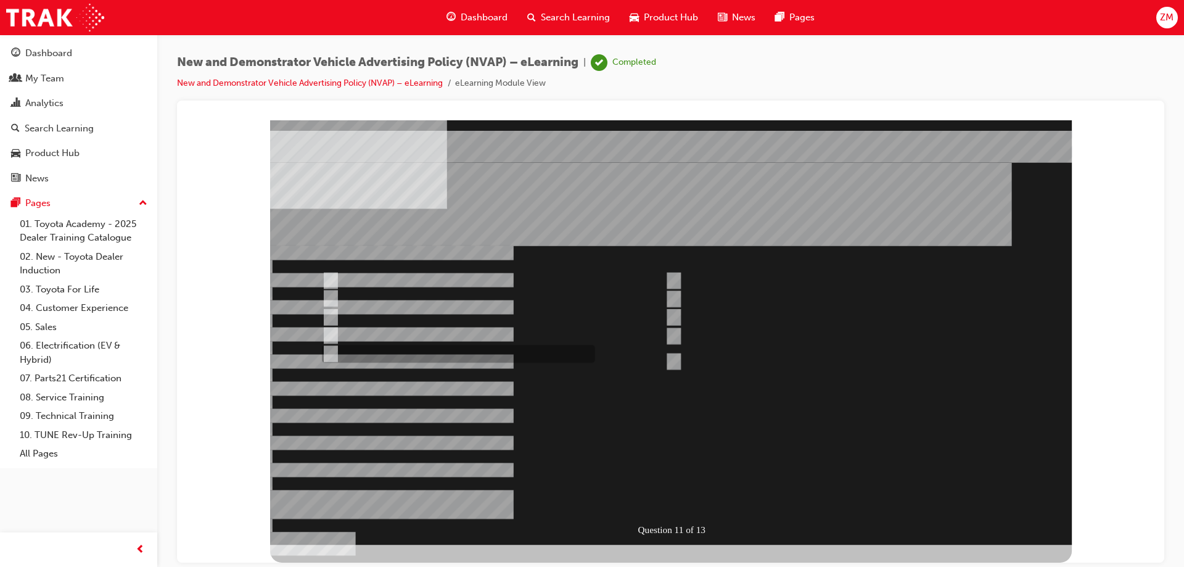
checkbox input "true"
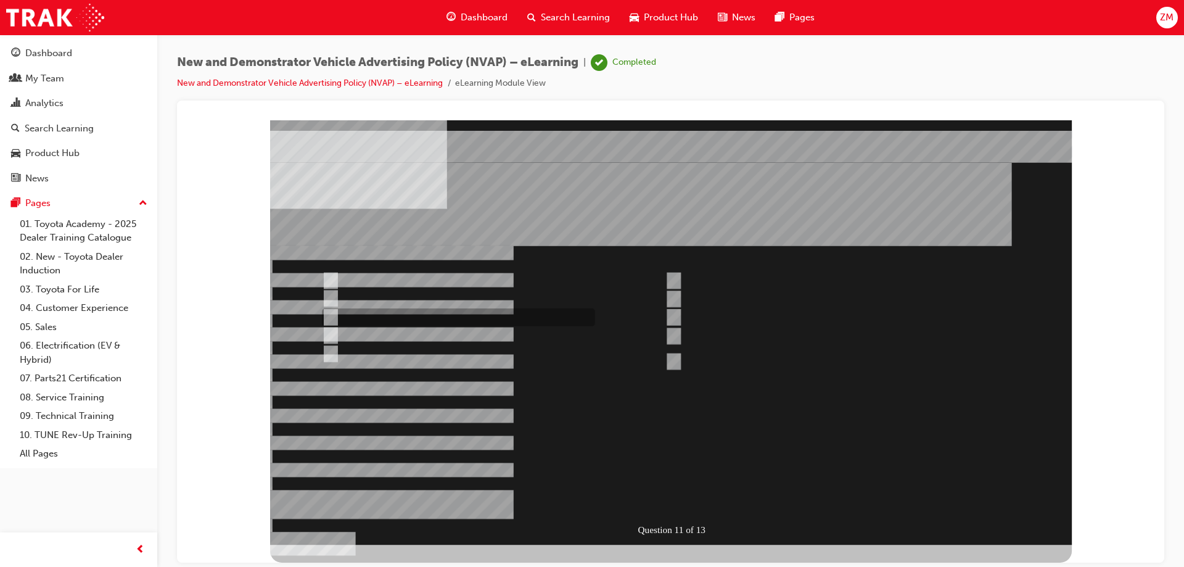
checkbox input "true"
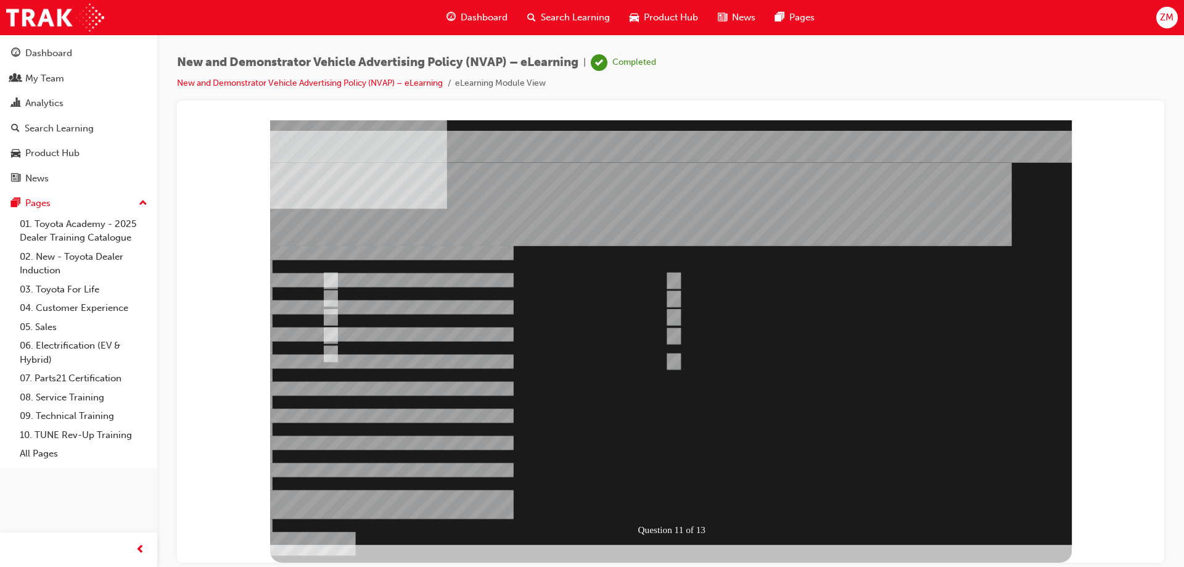
click at [671, 334] on div at bounding box center [671, 332] width 802 height 424
checkbox input "true"
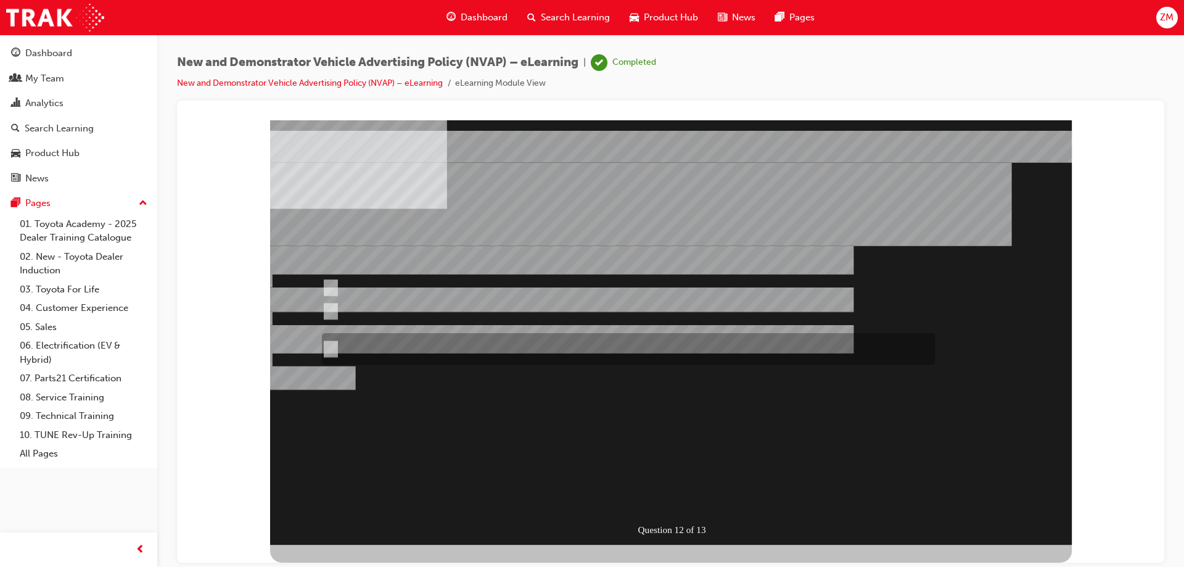
radio input "true"
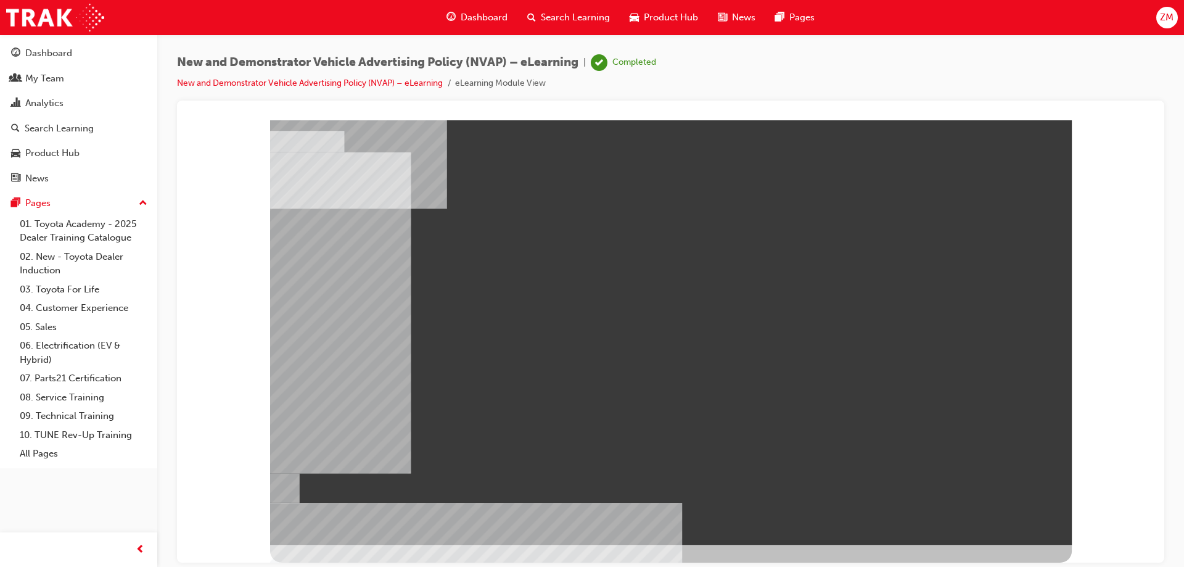
click at [967, 516] on div "" at bounding box center [671, 332] width 802 height 424
click at [970, 516] on div "" at bounding box center [671, 332] width 802 height 424
click at [973, 516] on div "" at bounding box center [671, 332] width 802 height 424
click at [979, 514] on div "" at bounding box center [671, 332] width 802 height 424
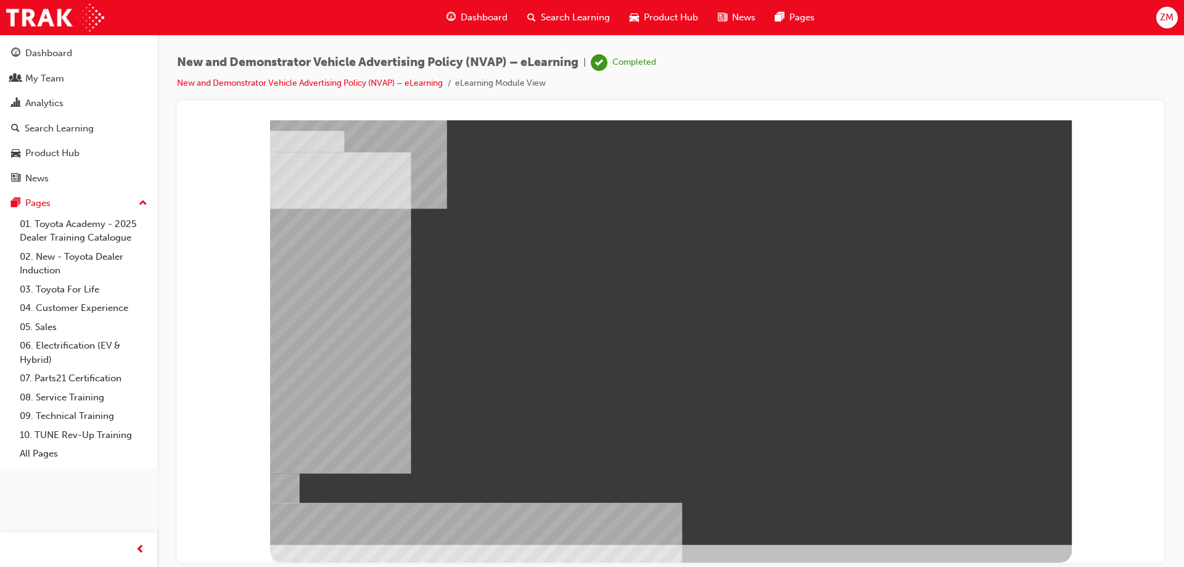
click at [979, 514] on div "" at bounding box center [671, 332] width 802 height 424
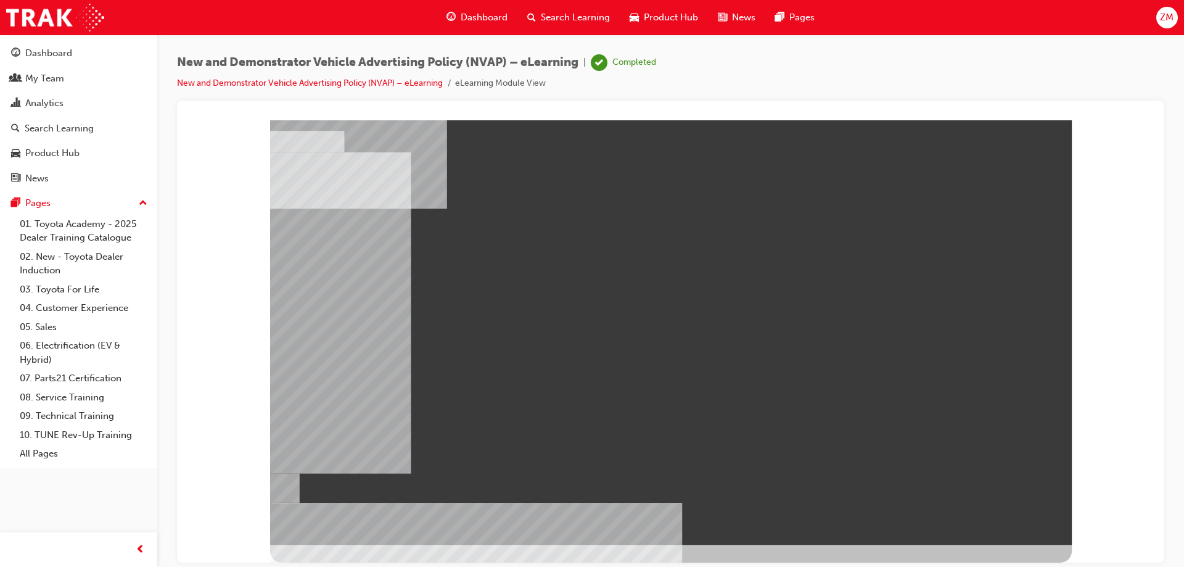
click at [979, 514] on div "" at bounding box center [671, 332] width 802 height 424
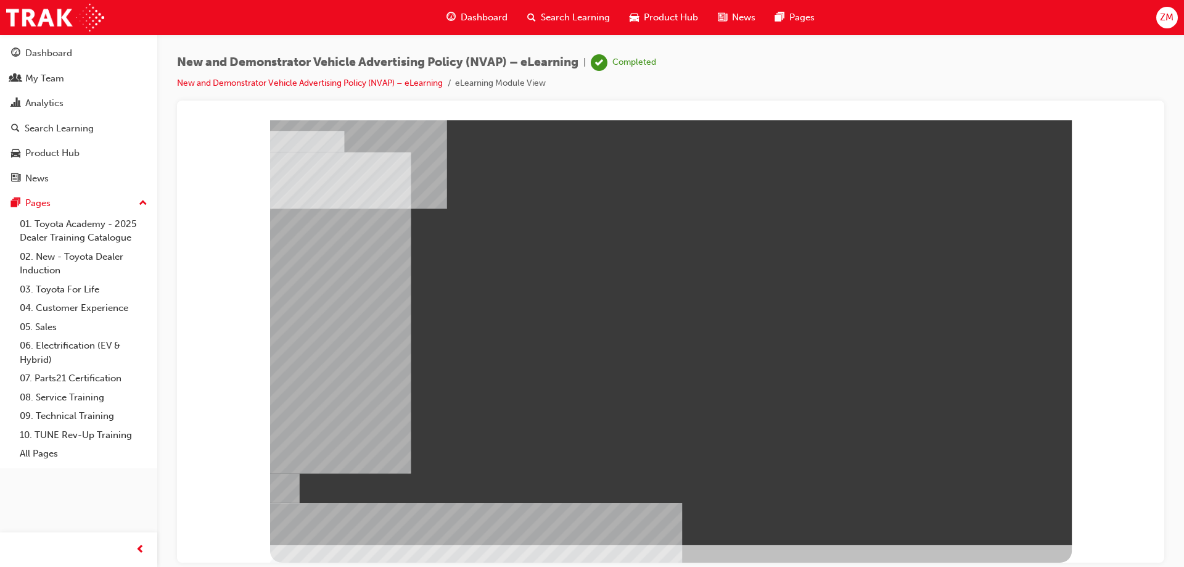
click at [979, 514] on div at bounding box center [671, 332] width 802 height 424
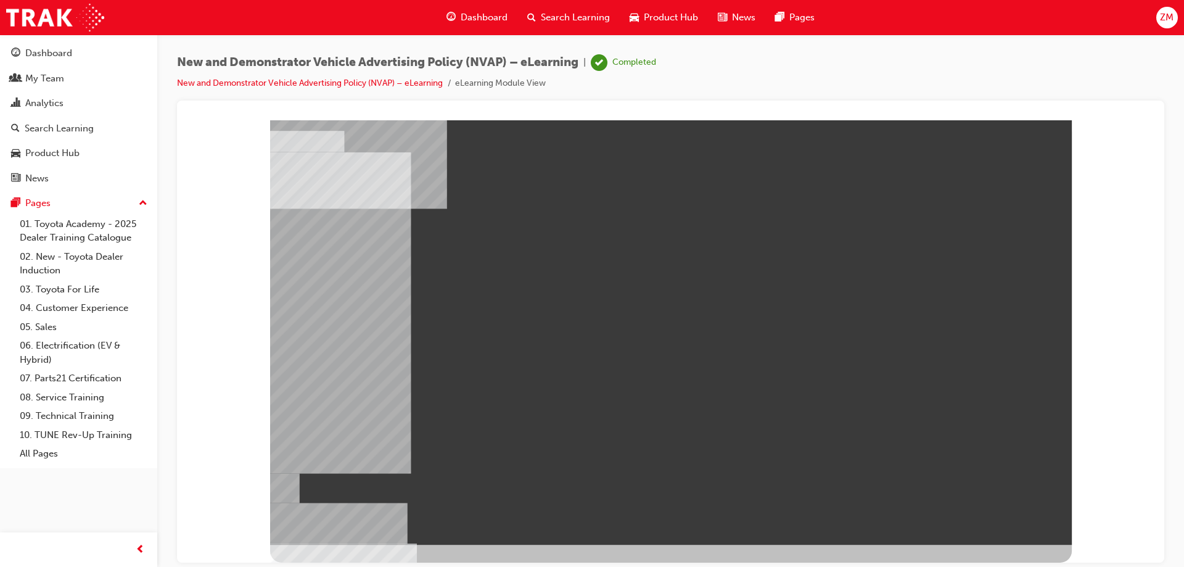
click at [979, 514] on div "" at bounding box center [671, 332] width 802 height 424
click at [983, 514] on div "" at bounding box center [671, 332] width 802 height 424
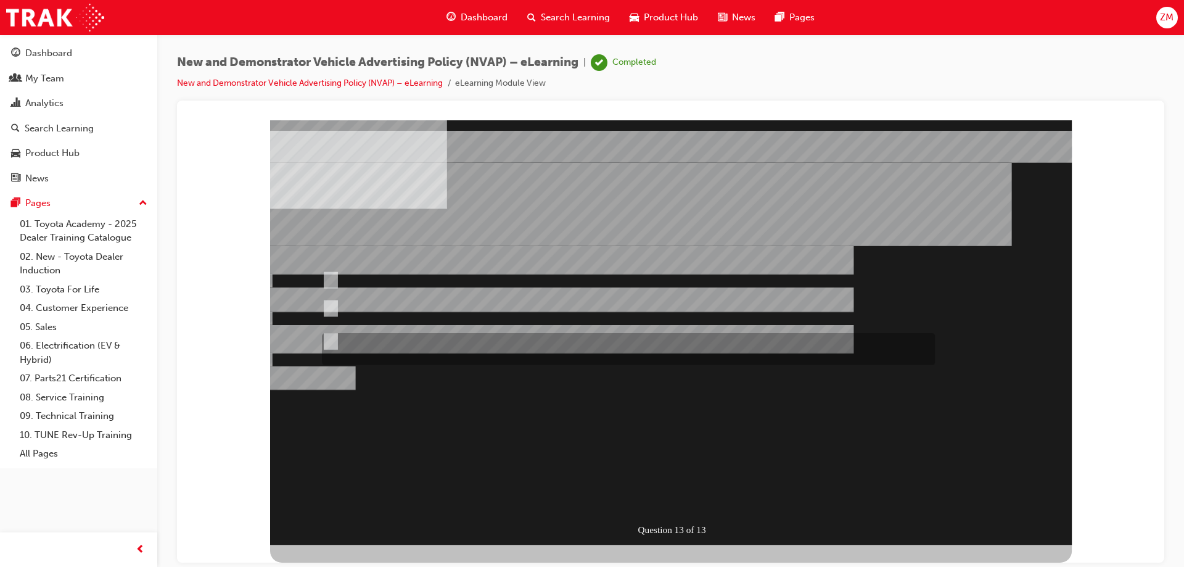
radio input "true"
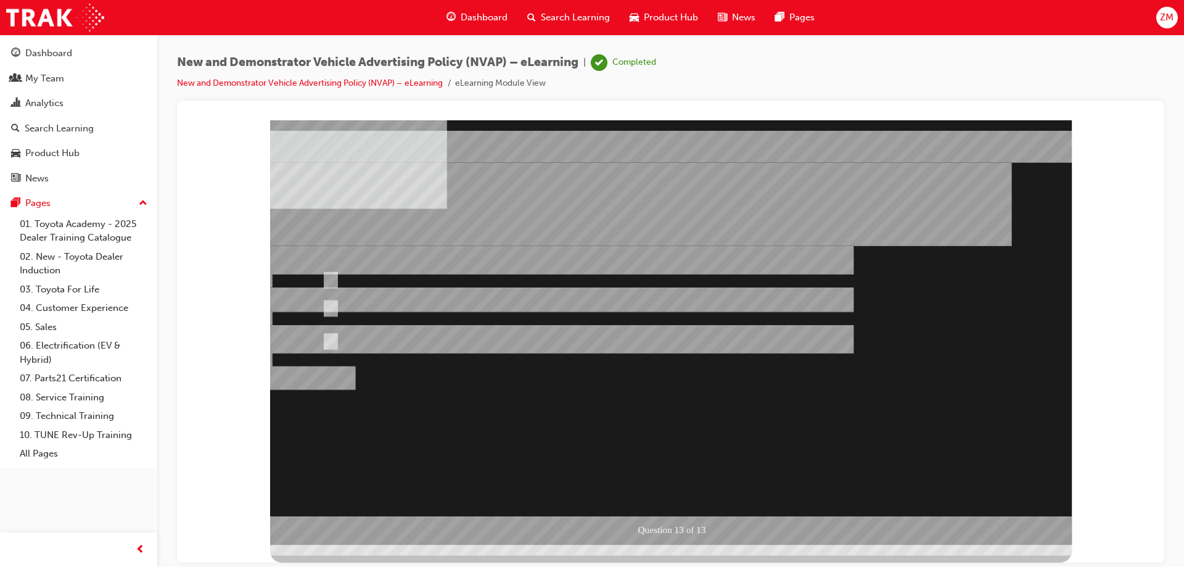
click at [425, 276] on div at bounding box center [671, 332] width 802 height 424
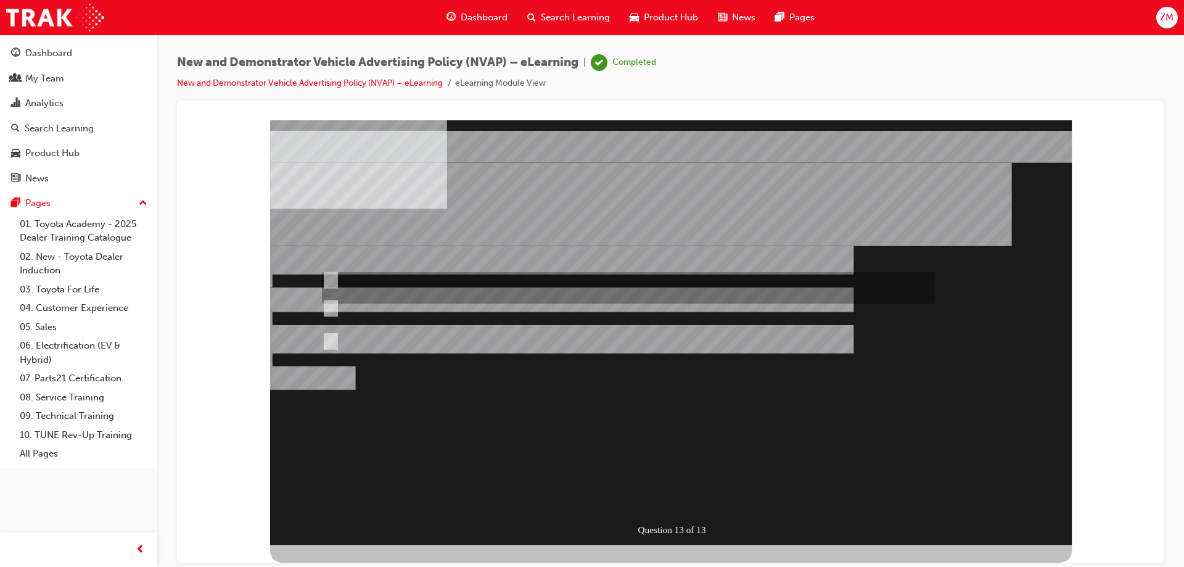
radio input "true"
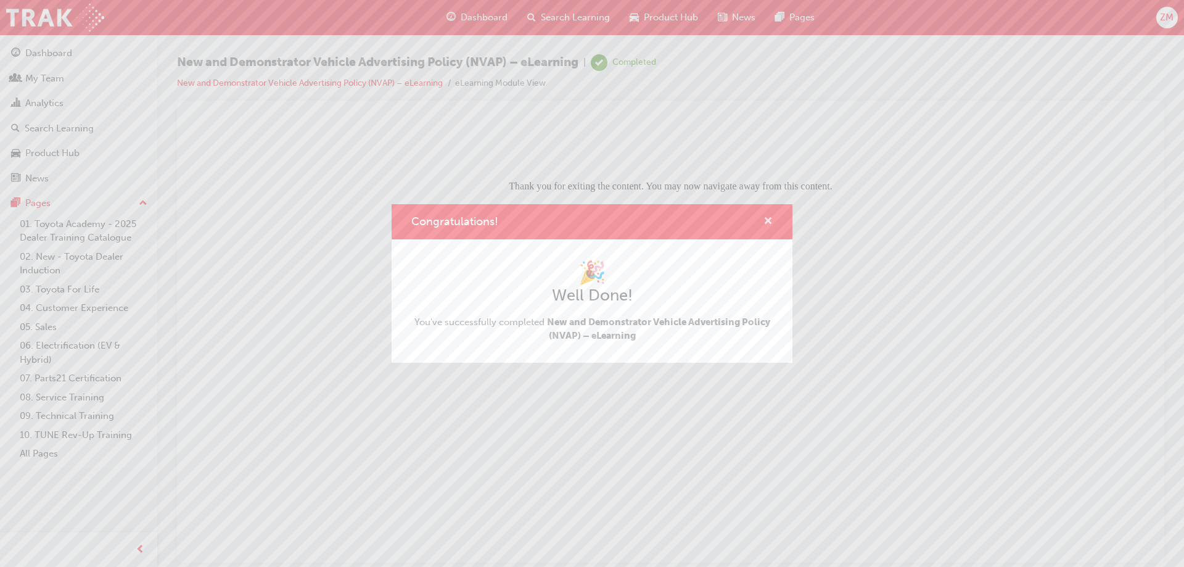
click at [768, 221] on span "cross-icon" at bounding box center [767, 221] width 9 height 11
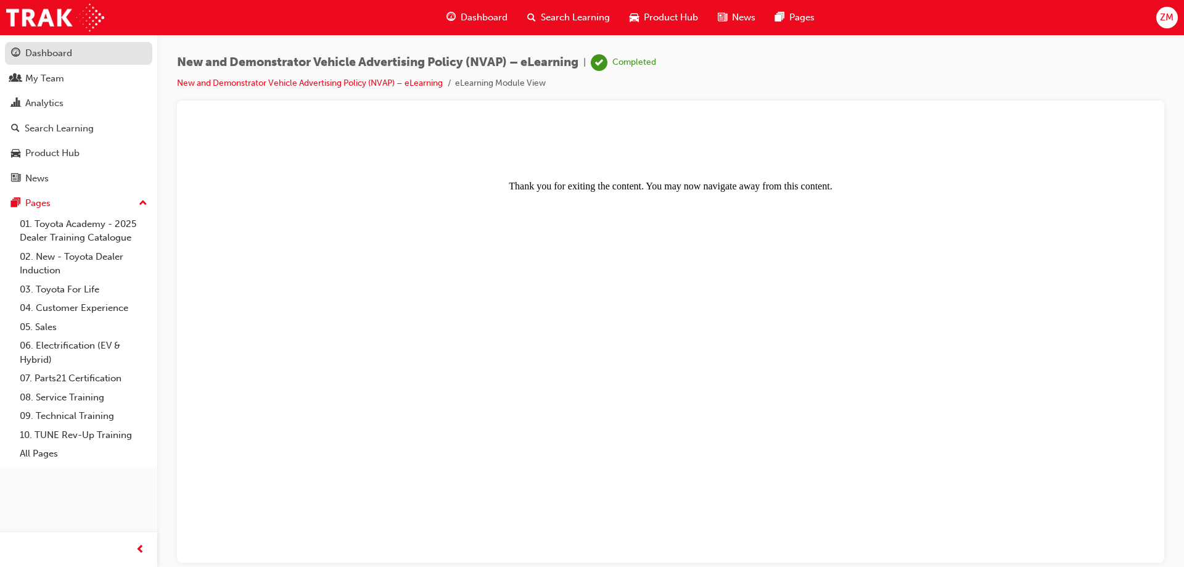
click at [49, 60] on div "Dashboard" at bounding box center [78, 53] width 135 height 15
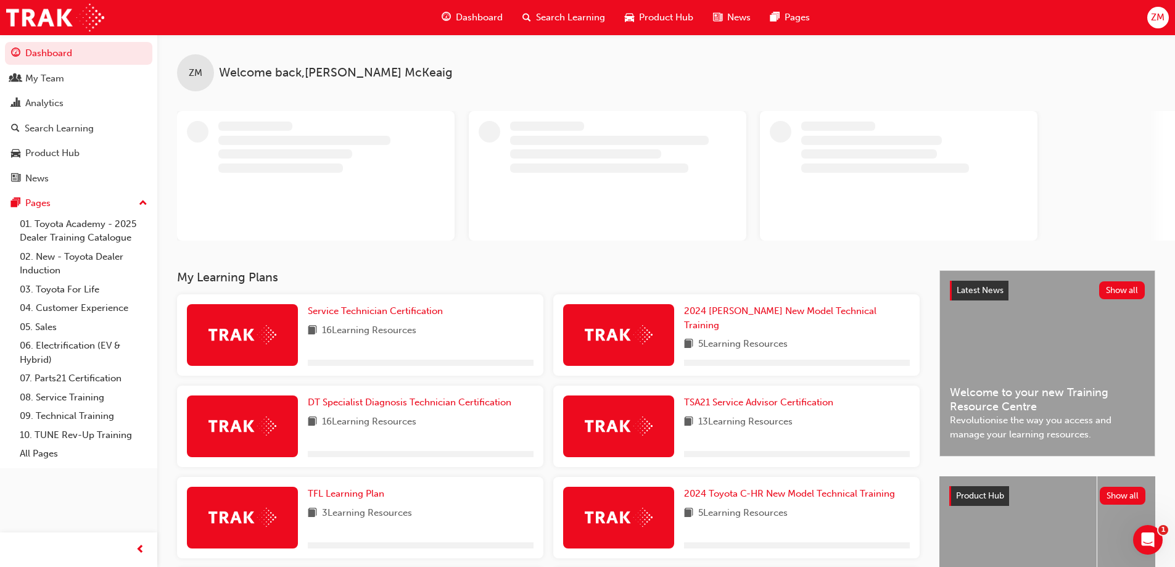
click at [1157, 20] on span "ZM" at bounding box center [1158, 17] width 14 height 14
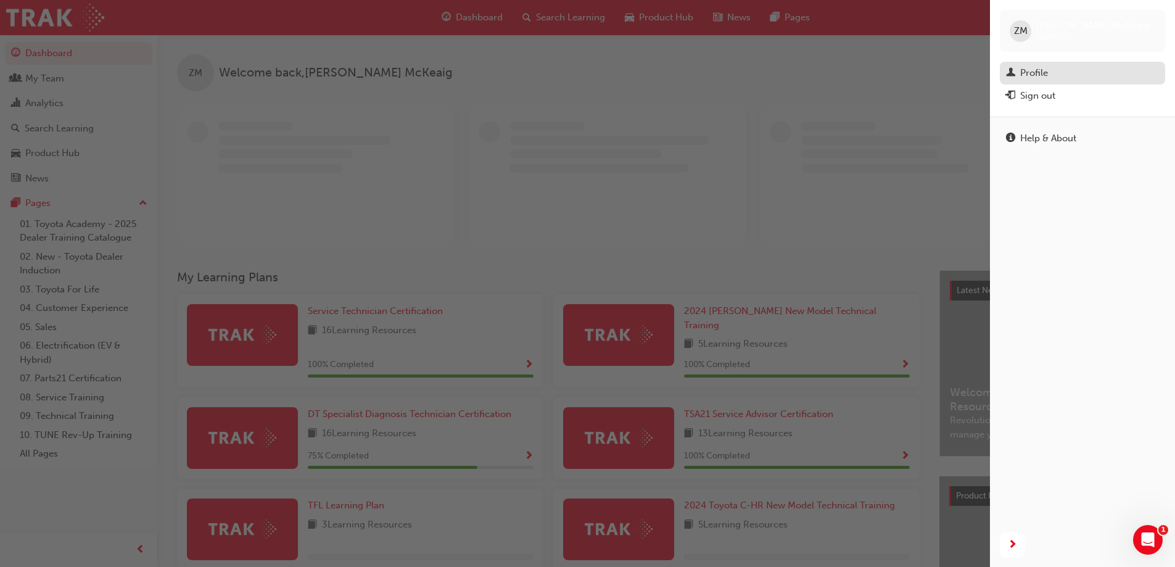
click at [1020, 72] on div "Profile" at bounding box center [1034, 73] width 28 height 14
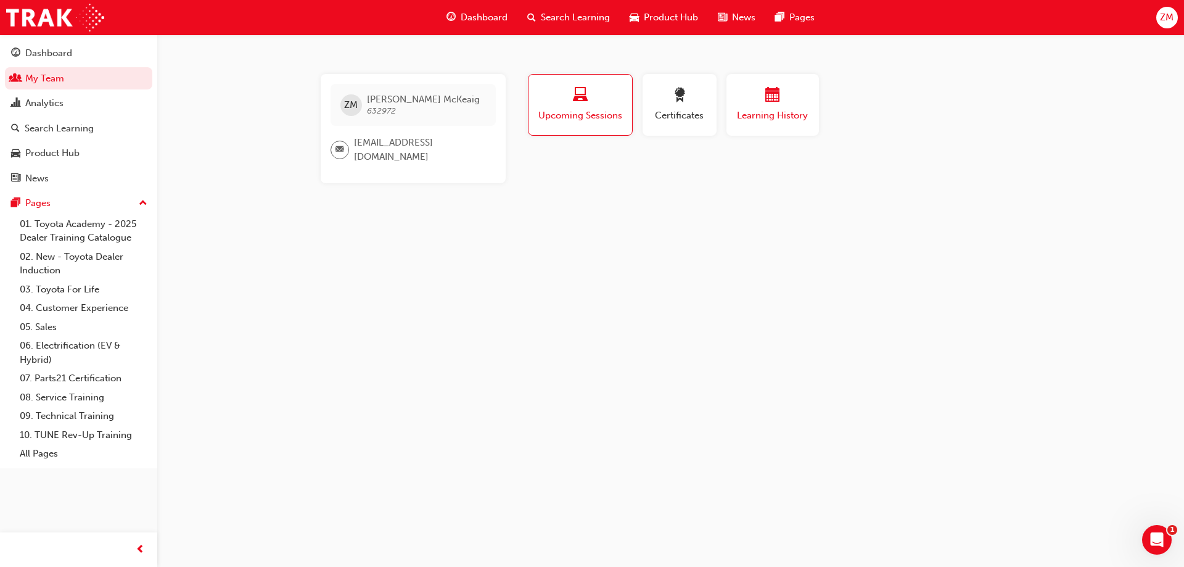
click at [779, 91] on span "calendar-icon" at bounding box center [772, 96] width 15 height 17
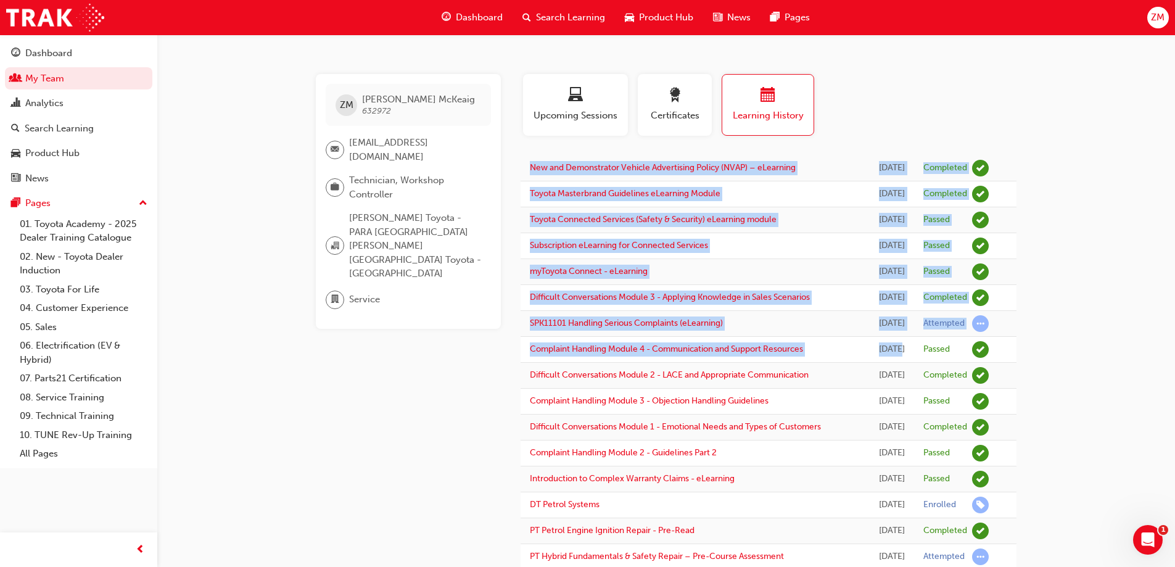
drag, startPoint x: 886, startPoint y: 349, endPoint x: 523, endPoint y: 170, distance: 405.1
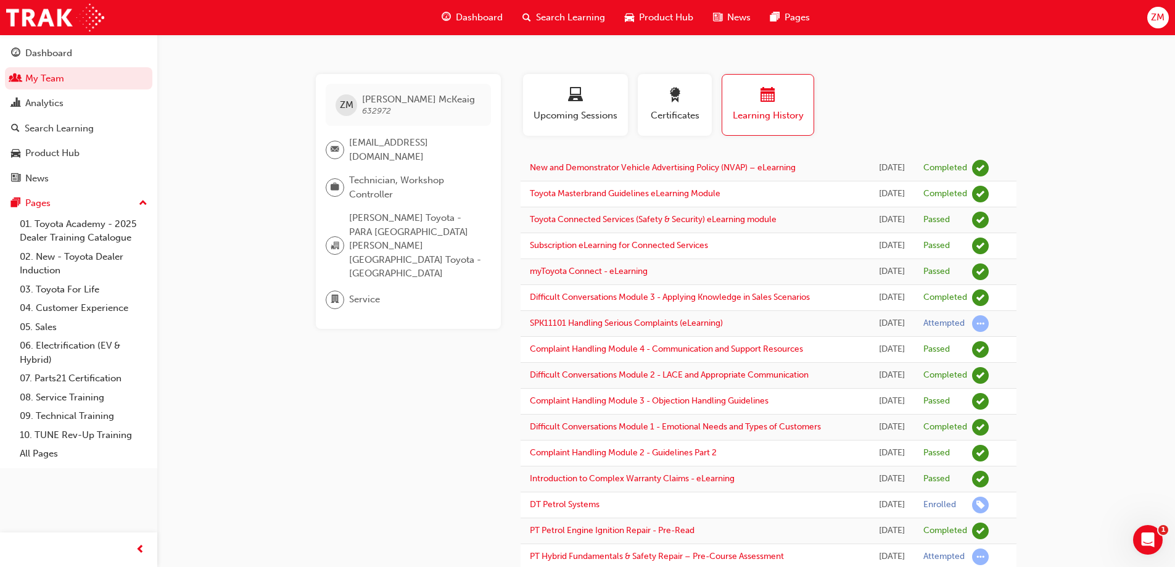
drag, startPoint x: 244, startPoint y: 418, endPoint x: 186, endPoint y: -75, distance: 496.0
click at [78, 307] on link "04. Customer Experience" at bounding box center [83, 307] width 137 height 19
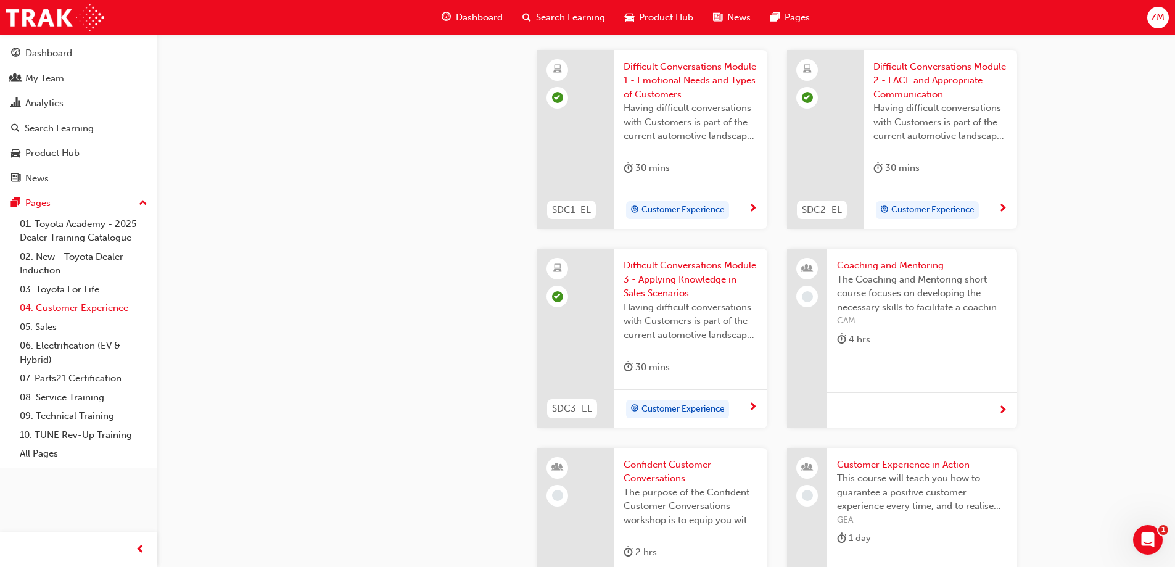
scroll to position [1356, 0]
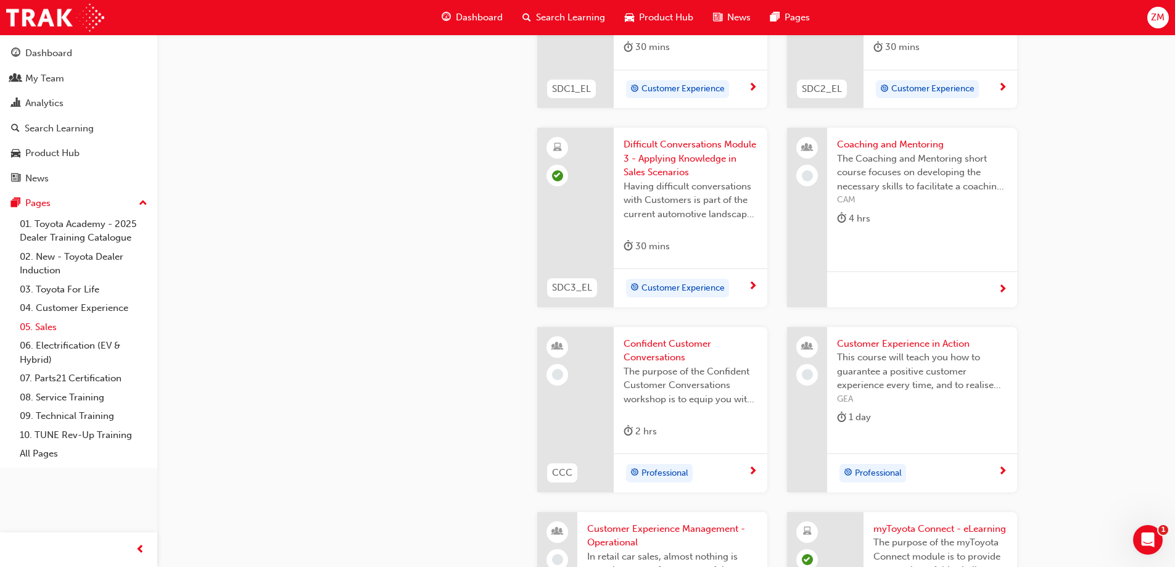
click at [68, 329] on link "05. Sales" at bounding box center [83, 327] width 137 height 19
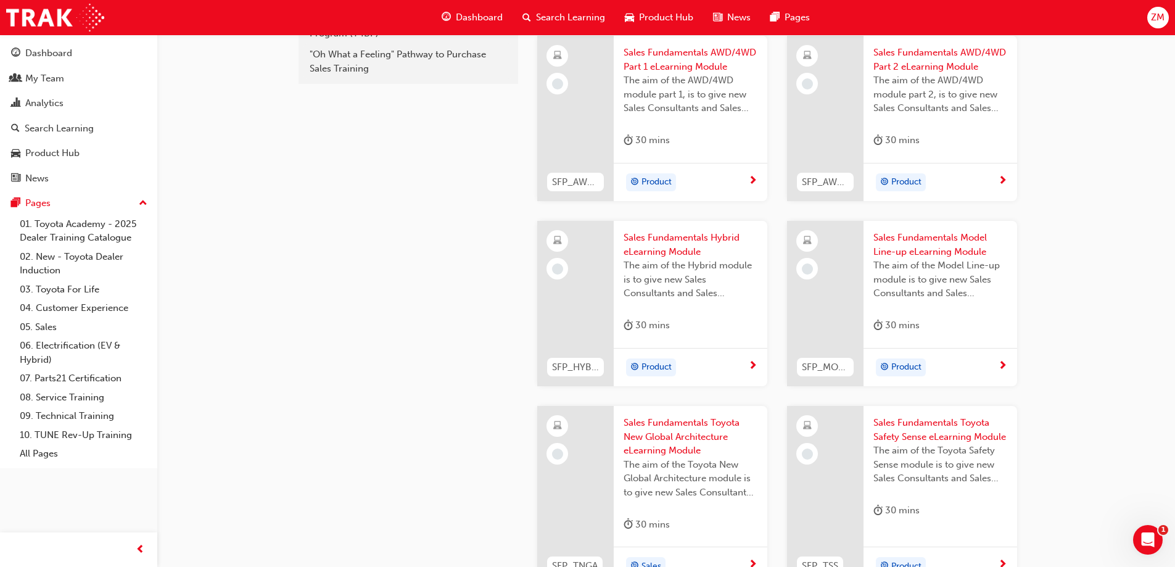
scroll to position [123, 0]
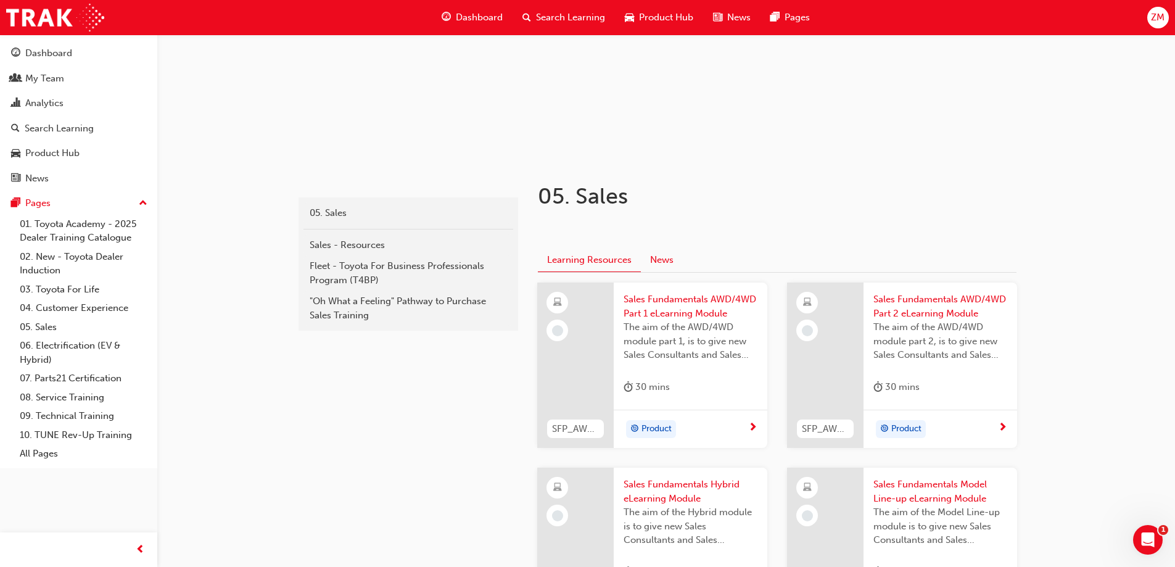
drag, startPoint x: 660, startPoint y: 260, endPoint x: 619, endPoint y: 265, distance: 41.5
click at [662, 260] on button "News" at bounding box center [662, 259] width 42 height 23
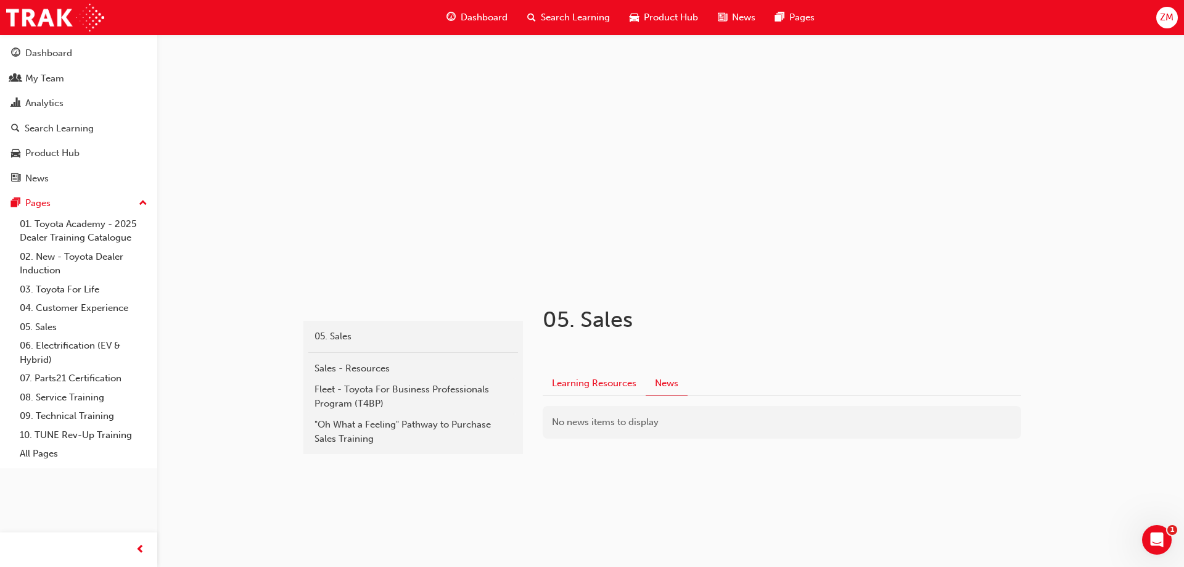
click at [578, 380] on button "Learning Resources" at bounding box center [594, 383] width 103 height 23
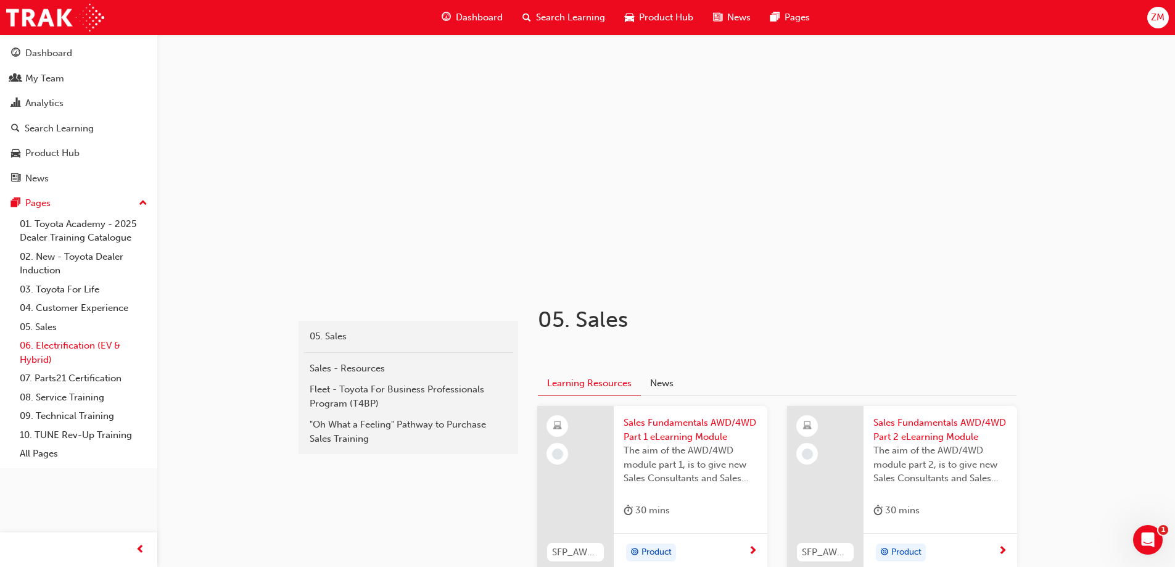
click at [64, 342] on link "06. Electrification (EV & Hybrid)" at bounding box center [83, 352] width 137 height 33
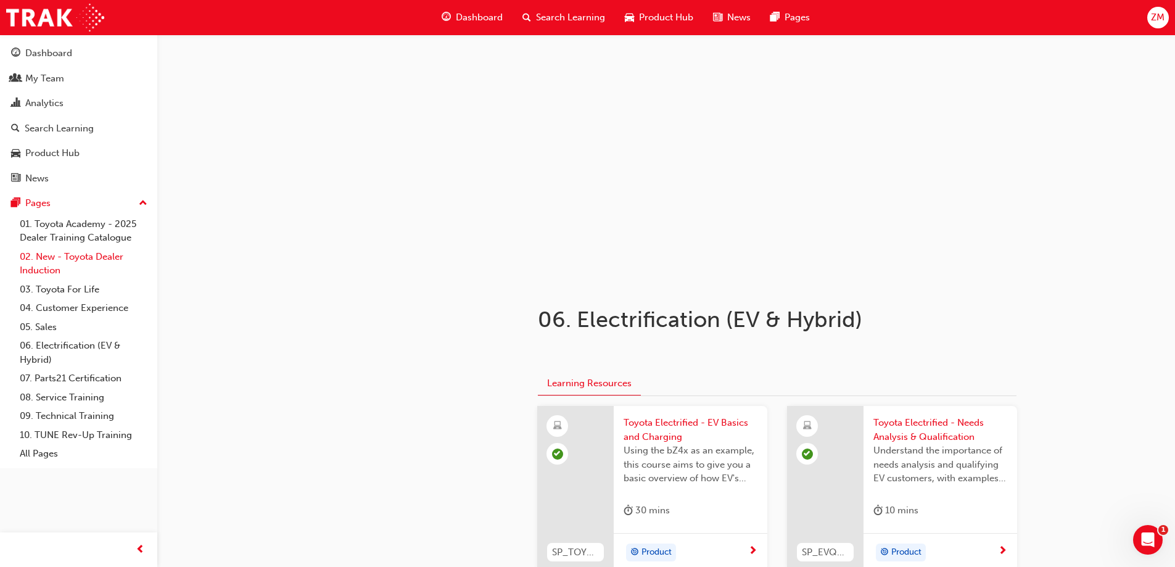
click at [71, 257] on link "02. New - Toyota Dealer Induction" at bounding box center [83, 263] width 137 height 33
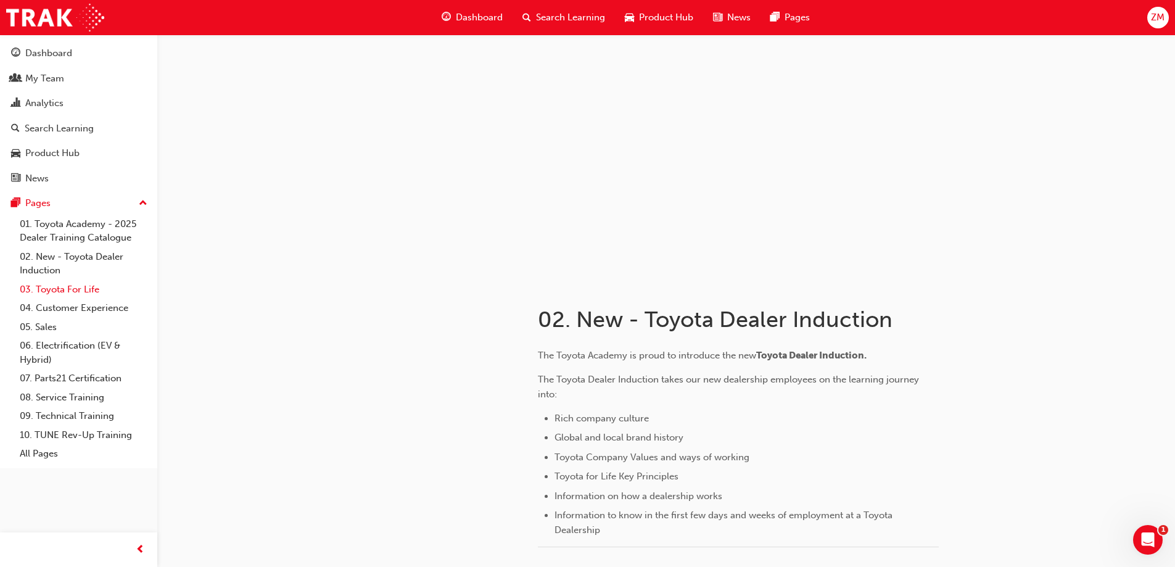
click at [65, 287] on link "03. Toyota For Life" at bounding box center [83, 289] width 137 height 19
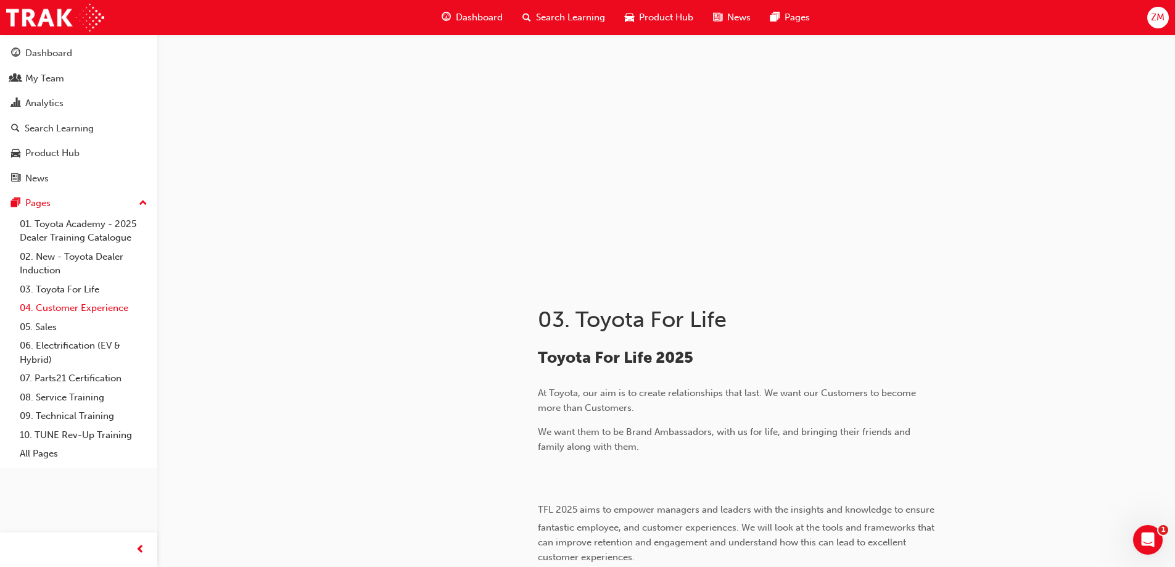
click at [65, 307] on link "04. Customer Experience" at bounding box center [83, 307] width 137 height 19
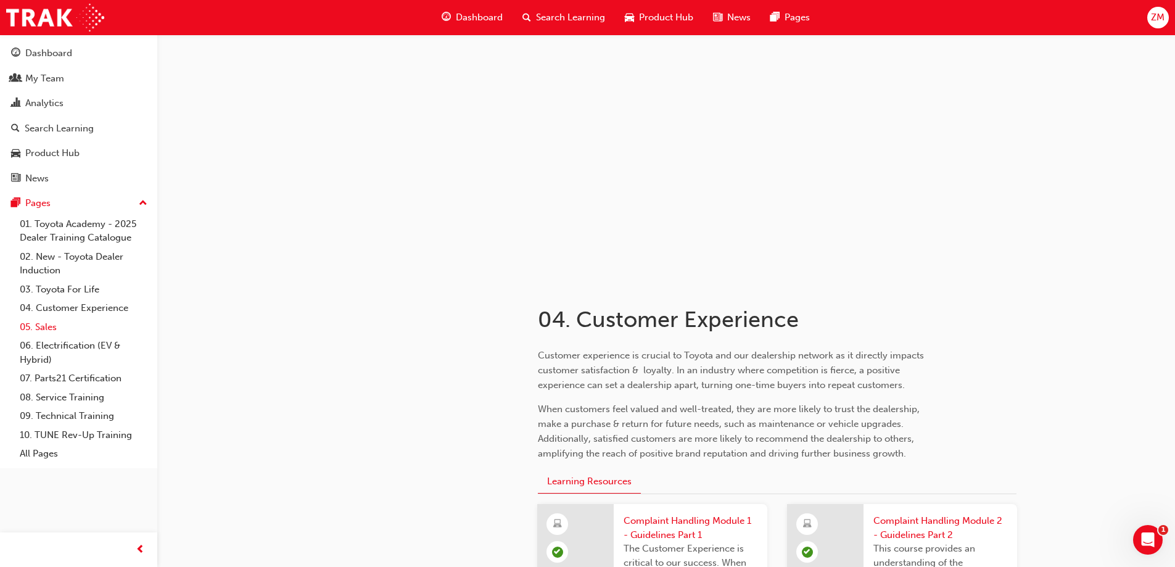
click at [44, 329] on link "05. Sales" at bounding box center [83, 327] width 137 height 19
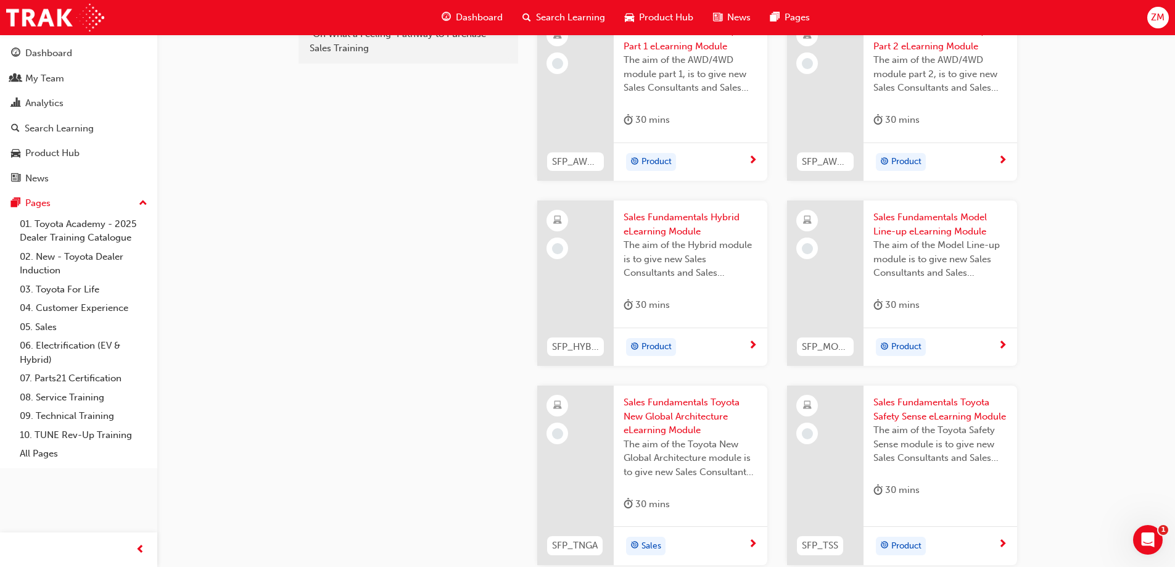
scroll to position [518, 0]
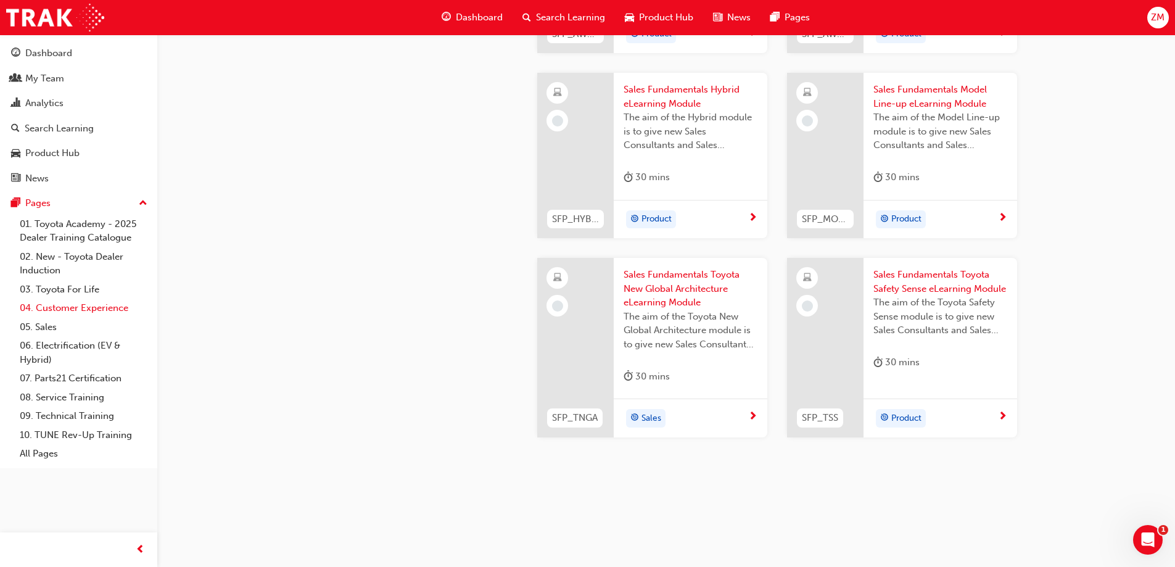
click at [89, 307] on link "04. Customer Experience" at bounding box center [83, 307] width 137 height 19
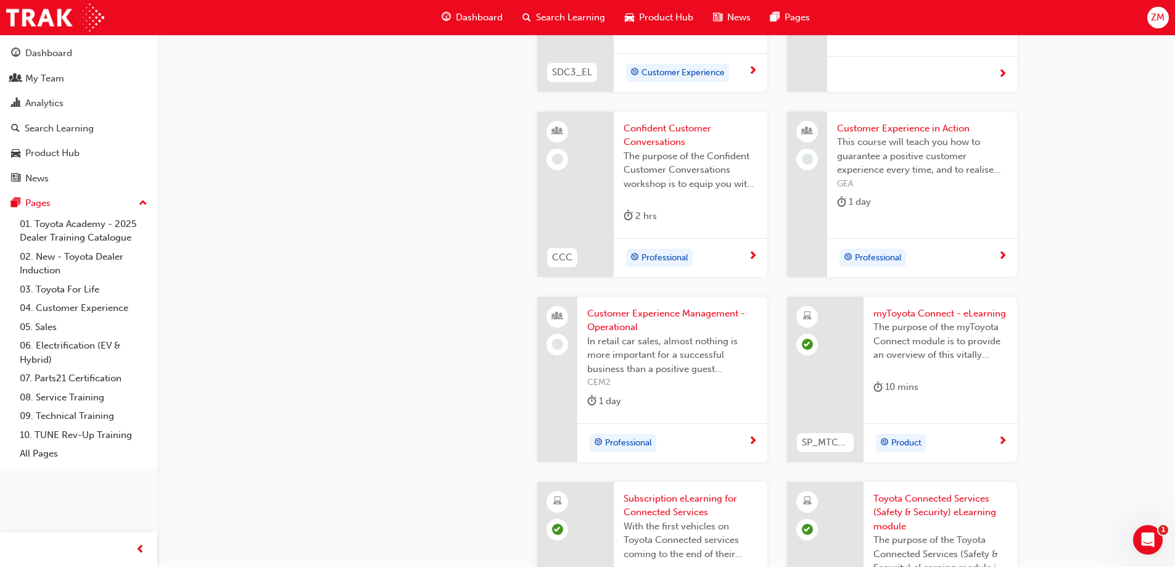
drag, startPoint x: 430, startPoint y: 277, endPoint x: 437, endPoint y: 368, distance: 91.6
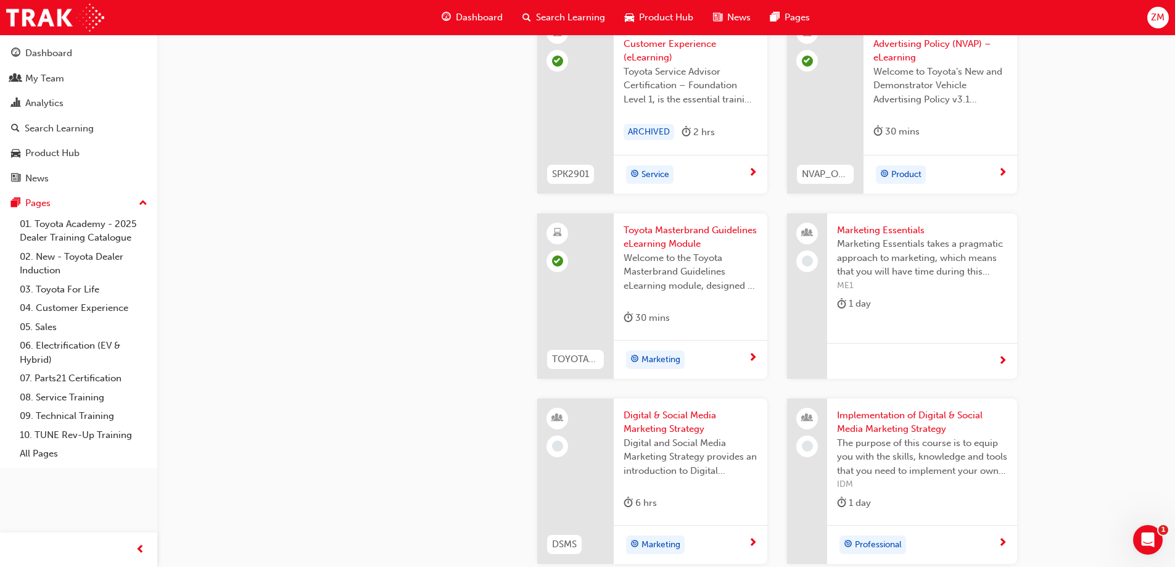
scroll to position [2365, 0]
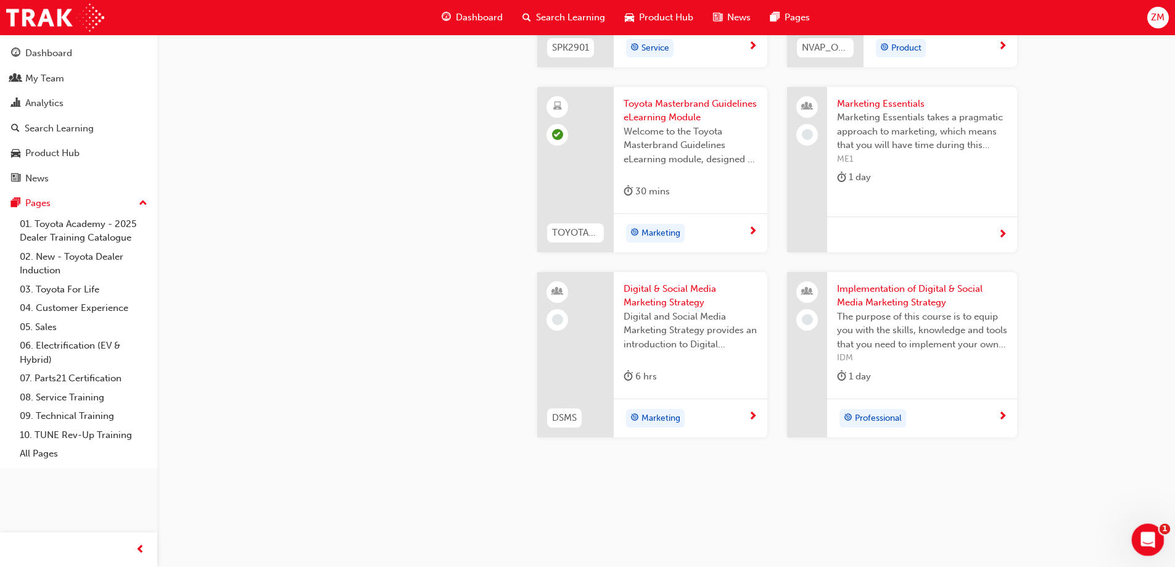
click at [1149, 535] on icon "Open Intercom Messenger" at bounding box center [1146, 538] width 20 height 20
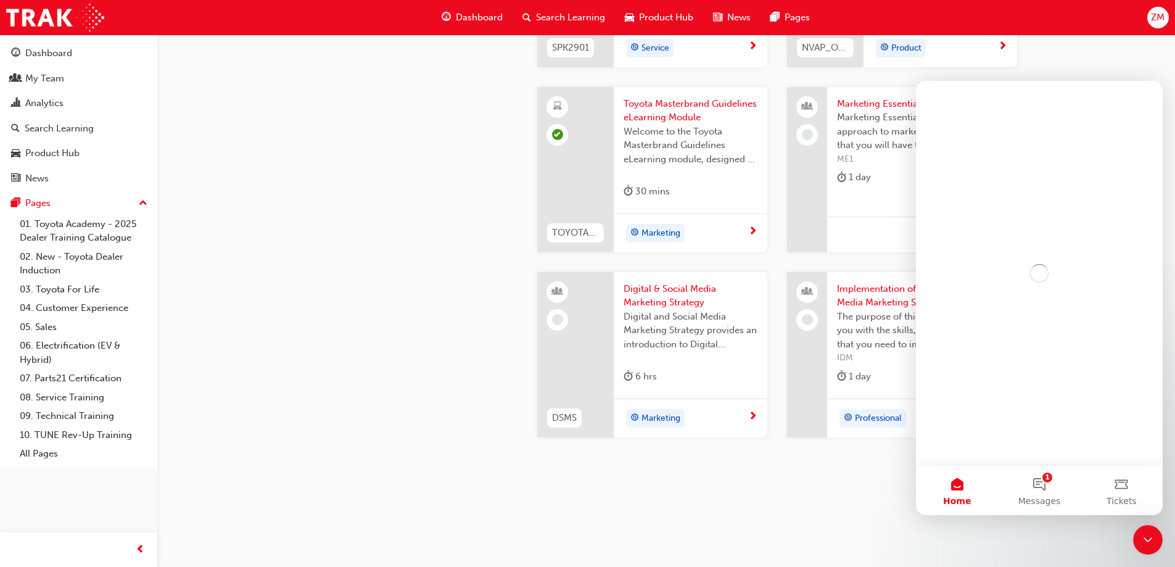
scroll to position [0, 0]
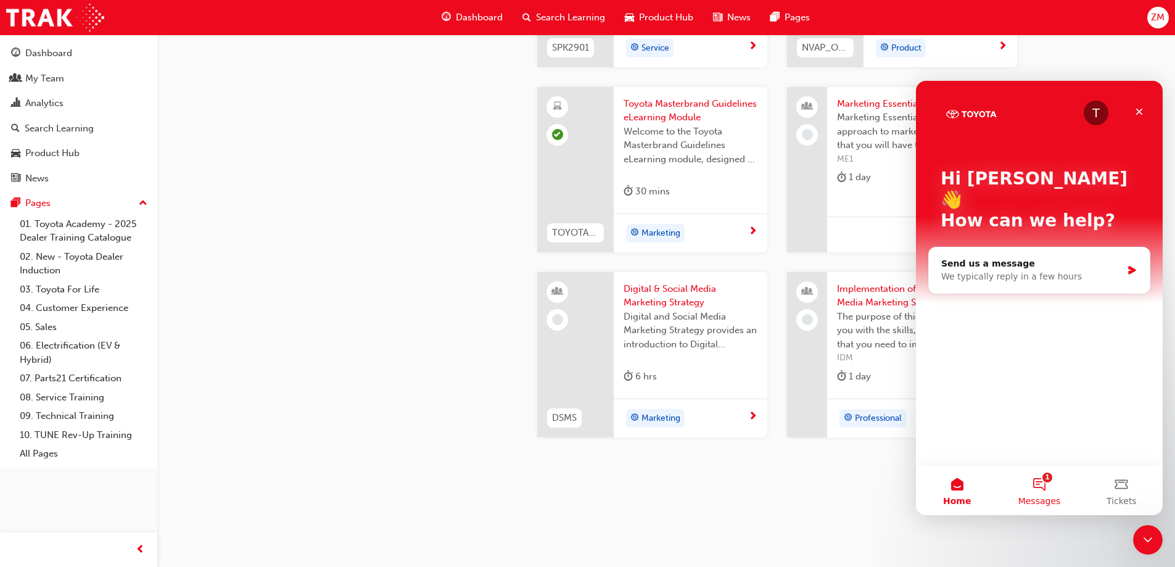
click at [1034, 480] on button "1 Messages" at bounding box center [1039, 490] width 82 height 49
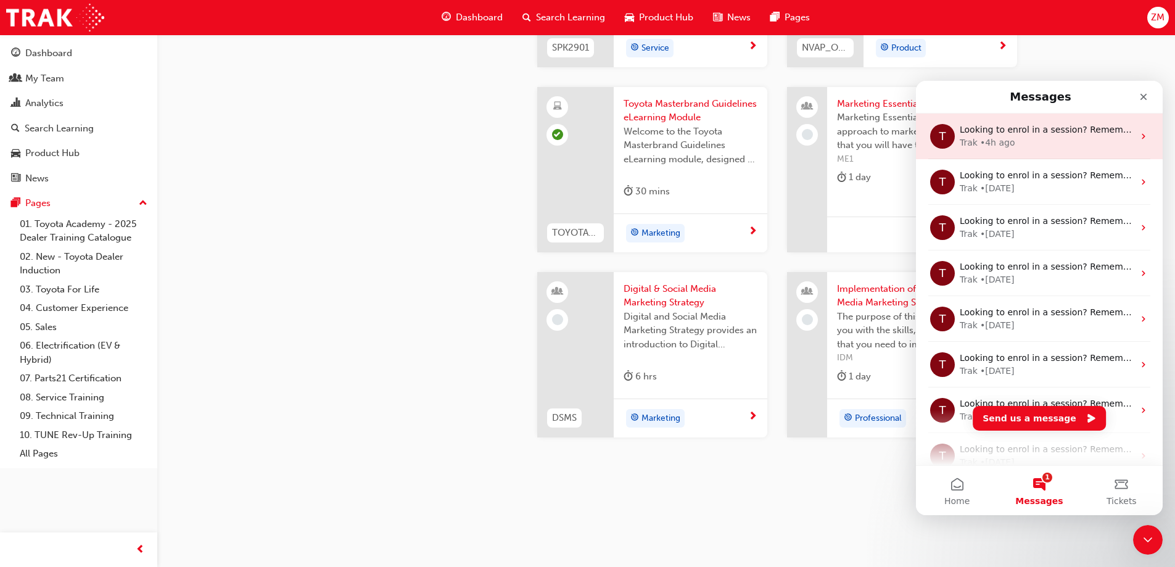
click at [1047, 140] on div "Trak • 4h ago" at bounding box center [1046, 142] width 174 height 13
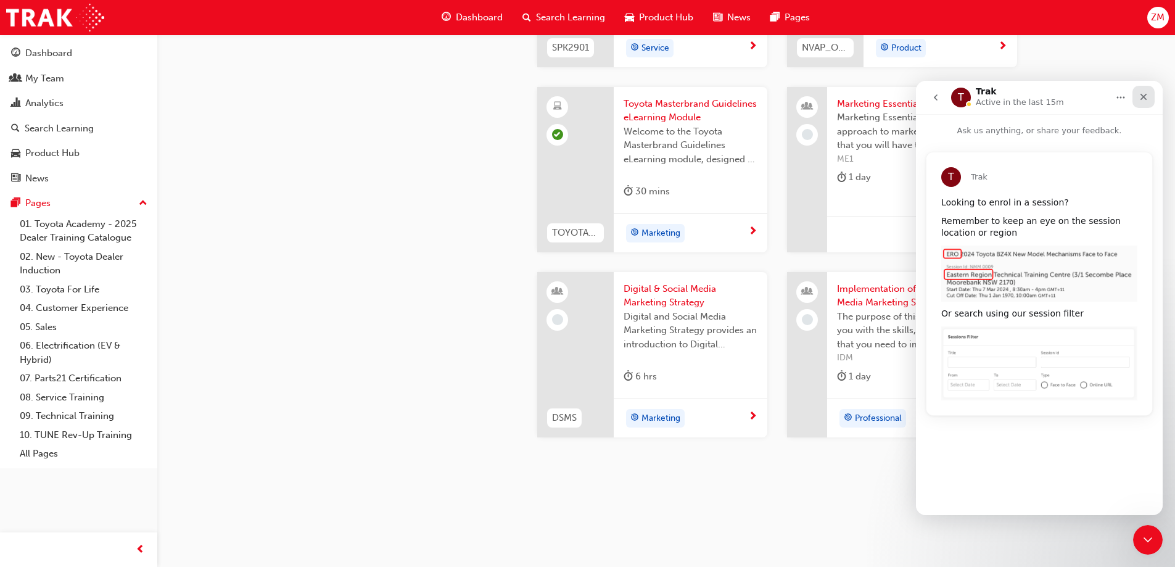
click at [1147, 92] on icon "Close" at bounding box center [1143, 97] width 10 height 10
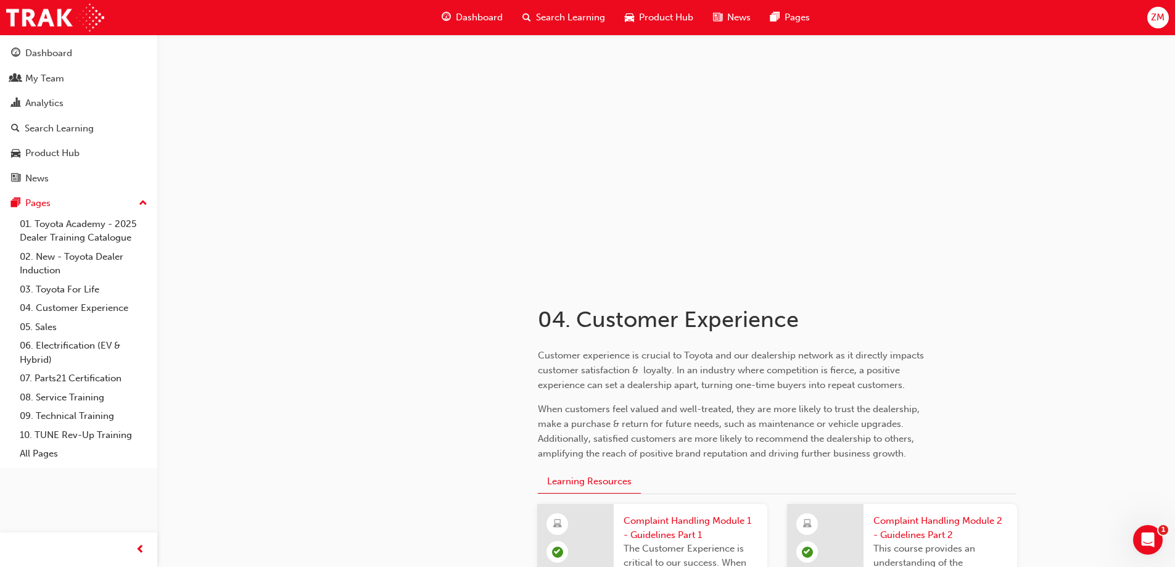
drag, startPoint x: 374, startPoint y: 168, endPoint x: 392, endPoint y: -7, distance: 175.4
click at [652, 22] on span "Product Hub" at bounding box center [666, 17] width 54 height 14
